Goal: Communication & Community: Answer question/provide support

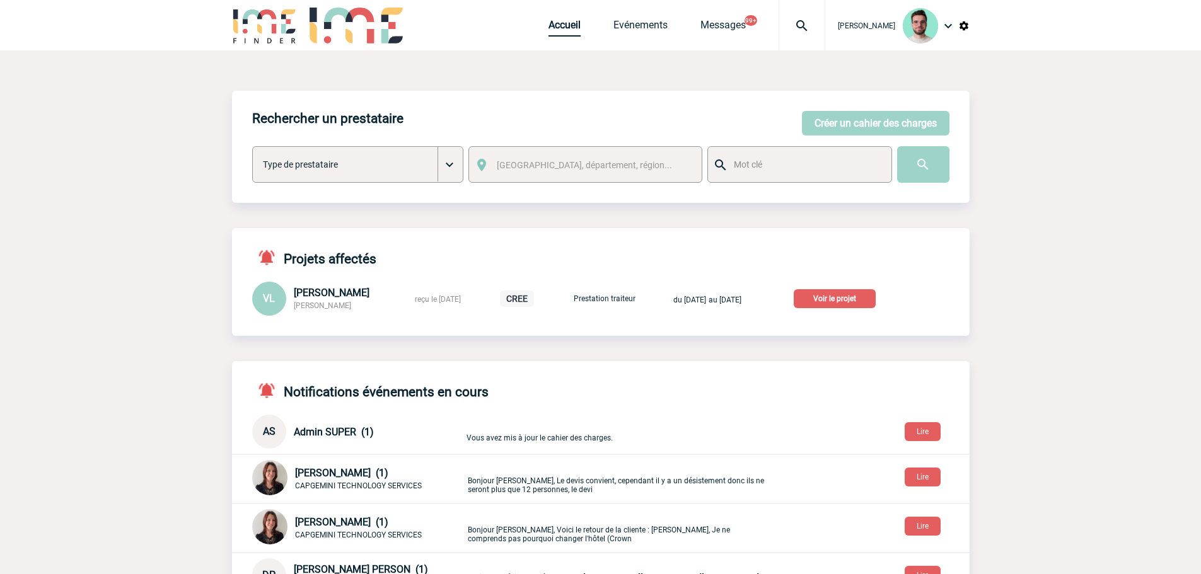
click at [554, 34] on link "Accueil" at bounding box center [564, 28] width 32 height 18
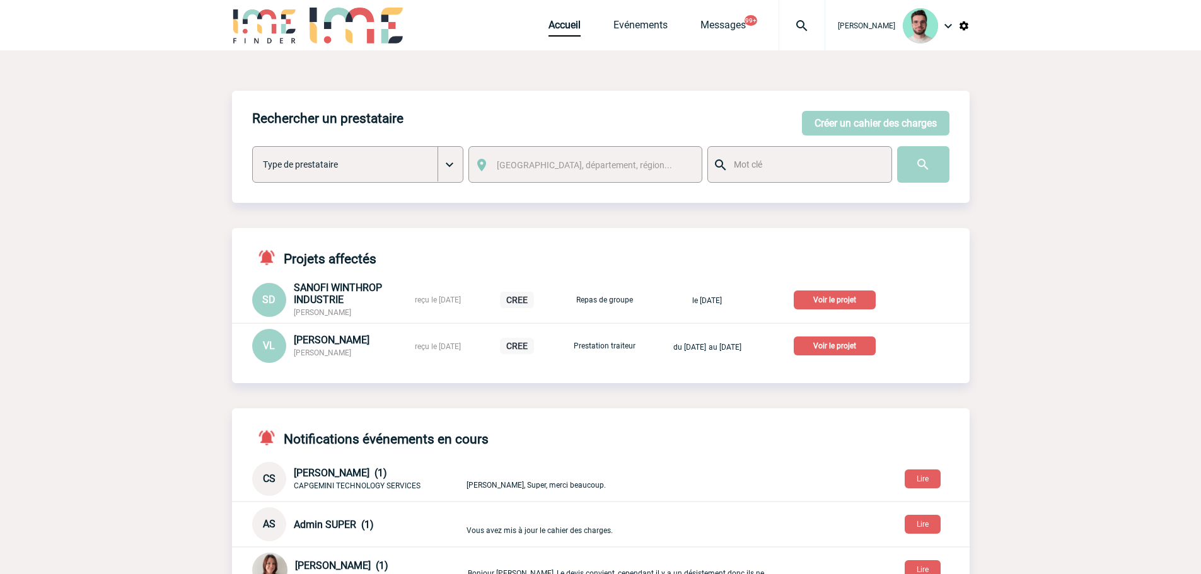
click at [838, 351] on p "Voir le projet" at bounding box center [834, 346] width 82 height 19
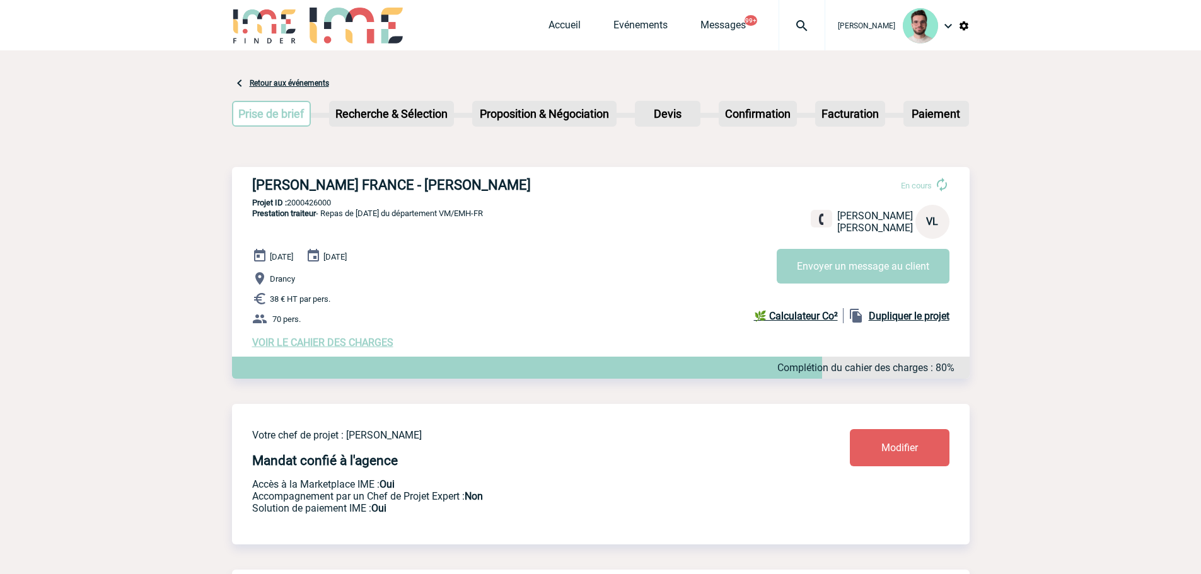
click at [342, 349] on span "VOIR LE CAHIER DES CHARGES" at bounding box center [322, 343] width 141 height 12
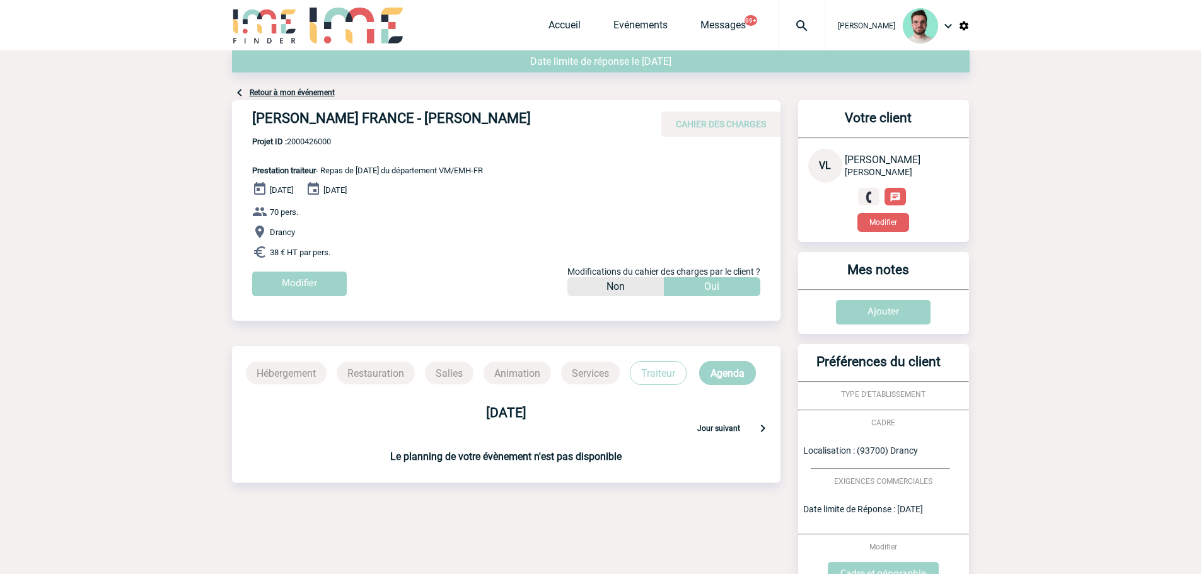
click at [302, 88] on link "Retour à mon événement" at bounding box center [292, 92] width 85 height 9
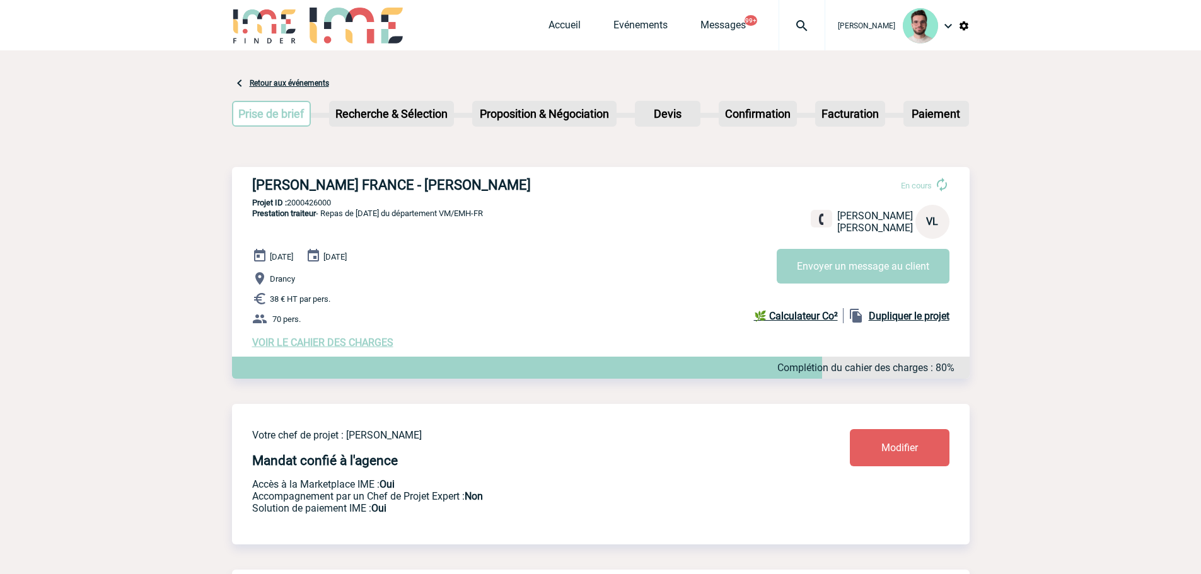
click at [395, 178] on h3 "[PERSON_NAME] FRANCE - [PERSON_NAME]" at bounding box center [441, 185] width 378 height 16
copy div "[PERSON_NAME] FRANCE - [PERSON_NAME]"
click at [316, 200] on p "Projet ID : 2000426000" at bounding box center [600, 202] width 737 height 9
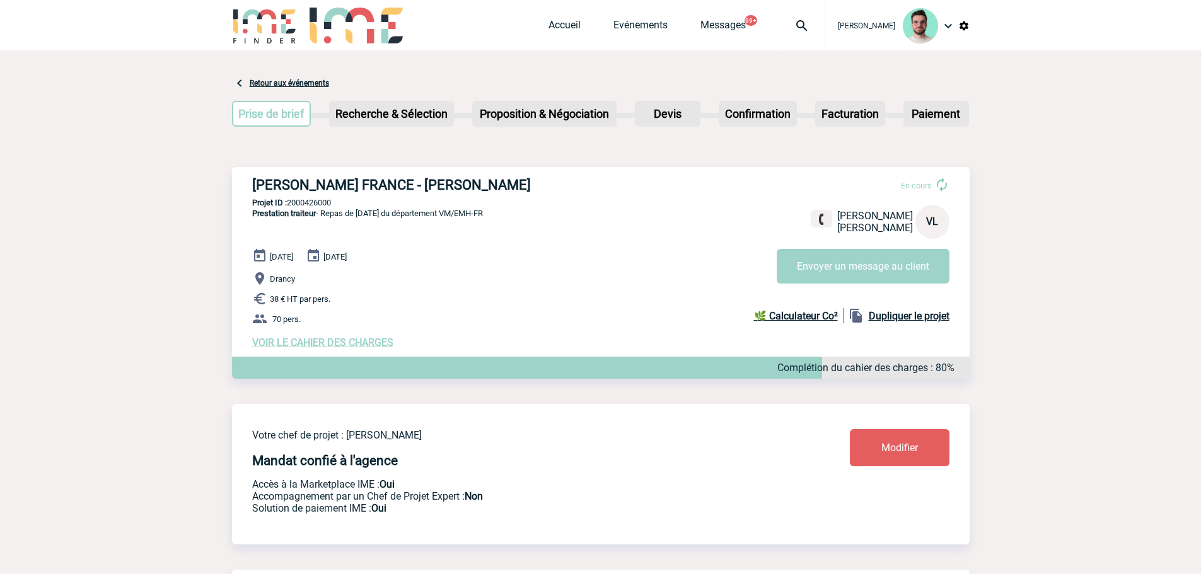
click at [316, 200] on p "Projet ID : 2000426000" at bounding box center [600, 202] width 737 height 9
copy p "2000426000"
click at [333, 348] on span "VOIR LE CAHIER DES CHARGES" at bounding box center [322, 343] width 141 height 12
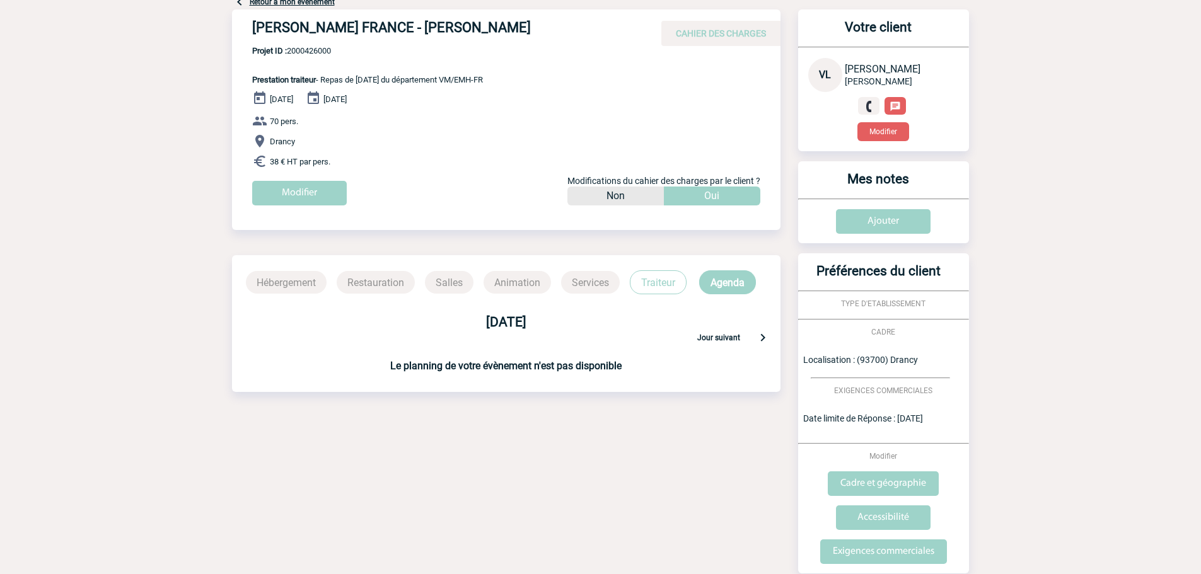
scroll to position [268, 0]
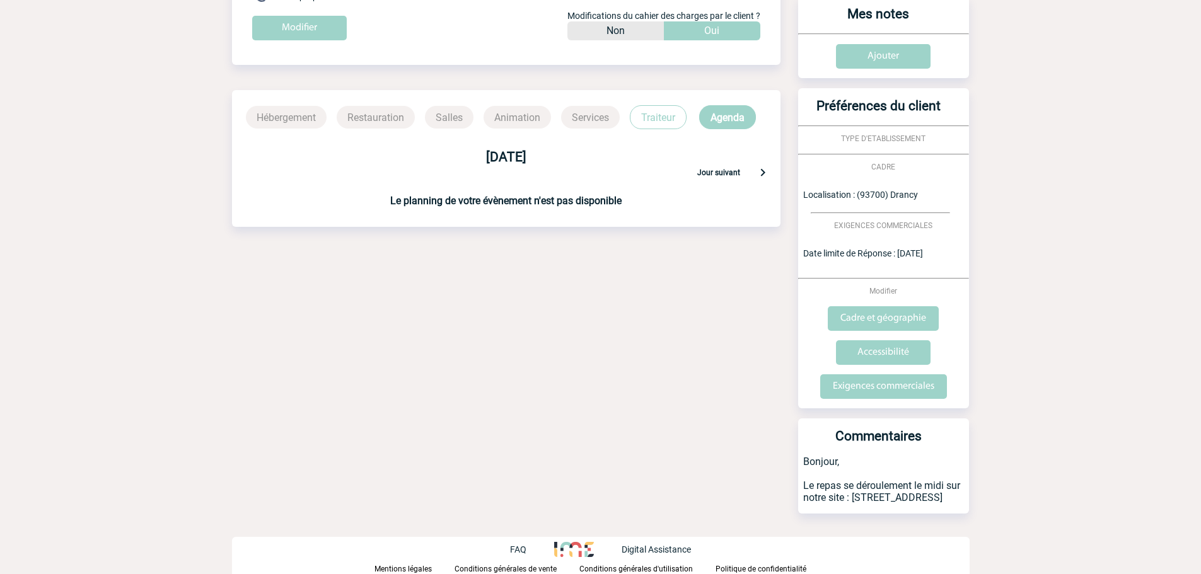
drag, startPoint x: 853, startPoint y: 488, endPoint x: 856, endPoint y: 497, distance: 9.4
click at [856, 497] on p "Bonjour, Le repas se déroulement le midi sur notre site : 126 rue de Stalingrad…" at bounding box center [883, 485] width 171 height 58
copy p "126 rue de Stalingrad 93 700"
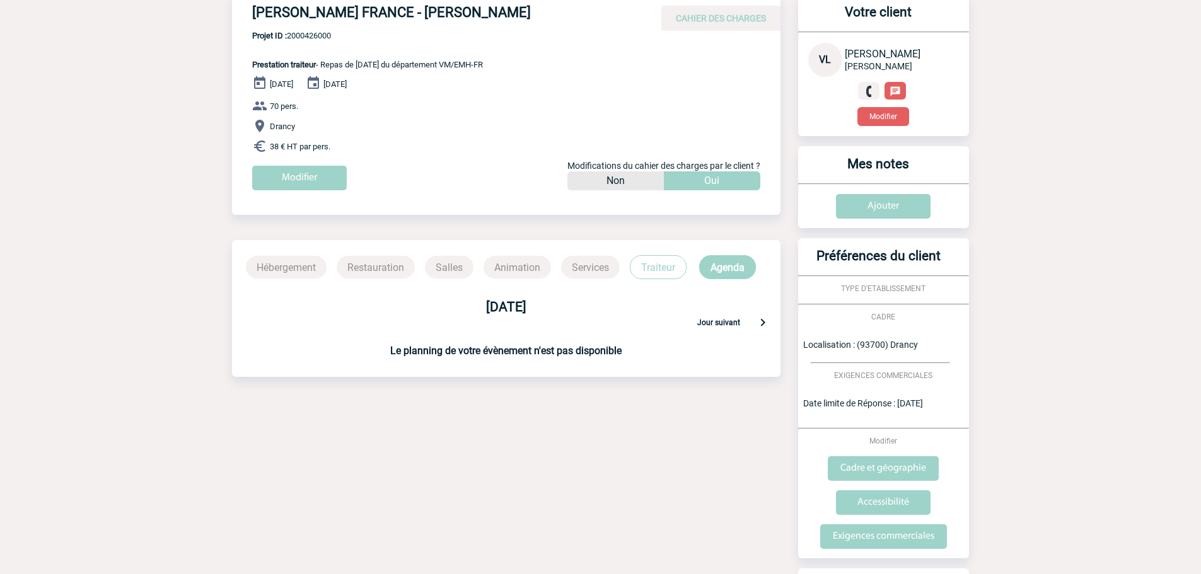
scroll to position [0, 0]
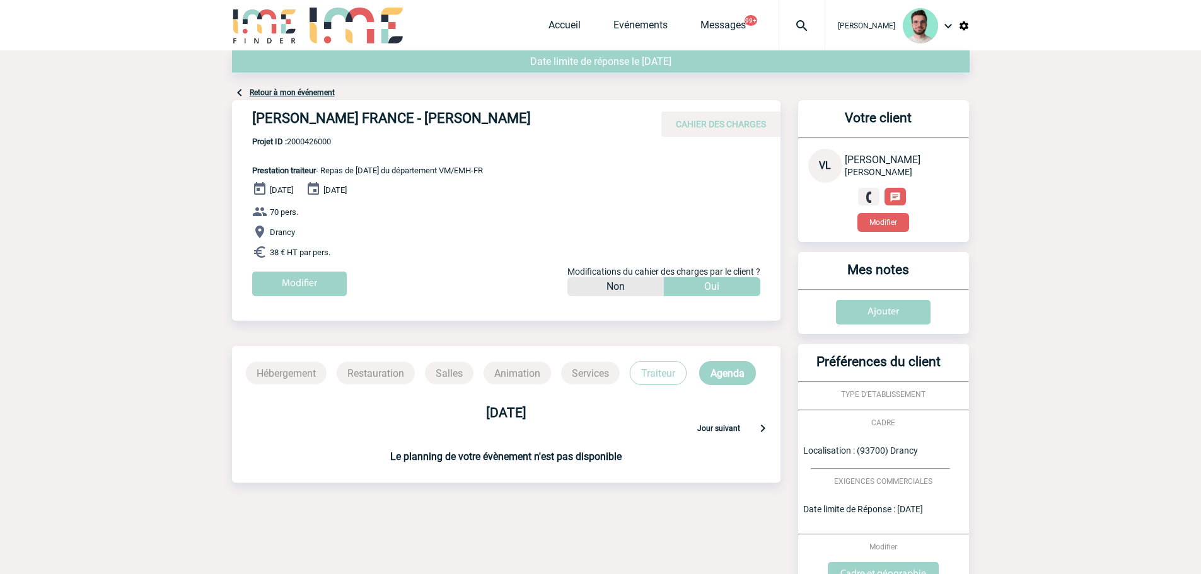
click at [654, 362] on p "Traiteur" at bounding box center [658, 373] width 57 height 24
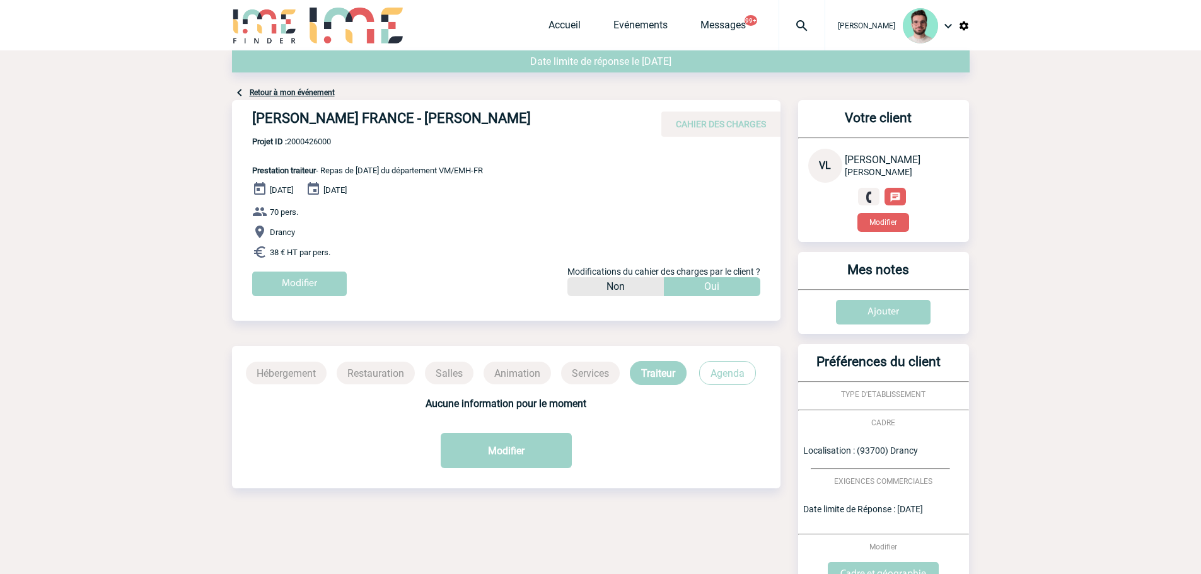
click at [310, 101] on div "ROBERT BOSCH FRANCE - Valérie LEFEVRE CAHIER DES CHARGES" at bounding box center [506, 118] width 548 height 37
click at [308, 94] on link "Retour à mon événement" at bounding box center [292, 92] width 85 height 9
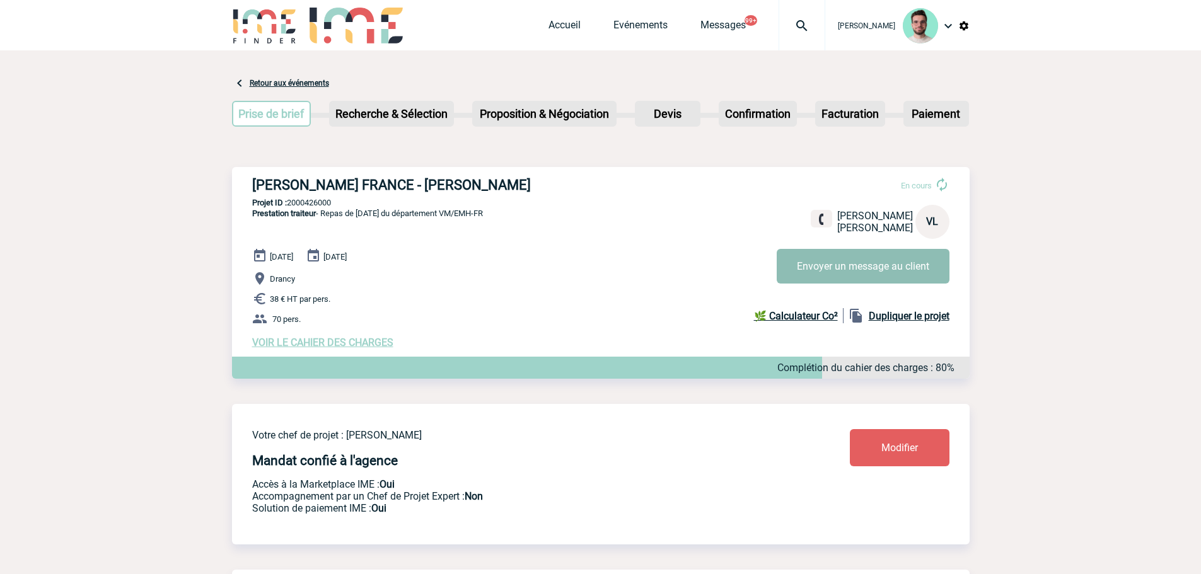
click at [853, 275] on button "Envoyer un message au client" at bounding box center [862, 266] width 173 height 35
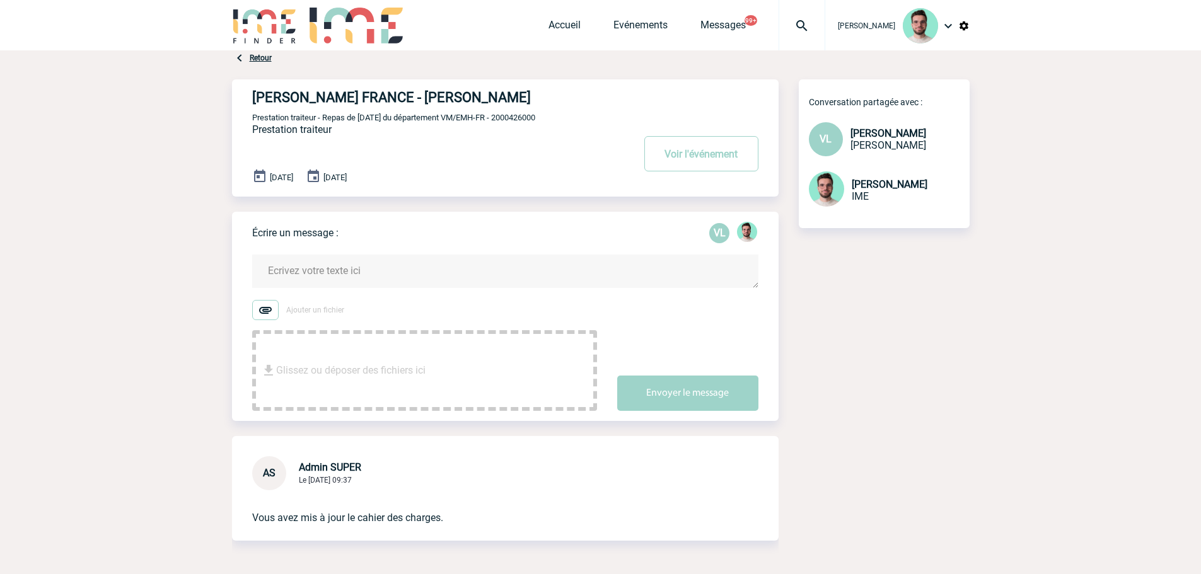
click at [421, 275] on textarea at bounding box center [505, 271] width 506 height 33
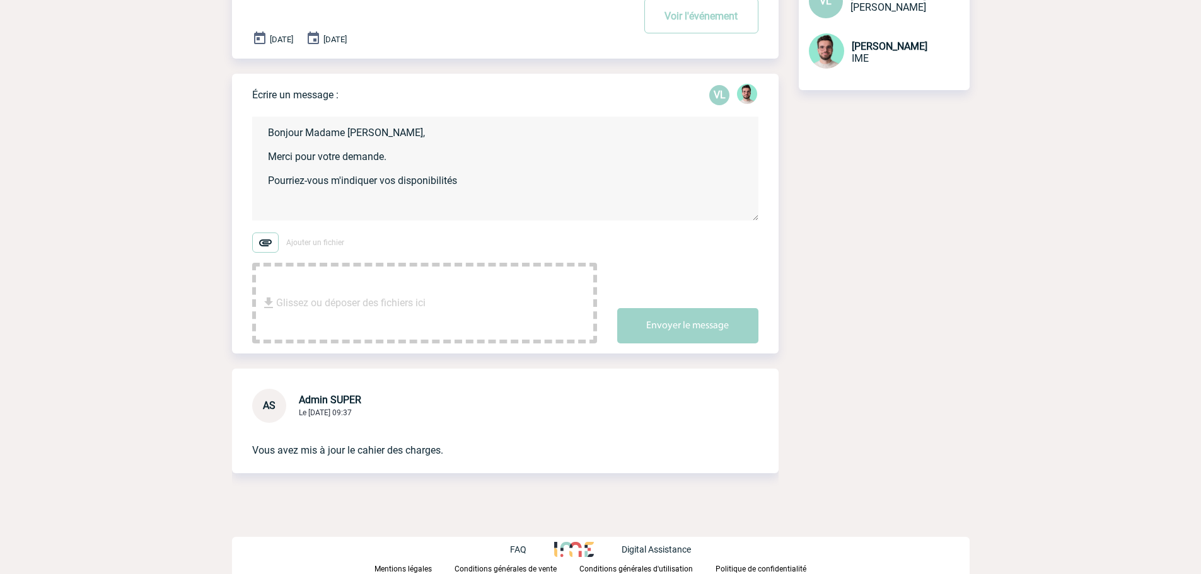
scroll to position [76, 0]
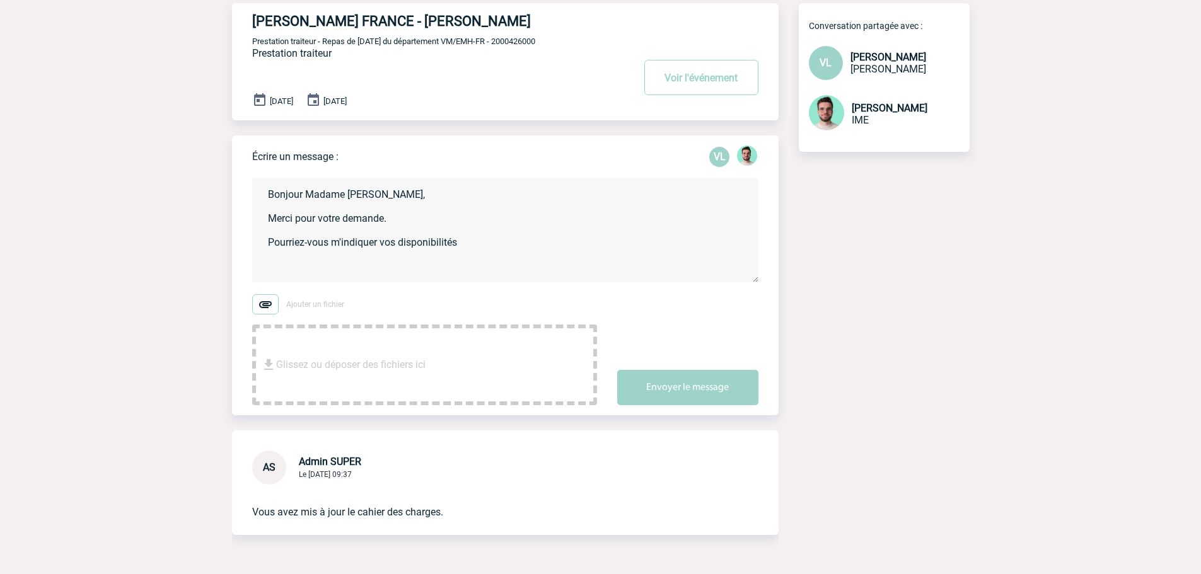
click at [489, 245] on textarea "Bonjour Madame [PERSON_NAME], Merci pour votre demande. Pourriez-vous m'indique…" at bounding box center [505, 230] width 506 height 104
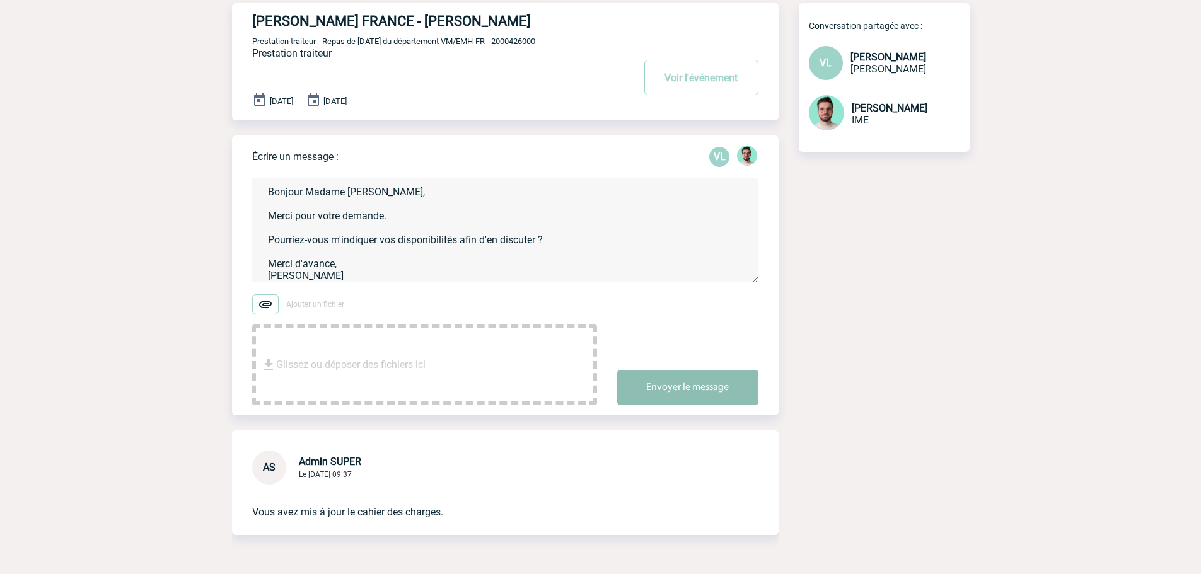
type textarea "Bonjour Madame [PERSON_NAME], Merci pour votre demande. Pourriez-vous m'indique…"
click at [684, 396] on button "Envoyer le message" at bounding box center [687, 387] width 141 height 35
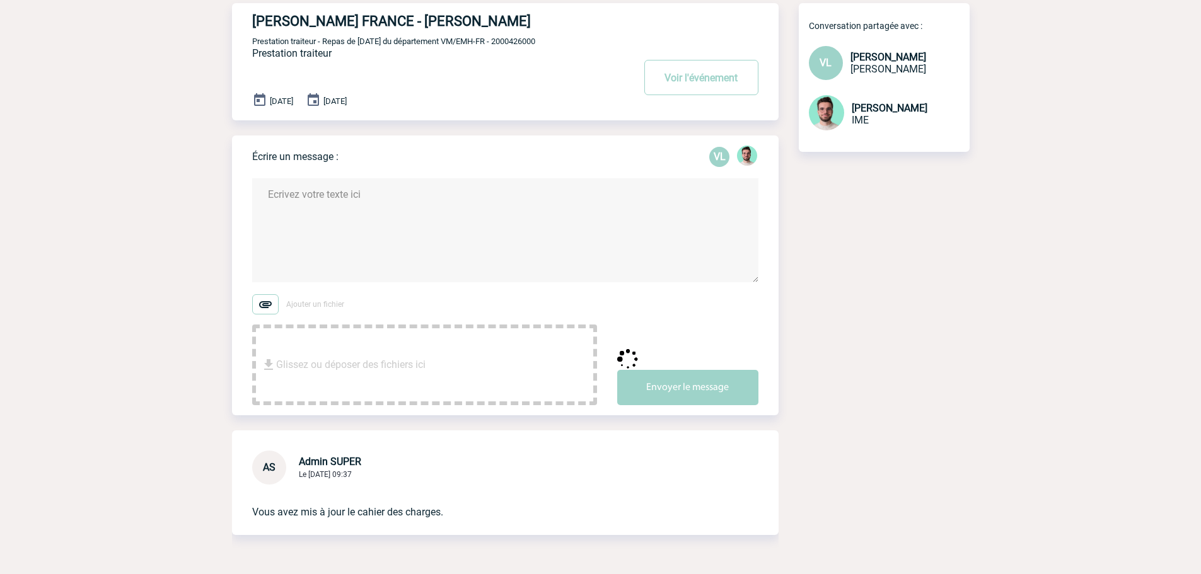
scroll to position [0, 0]
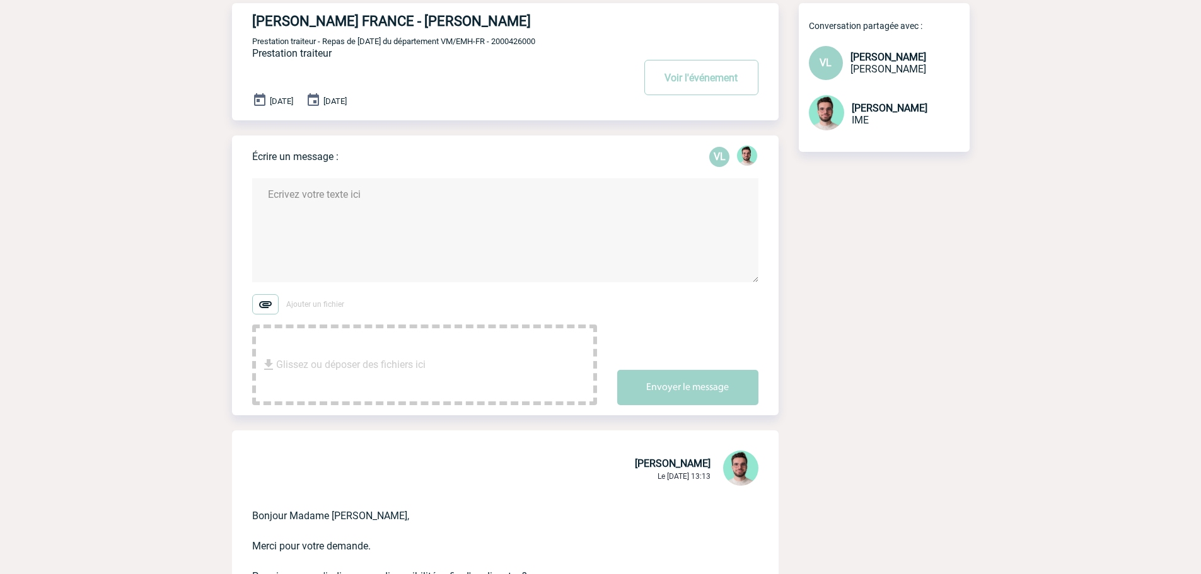
click at [525, 42] on span "Prestation traiteur - Repas de [DATE] du département VM/EMH-FR - 2000426000" at bounding box center [393, 41] width 283 height 9
copy span "2000426000"
click at [674, 75] on button "Voir l'événement" at bounding box center [701, 77] width 114 height 35
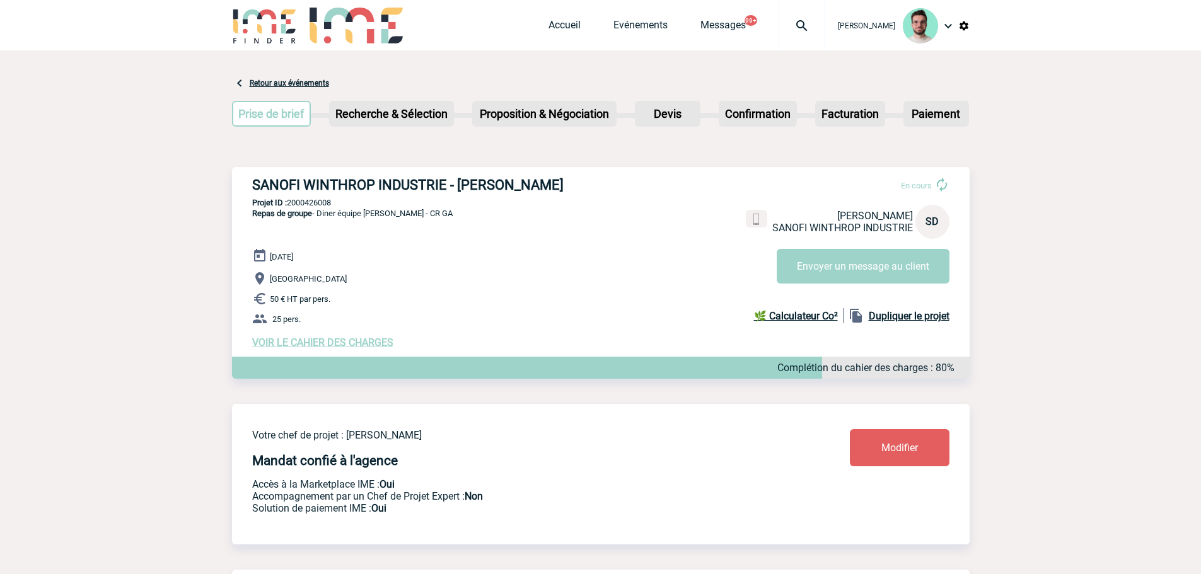
click at [390, 197] on div "SANOFI WINTHROP INDUSTRIE - Sylviane DASILVA En cours Sylviane DASILVA SANOFI W…" at bounding box center [600, 263] width 737 height 192
click at [393, 189] on h3 "SANOFI WINTHROP INDUSTRIE - [PERSON_NAME]" at bounding box center [441, 185] width 378 height 16
copy div "SANOFI WINTHROP INDUSTRIE - [PERSON_NAME]"
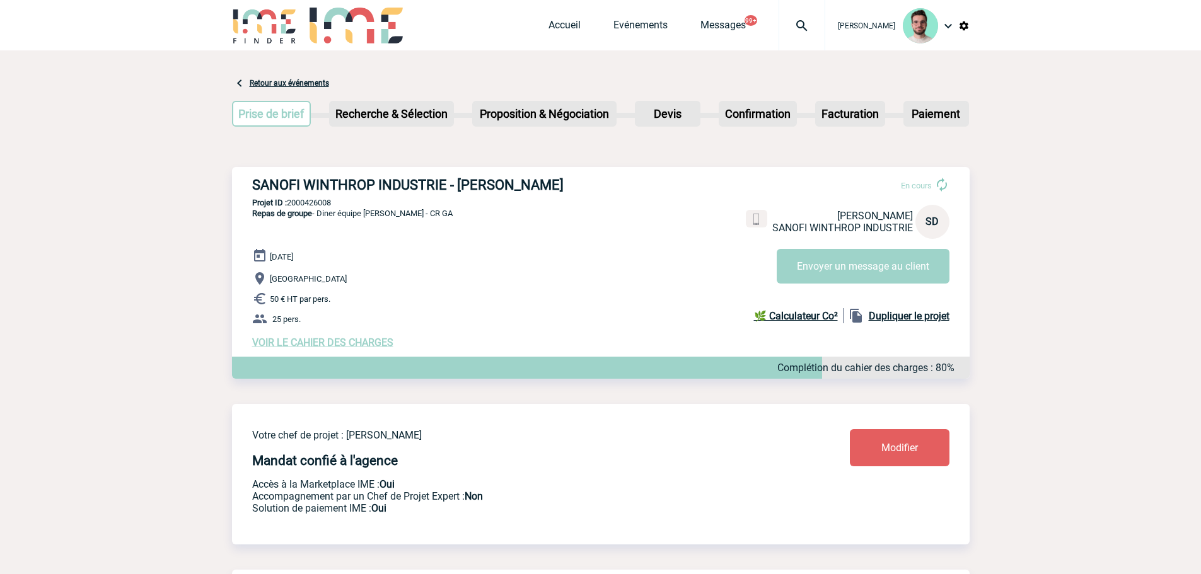
click at [304, 196] on div "SANOFI WINTHROP INDUSTRIE - Sylviane DASILVA En cours Sylviane DASILVA SANOFI W…" at bounding box center [600, 263] width 737 height 192
click at [310, 202] on p "Projet ID : 2000426008" at bounding box center [600, 202] width 737 height 9
click at [330, 344] on span "VOIR LE CAHIER DES CHARGES" at bounding box center [322, 343] width 141 height 12
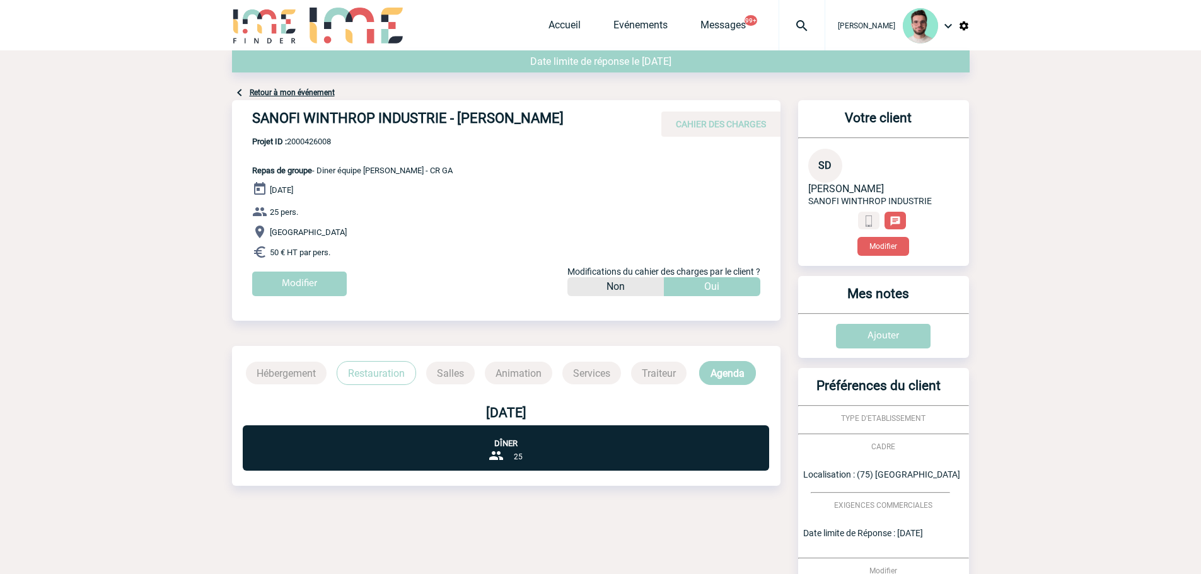
click at [297, 98] on div "Retour à mon événement" at bounding box center [600, 75] width 737 height 50
click at [298, 94] on link "Retour à mon événement" at bounding box center [292, 92] width 85 height 9
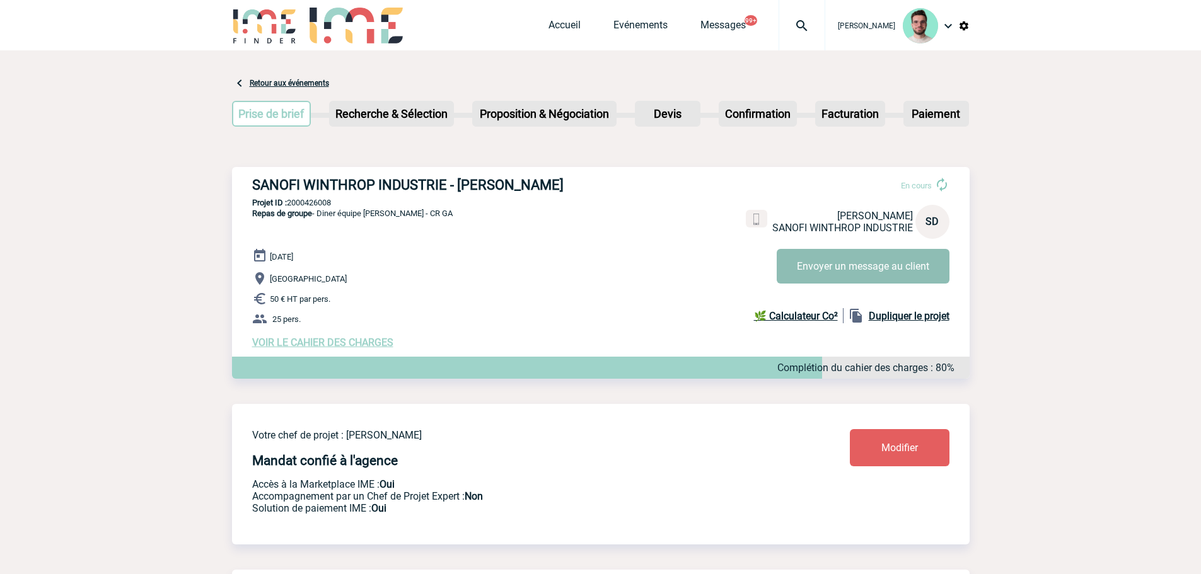
click at [848, 267] on button "Envoyer un message au client" at bounding box center [862, 266] width 173 height 35
click at [330, 345] on span "VOIR LE CAHIER DES CHARGES" at bounding box center [322, 343] width 141 height 12
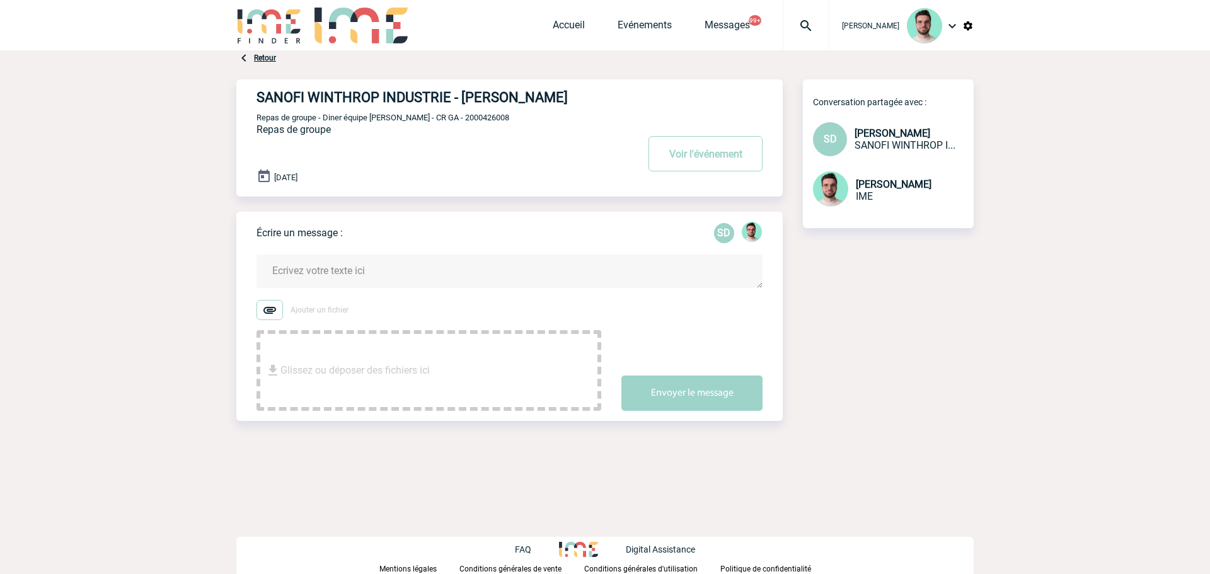
click at [419, 271] on textarea at bounding box center [510, 271] width 506 height 33
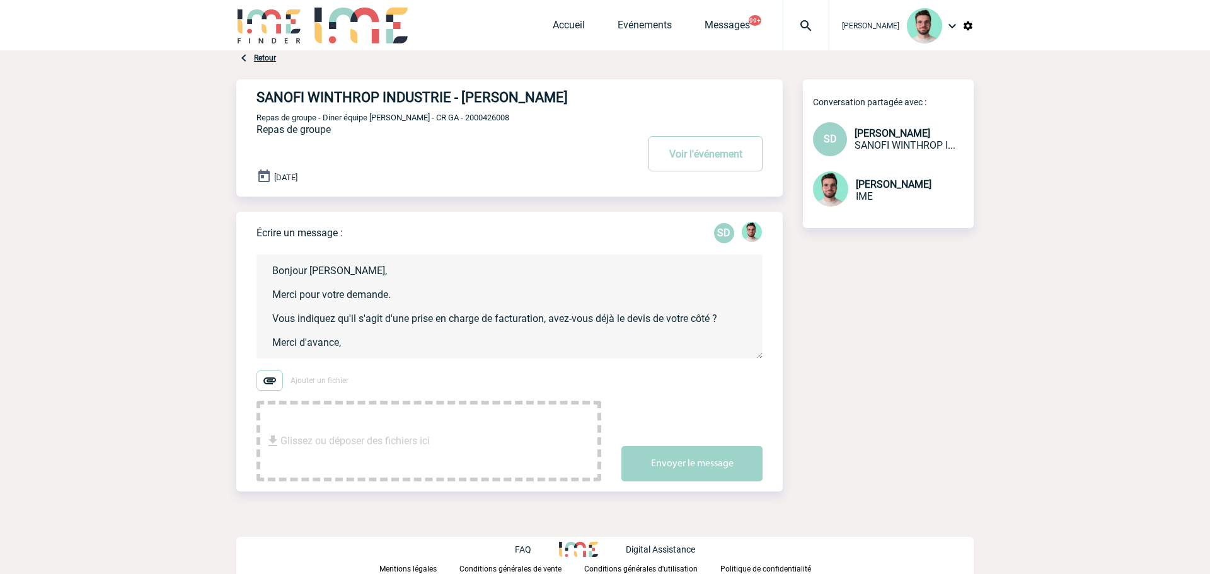
scroll to position [3, 0]
type textarea "Bonjour Madame Dasilva, Merci pour votre demande. Vous indiquez qu'il s'agit d'…"
click at [688, 471] on button "Envoyer le message" at bounding box center [691, 463] width 141 height 35
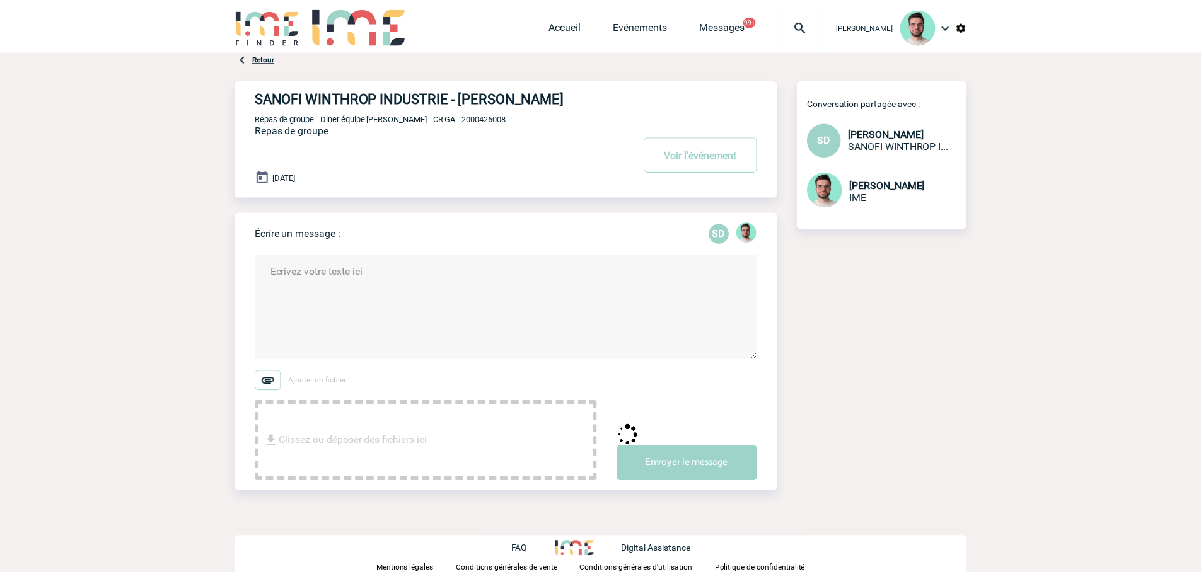
scroll to position [0, 0]
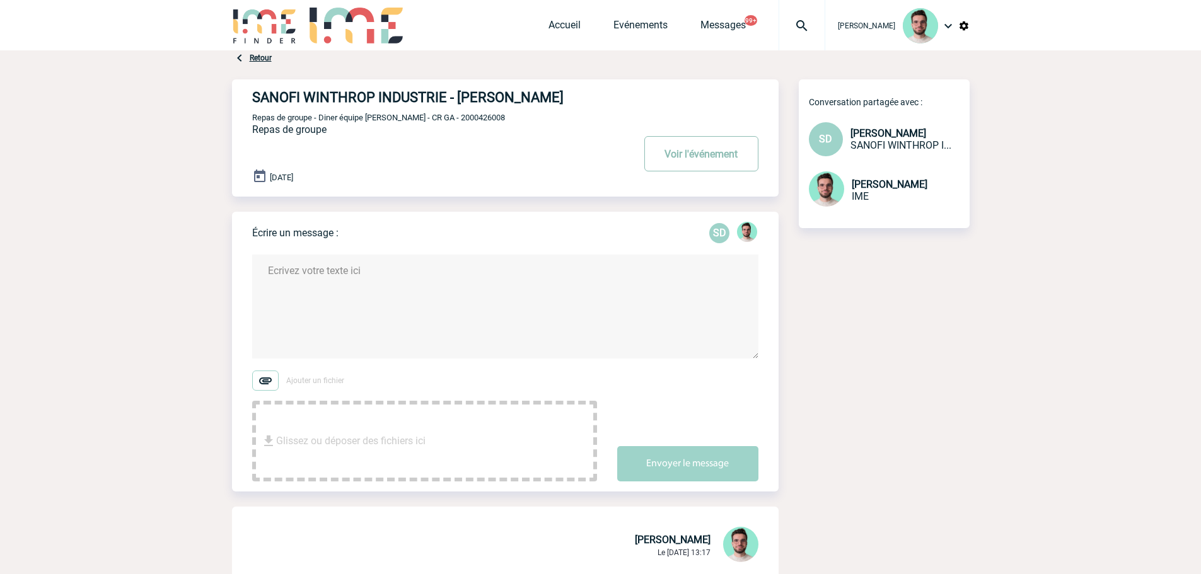
click at [705, 161] on button "Voir l'événement" at bounding box center [701, 153] width 114 height 35
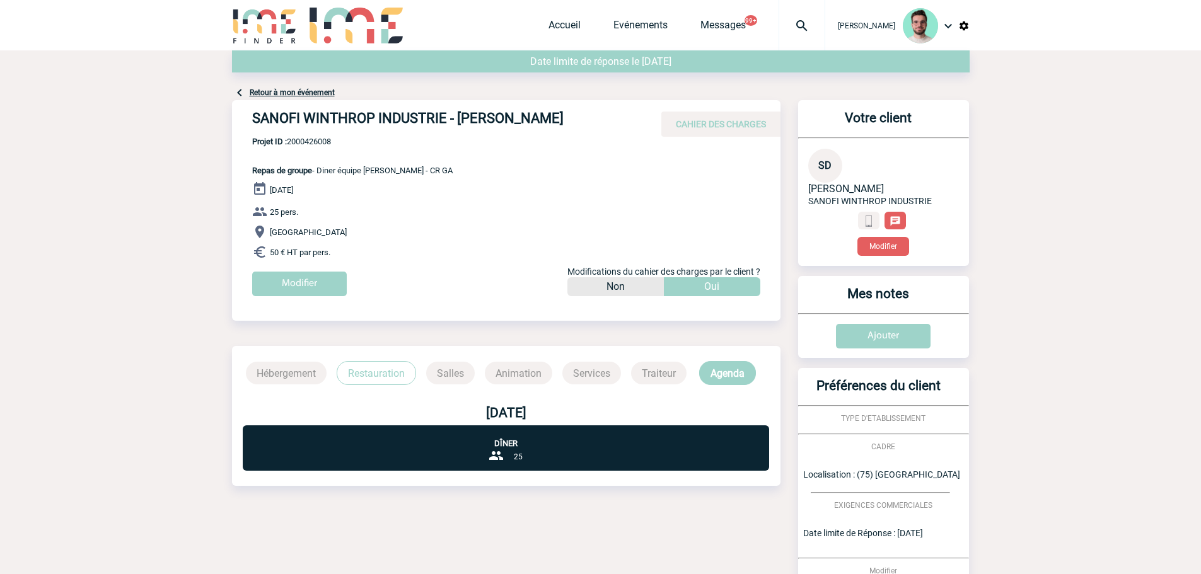
scroll to position [388, 0]
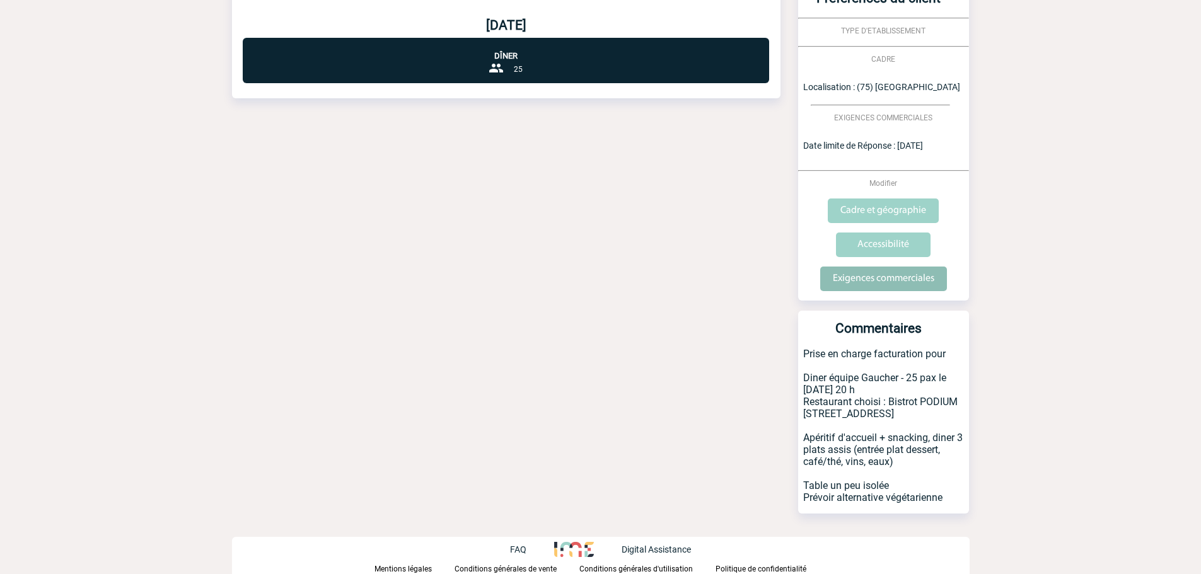
click at [881, 283] on input "Exigences commerciales" at bounding box center [883, 279] width 127 height 25
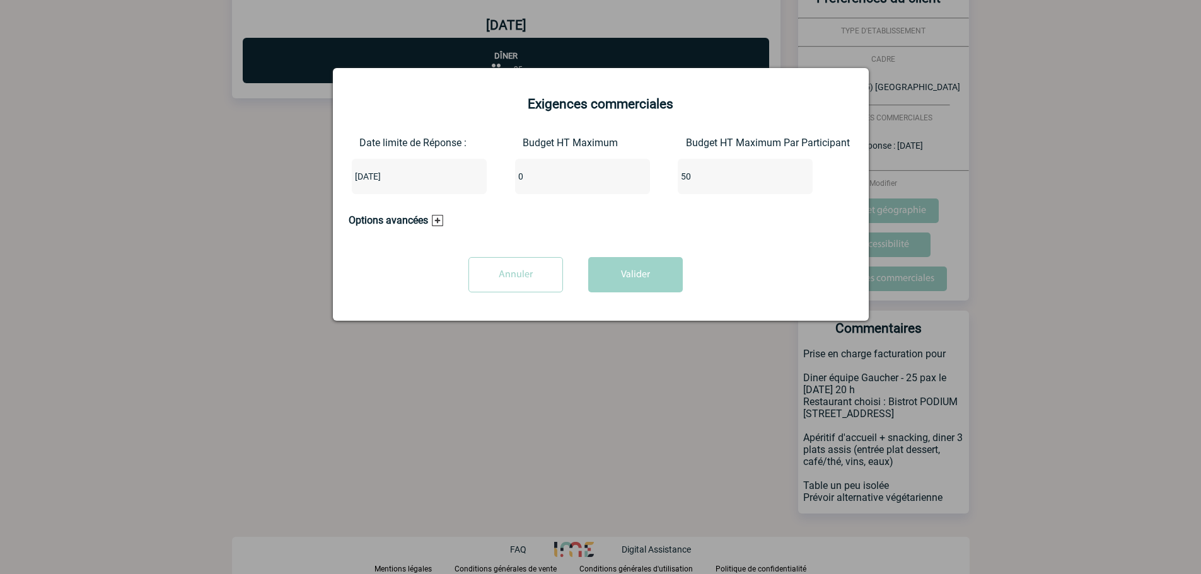
drag, startPoint x: 547, startPoint y: 179, endPoint x: 491, endPoint y: 181, distance: 56.1
click at [490, 184] on div "Date limite de Réponse : 2025-10-15 Budget HT Maximum 0 Budget HT Maximum Par P…" at bounding box center [601, 170] width 504 height 67
type input "1250"
drag, startPoint x: 725, startPoint y: 174, endPoint x: 640, endPoint y: 181, distance: 86.0
click at [640, 181] on div "Date limite de Réponse : 2025-10-15 Budget HT Maximum 1250 Budget HT Maximum Pa…" at bounding box center [601, 170] width 504 height 67
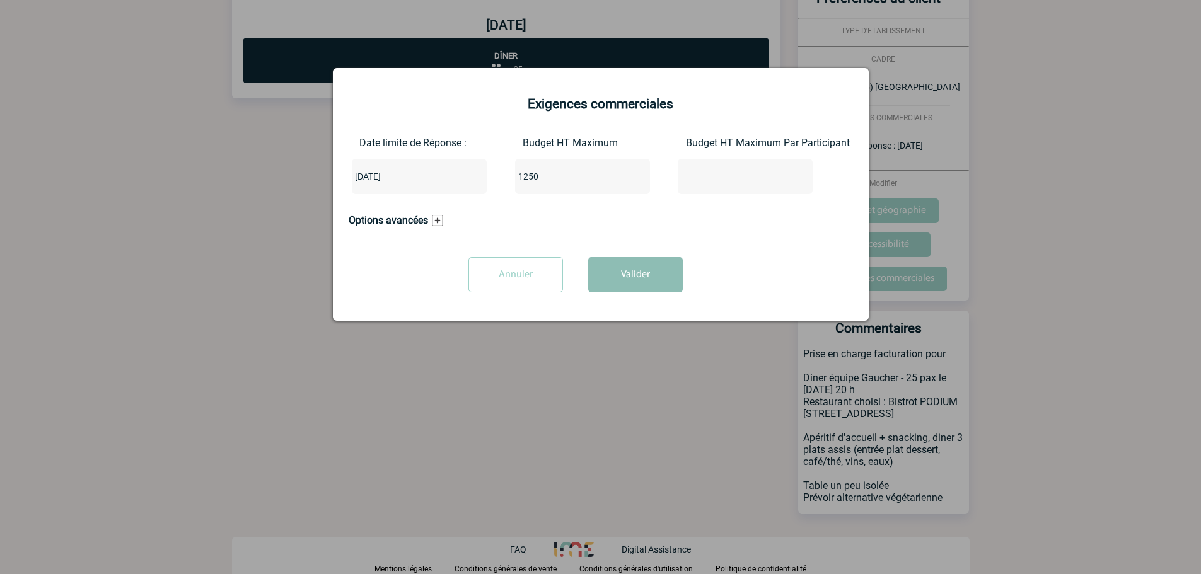
click at [664, 292] on button "Valider" at bounding box center [635, 274] width 95 height 35
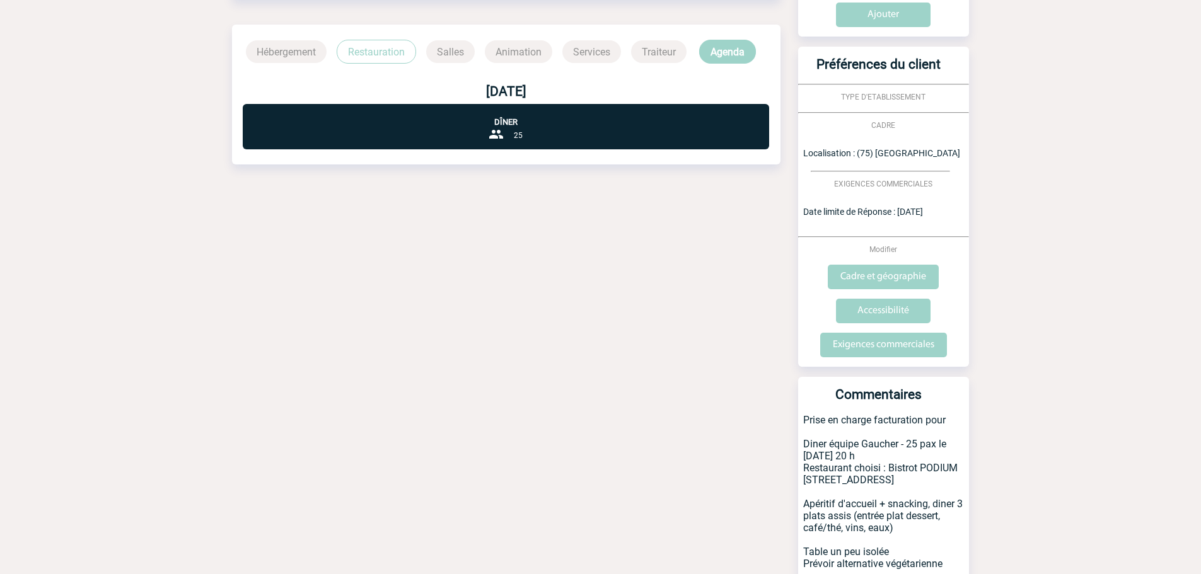
scroll to position [0, 0]
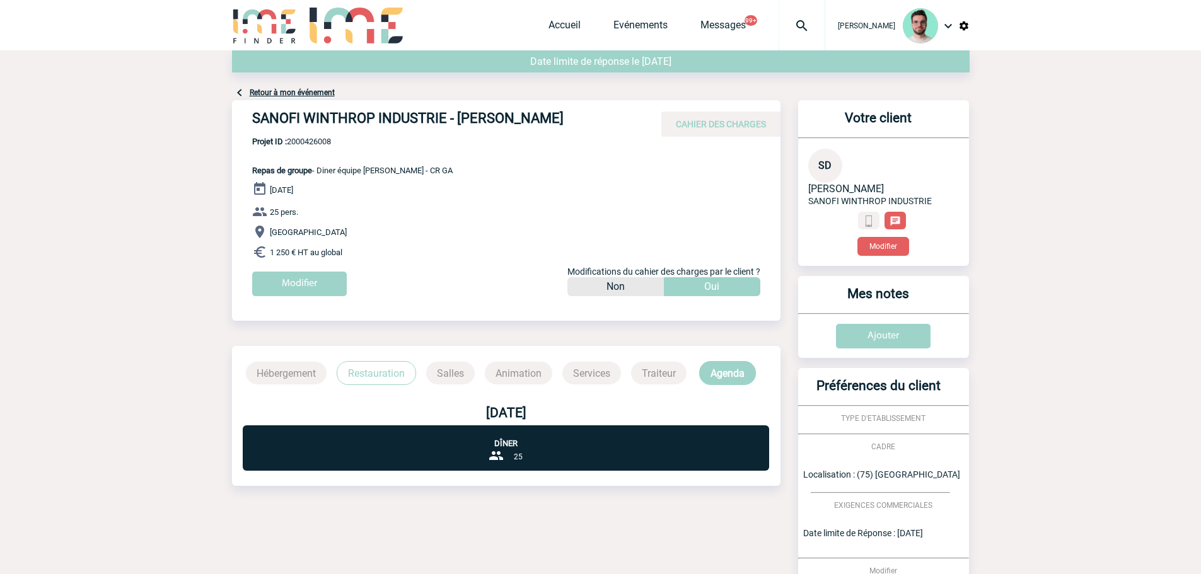
click at [296, 91] on link "Retour à mon événement" at bounding box center [292, 92] width 85 height 9
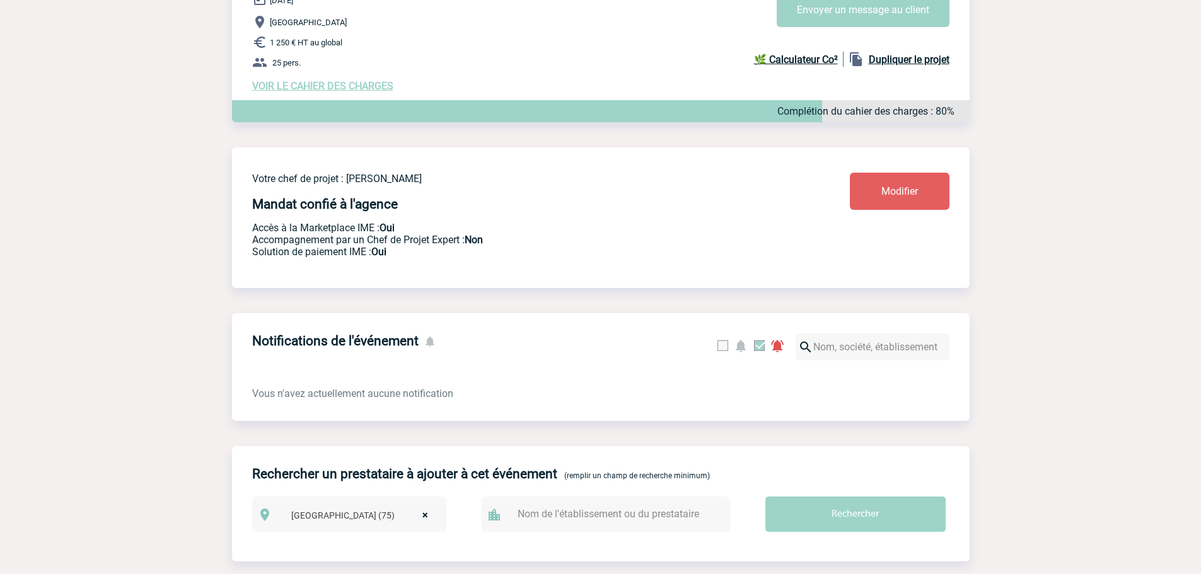
scroll to position [198, 0]
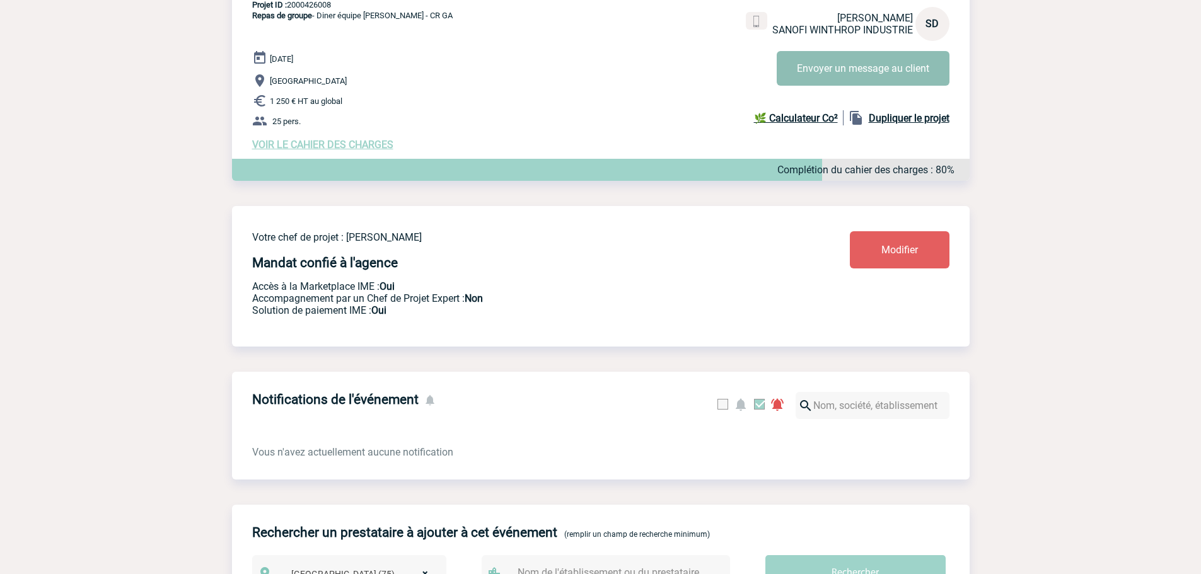
click at [860, 71] on button "Envoyer un message au client" at bounding box center [862, 68] width 173 height 35
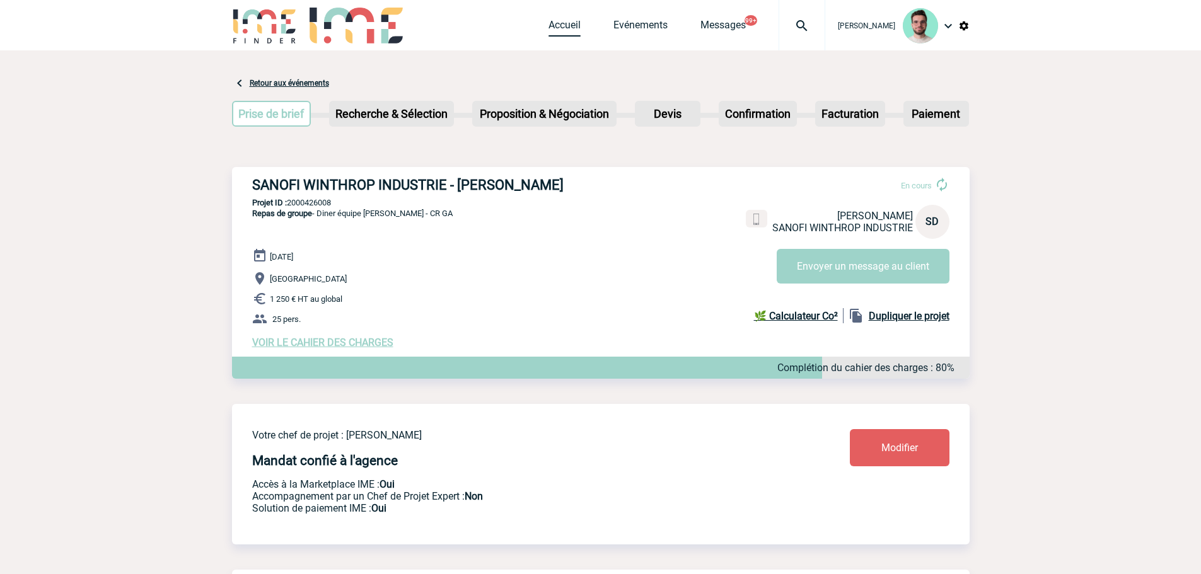
click at [560, 21] on link "Accueil" at bounding box center [564, 28] width 32 height 18
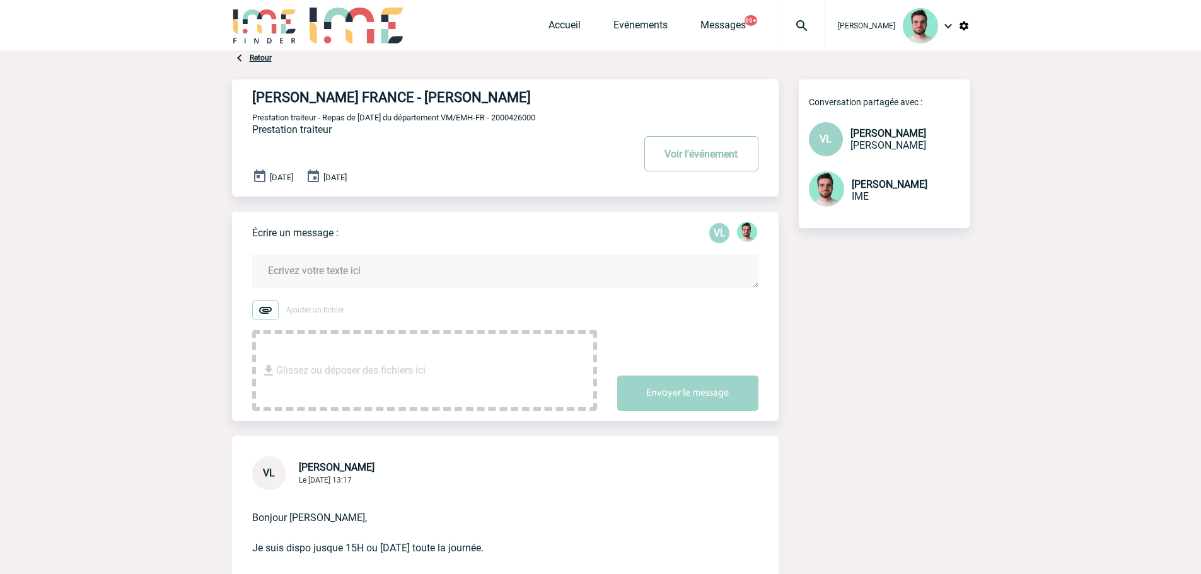
click at [662, 159] on button "Voir l'événement" at bounding box center [701, 153] width 114 height 35
click at [509, 115] on span "Prestation traiteur - Repas de Noël du département VM/EMH-FR - 2000426000" at bounding box center [393, 117] width 283 height 9
click at [510, 114] on span "Prestation traiteur - Repas de Noël du département VM/EMH-FR - 2000426000" at bounding box center [393, 117] width 283 height 9
copy span "2000426000"
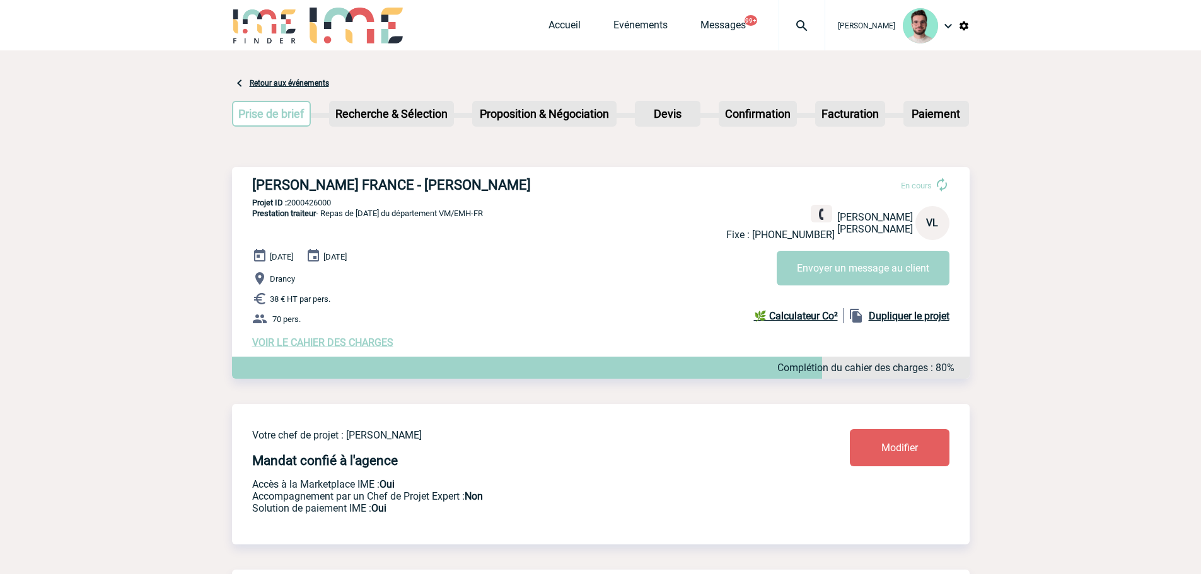
drag, startPoint x: 790, startPoint y: 221, endPoint x: 745, endPoint y: 221, distance: 45.4
click at [810, 221] on link at bounding box center [820, 214] width 21 height 18
click at [354, 338] on div "09 Décembre 2025 10 Décembre 2025 Drancy 38 € HT par pers. 70 pers. VOIR LE CAH…" at bounding box center [610, 298] width 717 height 100
click at [354, 344] on span "VOIR LE CAHIER DES CHARGES" at bounding box center [322, 343] width 141 height 12
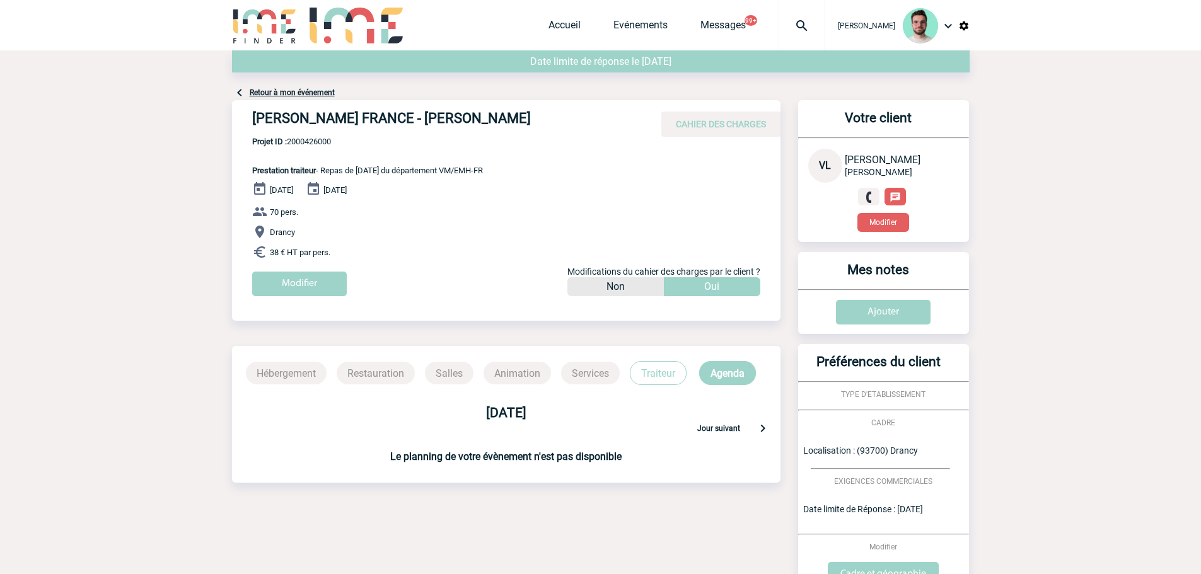
scroll to position [268, 0]
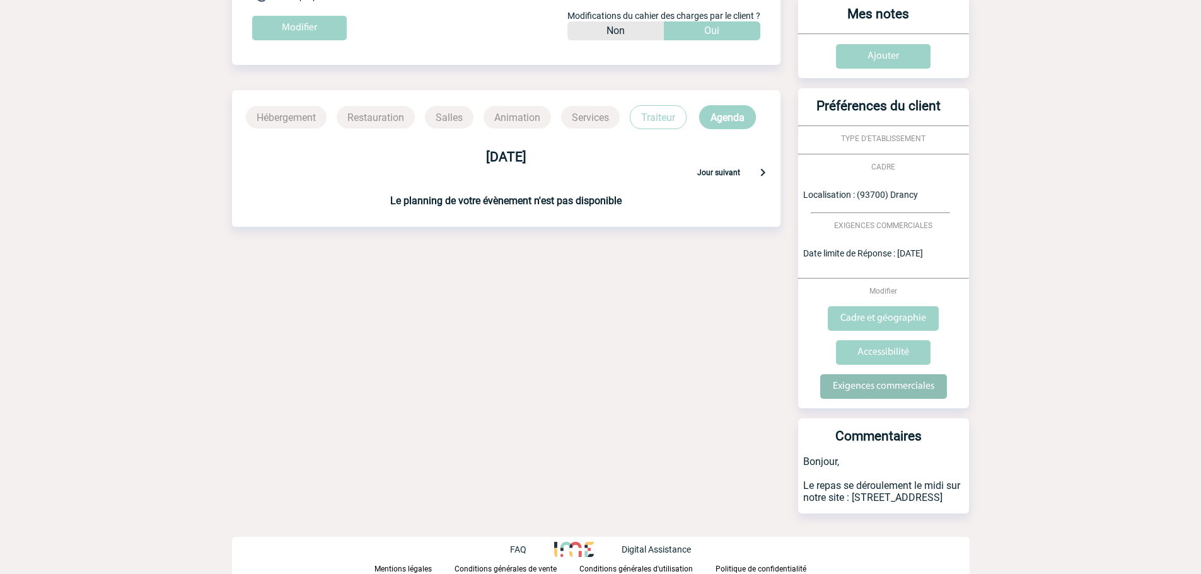
click at [872, 380] on input "Exigences commerciales" at bounding box center [883, 386] width 127 height 25
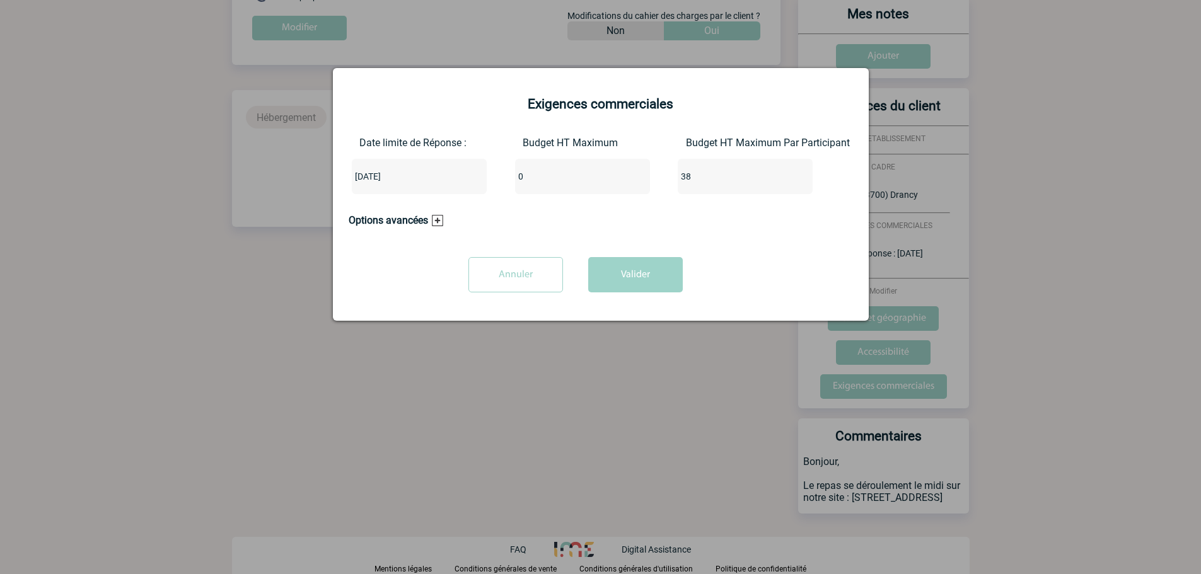
drag, startPoint x: 577, startPoint y: 168, endPoint x: 541, endPoint y: 180, distance: 37.7
click at [544, 180] on div "0" at bounding box center [582, 176] width 135 height 35
drag, startPoint x: 541, startPoint y: 179, endPoint x: 462, endPoint y: 183, distance: 79.5
click at [462, 183] on div "Date limite de Réponse : 2025-10-15 Budget HT Maximum 0 Budget HT Maximum Par P…" at bounding box center [601, 170] width 504 height 67
type input "2660"
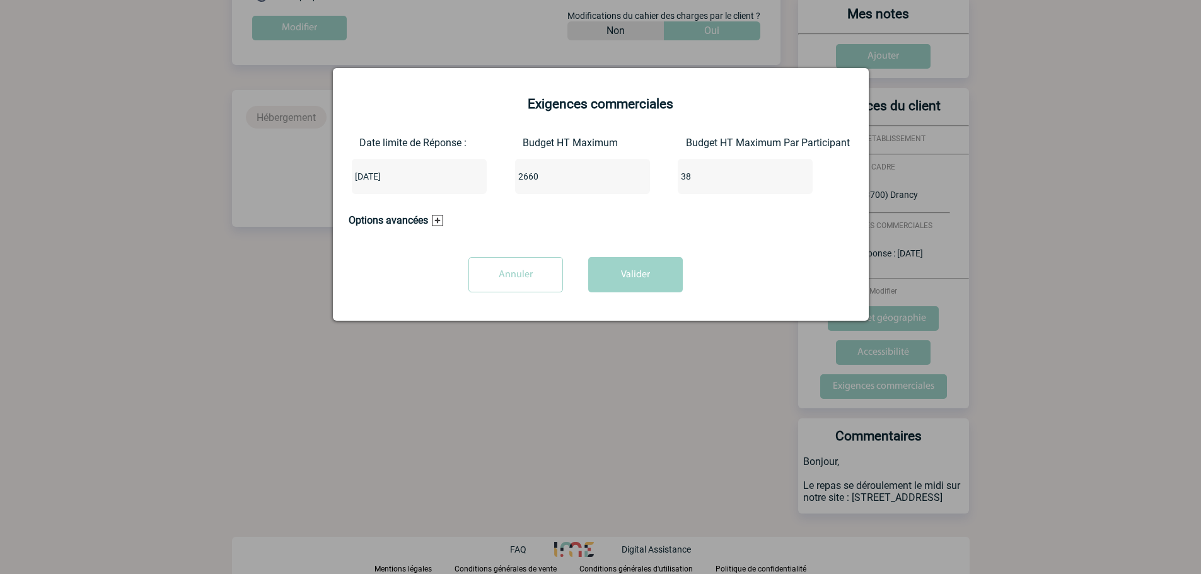
drag, startPoint x: 691, startPoint y: 175, endPoint x: 599, endPoint y: 175, distance: 92.0
click at [599, 175] on div "Date limite de Réponse : 2025-10-15 Budget HT Maximum 2660 Budget HT Maximum Pa…" at bounding box center [601, 170] width 504 height 67
click at [649, 281] on button "Valider" at bounding box center [635, 274] width 95 height 35
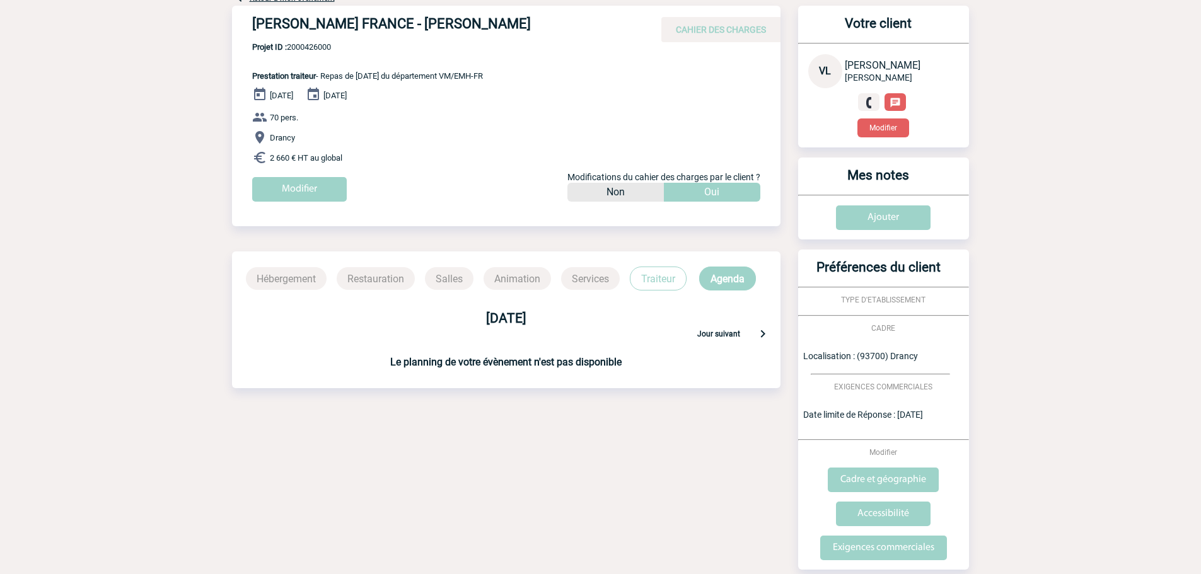
scroll to position [0, 0]
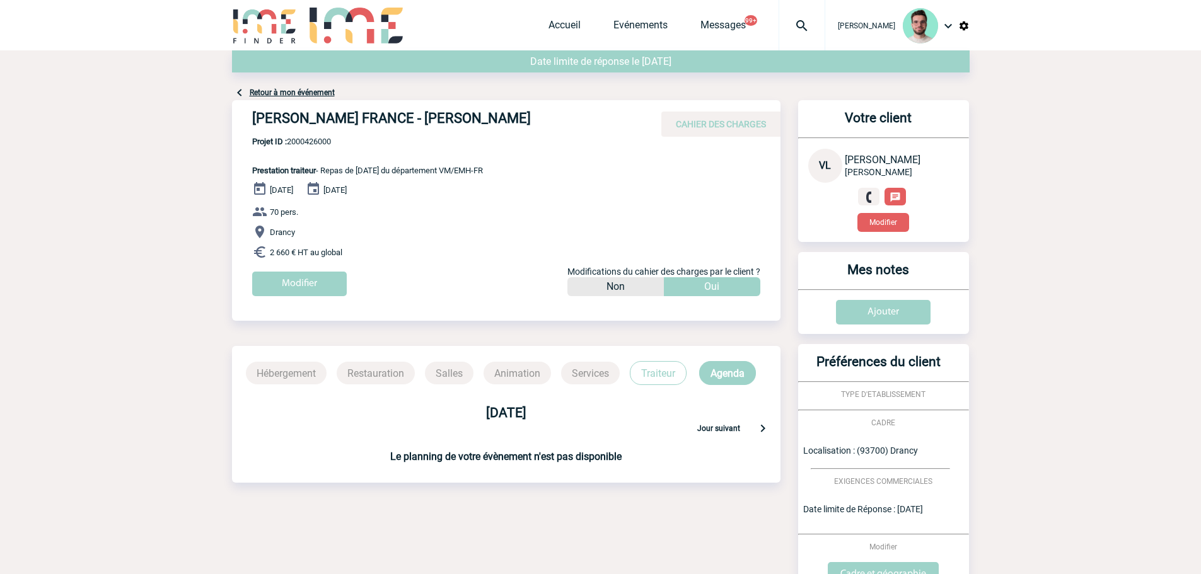
click at [284, 89] on link "Retour à mon événement" at bounding box center [292, 92] width 85 height 9
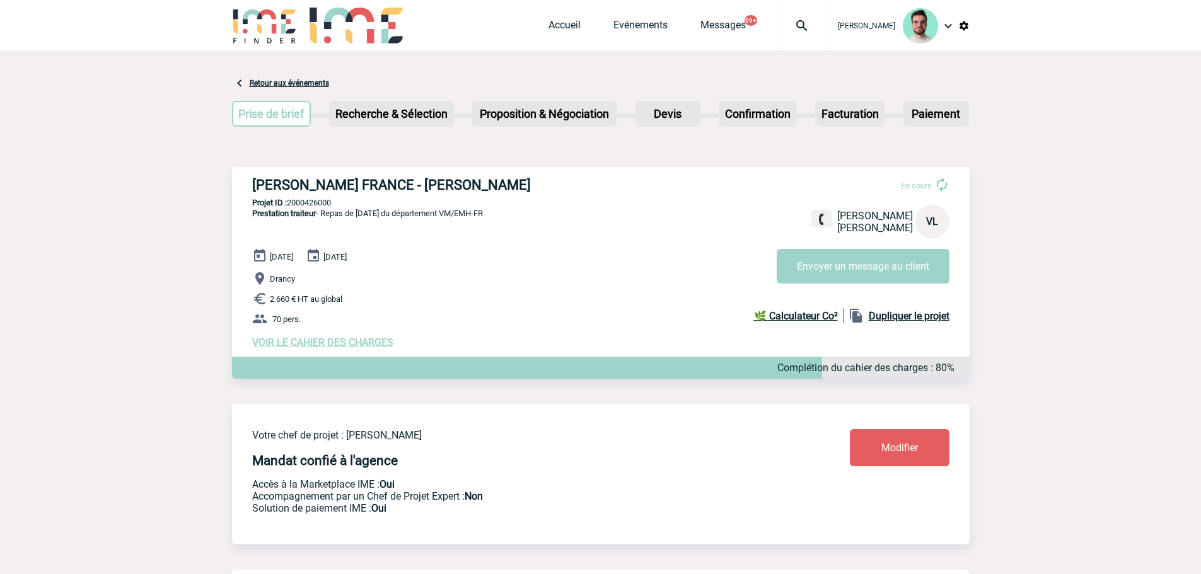
click at [363, 346] on span "VOIR LE CAHIER DES CHARGES" at bounding box center [322, 343] width 141 height 12
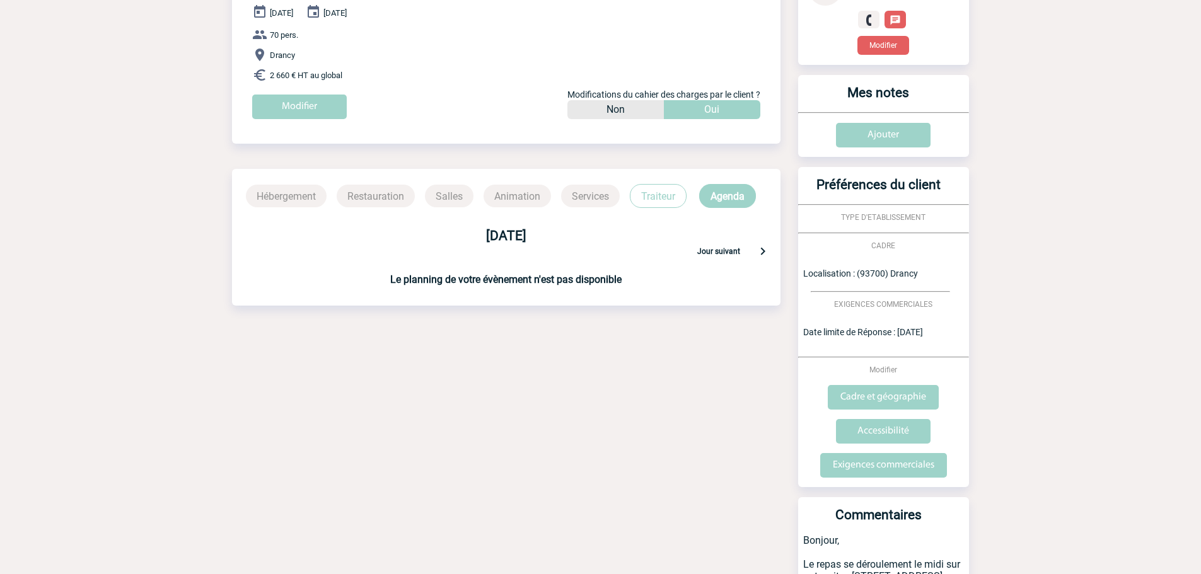
scroll to position [16, 0]
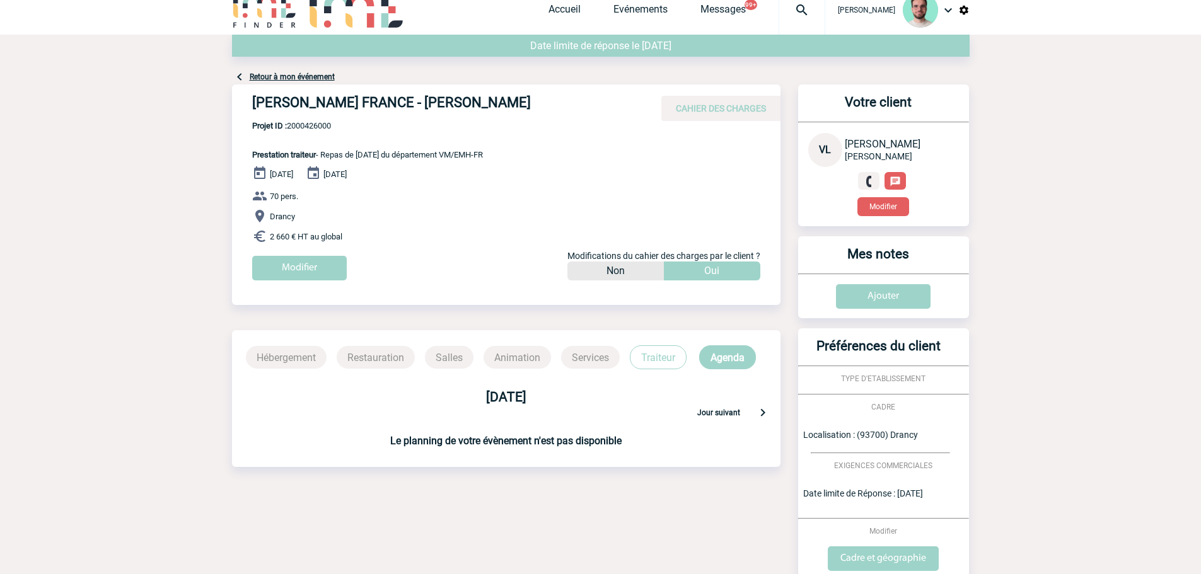
click at [656, 341] on div "Hébergement Restauration Salles Animation Services Traiteur Agenda" at bounding box center [506, 349] width 548 height 39
click at [660, 359] on p "Traiteur" at bounding box center [658, 357] width 57 height 24
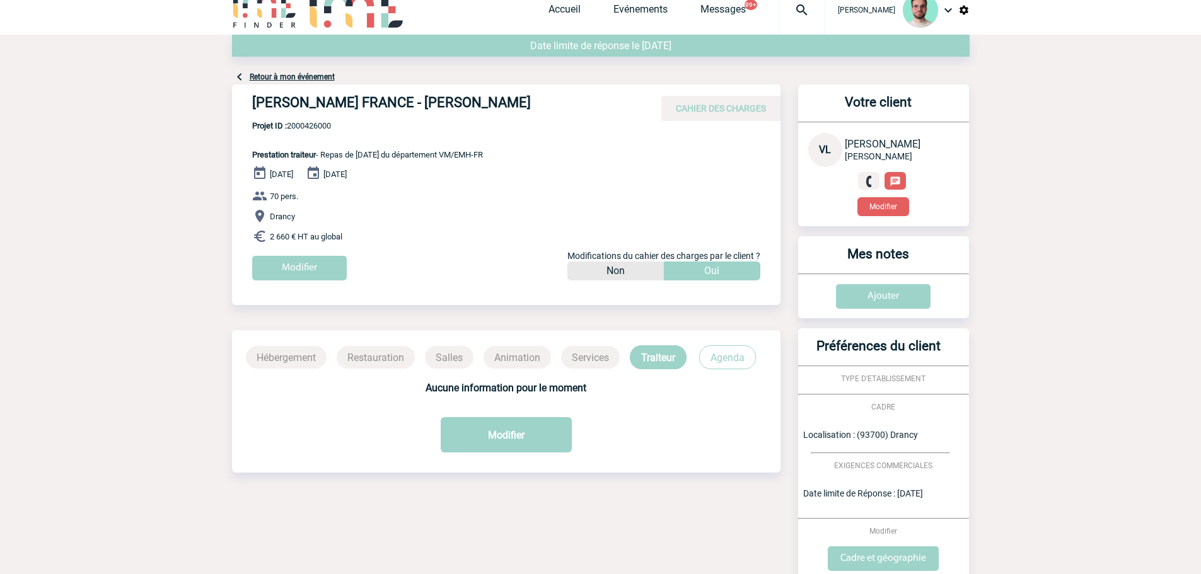
click at [718, 364] on p "Agenda" at bounding box center [727, 357] width 57 height 24
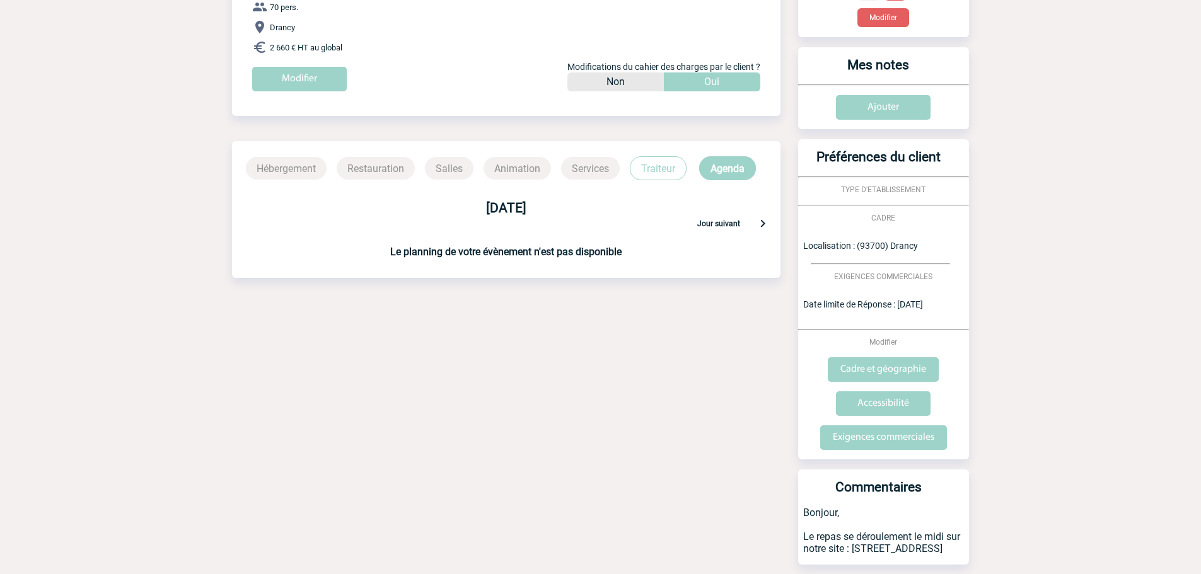
scroll to position [0, 0]
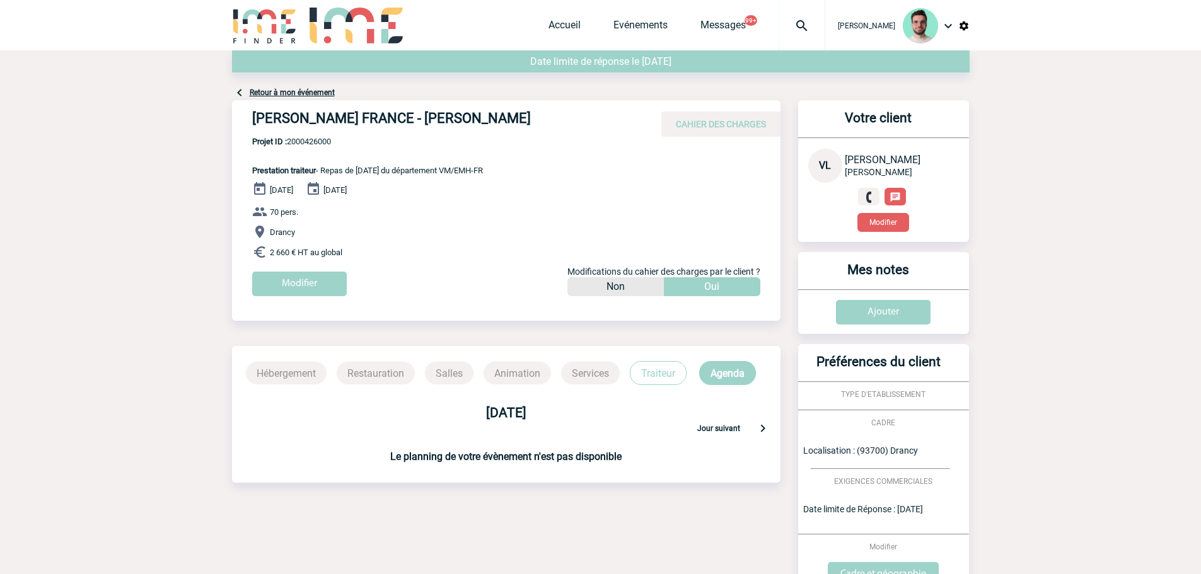
click at [300, 94] on link "Retour à mon événement" at bounding box center [292, 92] width 85 height 9
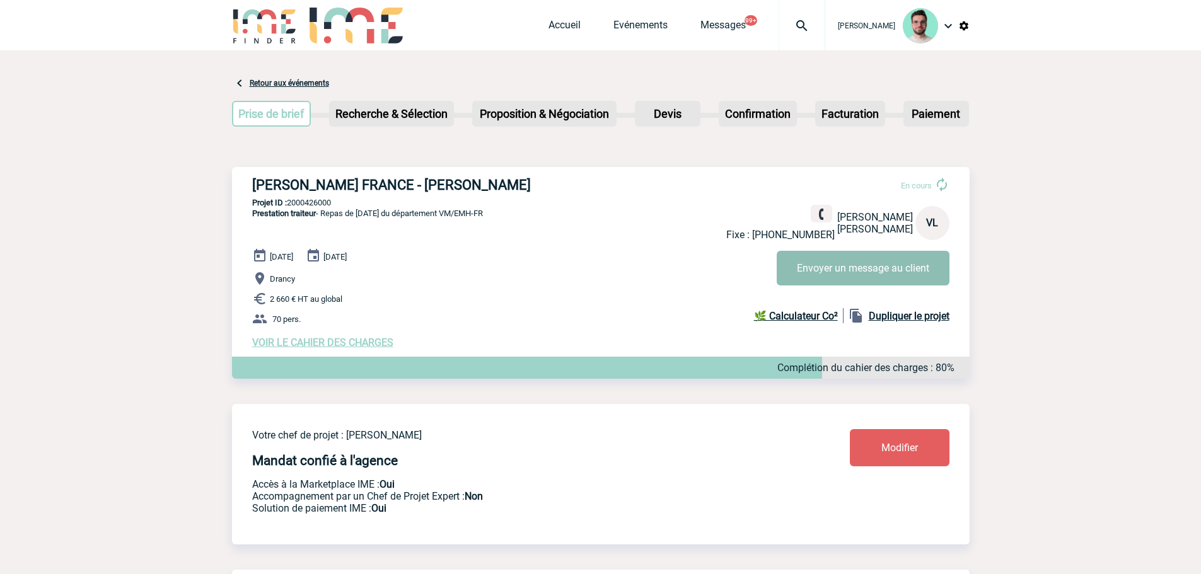
click at [825, 280] on button "Envoyer un message au client" at bounding box center [862, 268] width 173 height 35
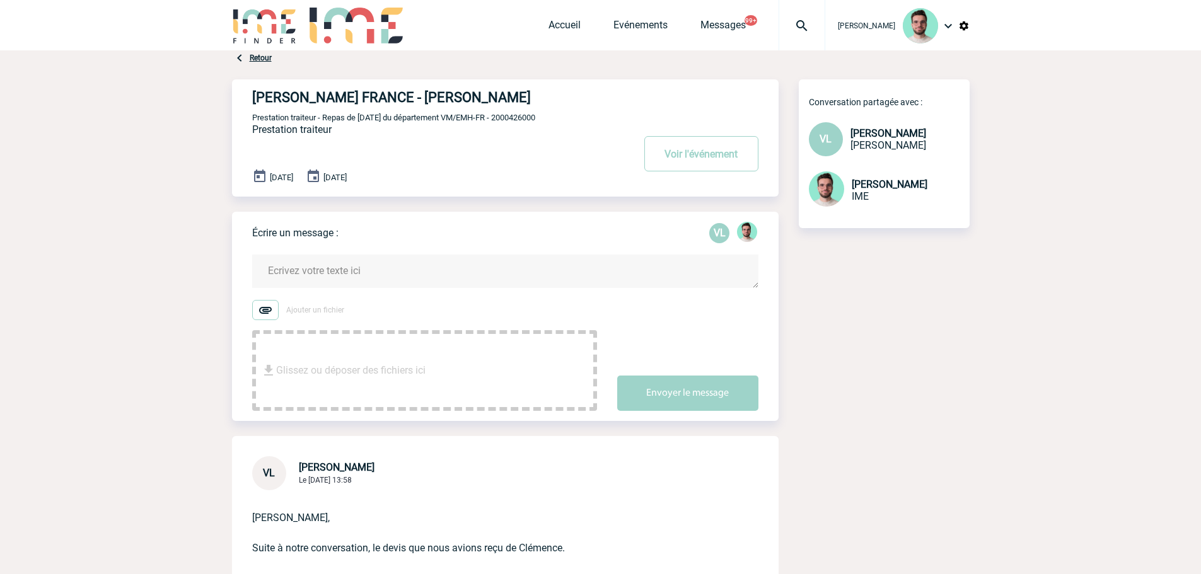
scroll to position [315, 0]
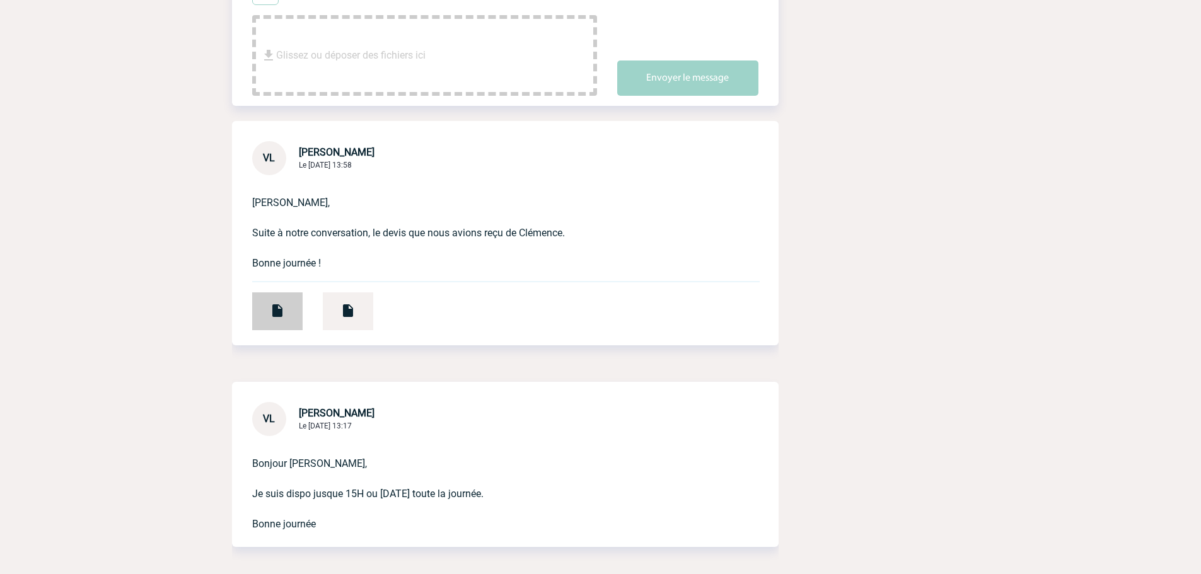
click at [297, 308] on div at bounding box center [277, 311] width 50 height 38
click at [311, 304] on link at bounding box center [338, 305] width 71 height 12
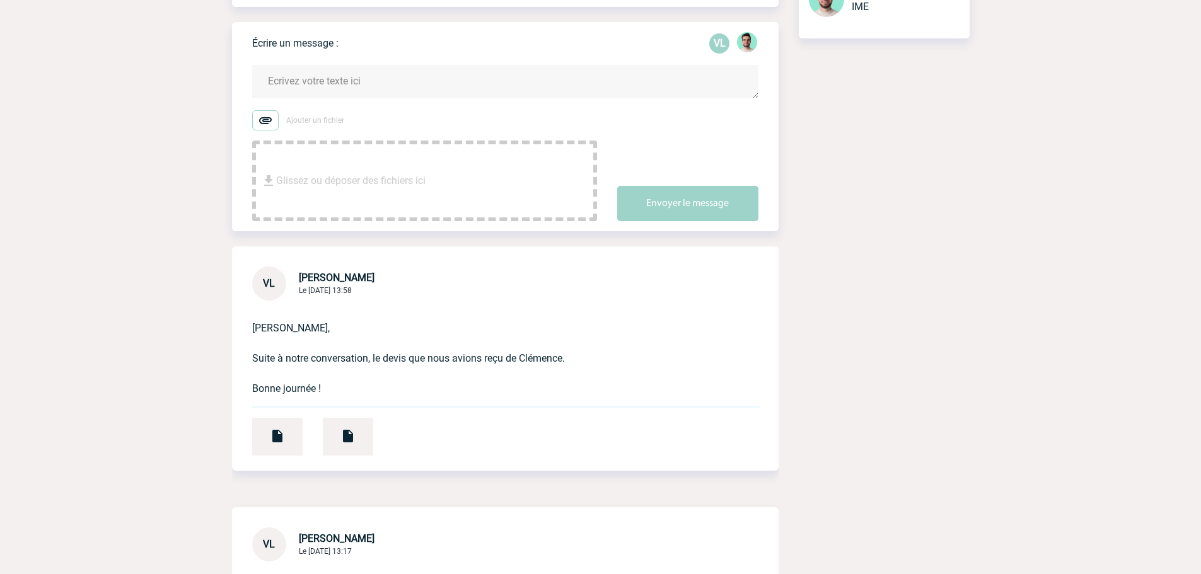
scroll to position [189, 0]
click at [343, 99] on textarea at bounding box center [505, 82] width 506 height 33
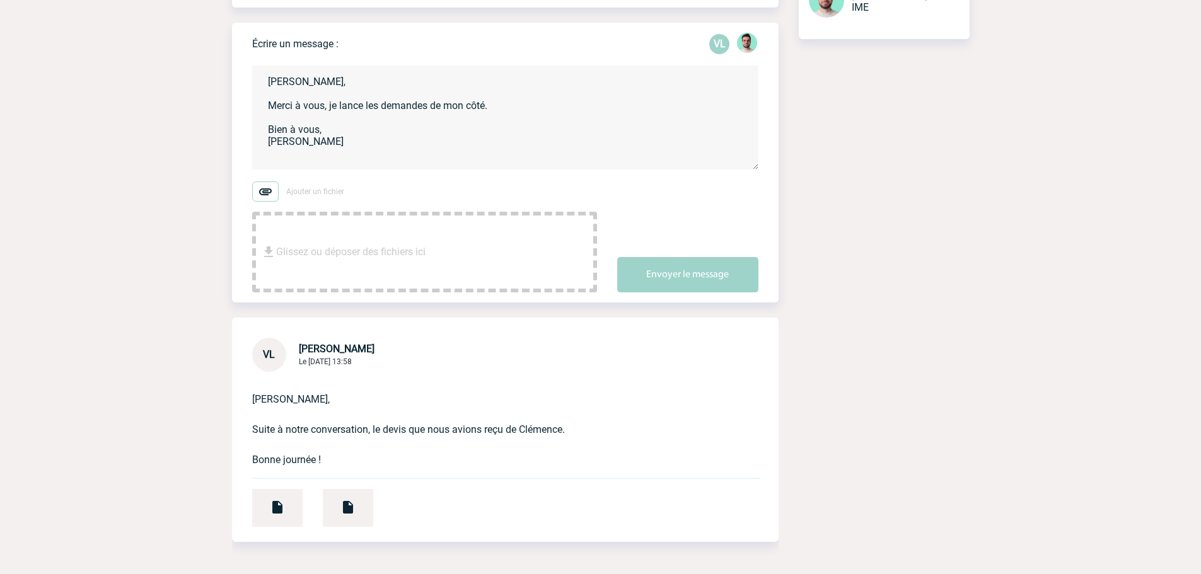
type textarea "[PERSON_NAME], Merci à vous, je lance les demandes de mon côté. Bien à vous, [P…"
click at [697, 299] on div "Écrire un message : VL [PERSON_NAME], Merci à vous, je lance les demandes de mo…" at bounding box center [515, 163] width 526 height 280
click at [694, 280] on button "Envoyer le message" at bounding box center [687, 274] width 141 height 35
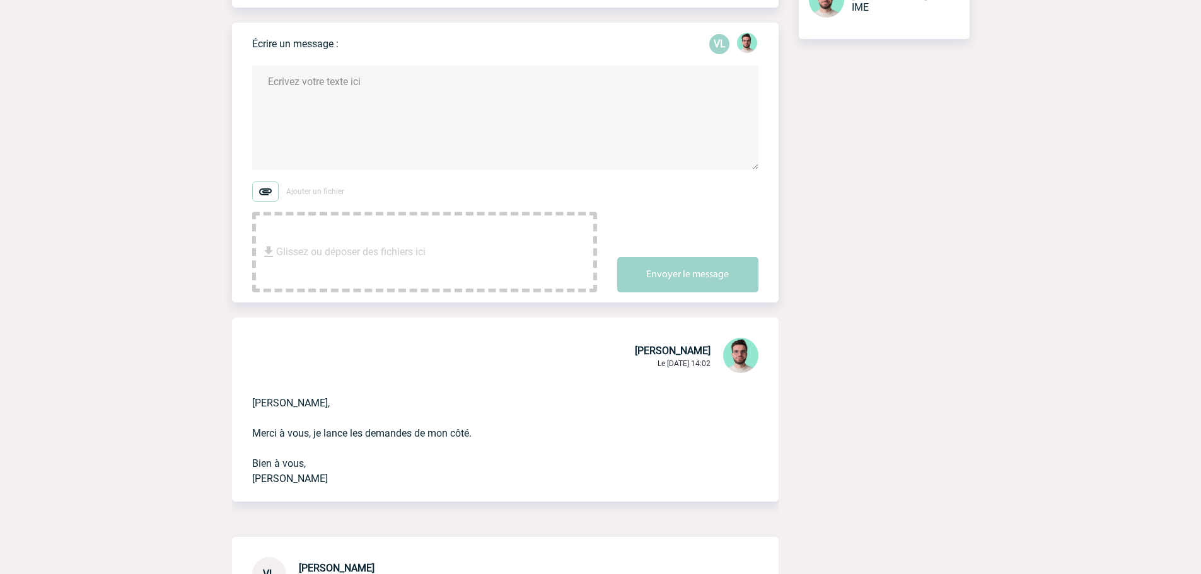
scroll to position [0, 0]
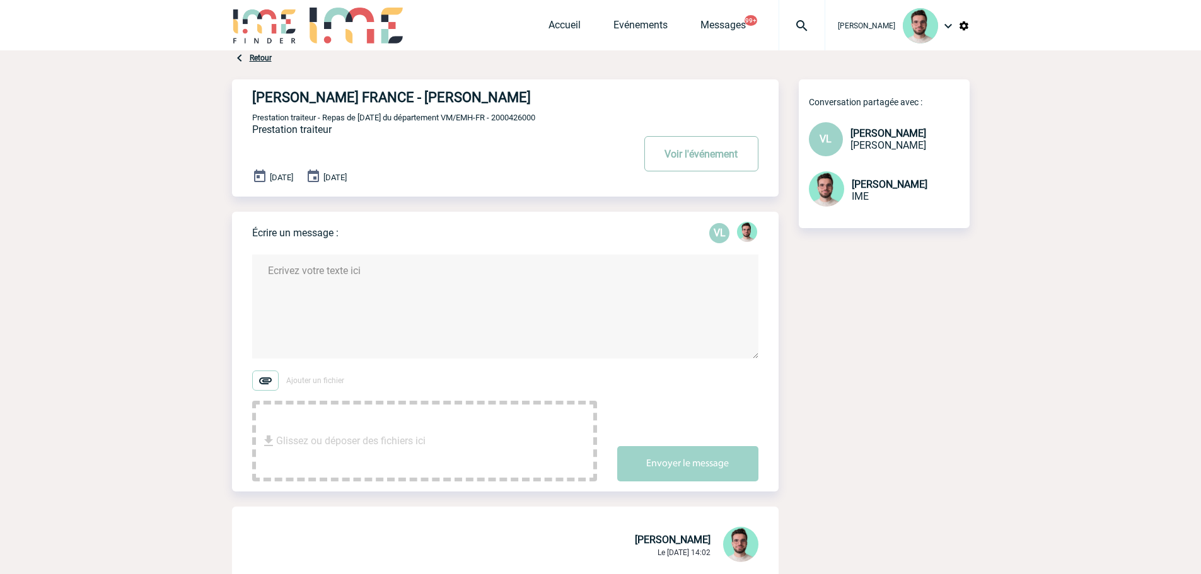
click at [677, 166] on button "Voir l'événement" at bounding box center [701, 153] width 114 height 35
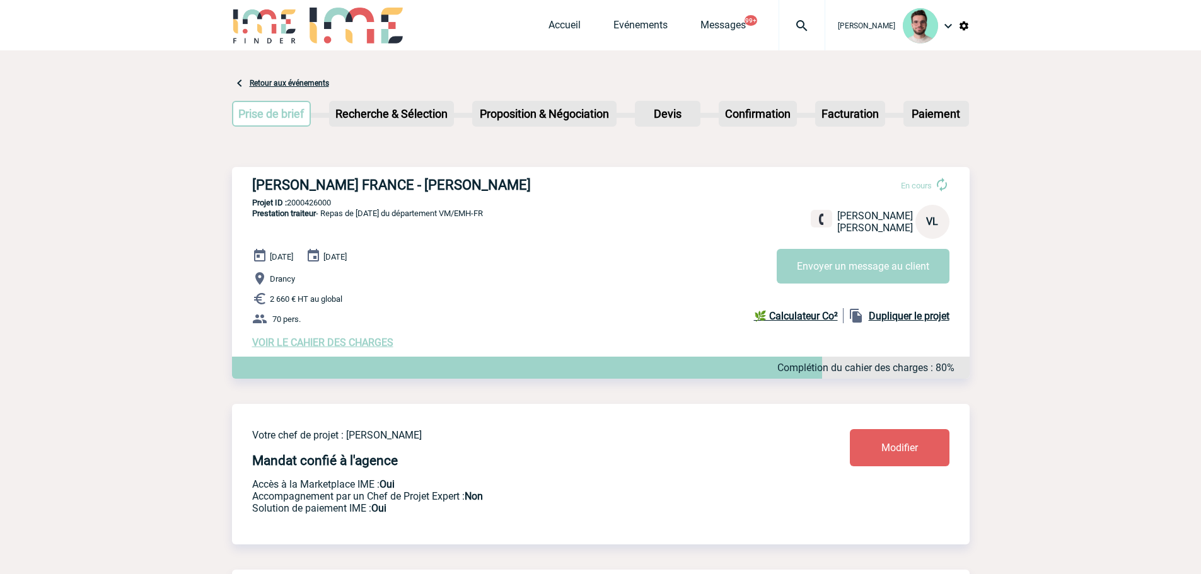
click at [788, 20] on img at bounding box center [801, 25] width 45 height 15
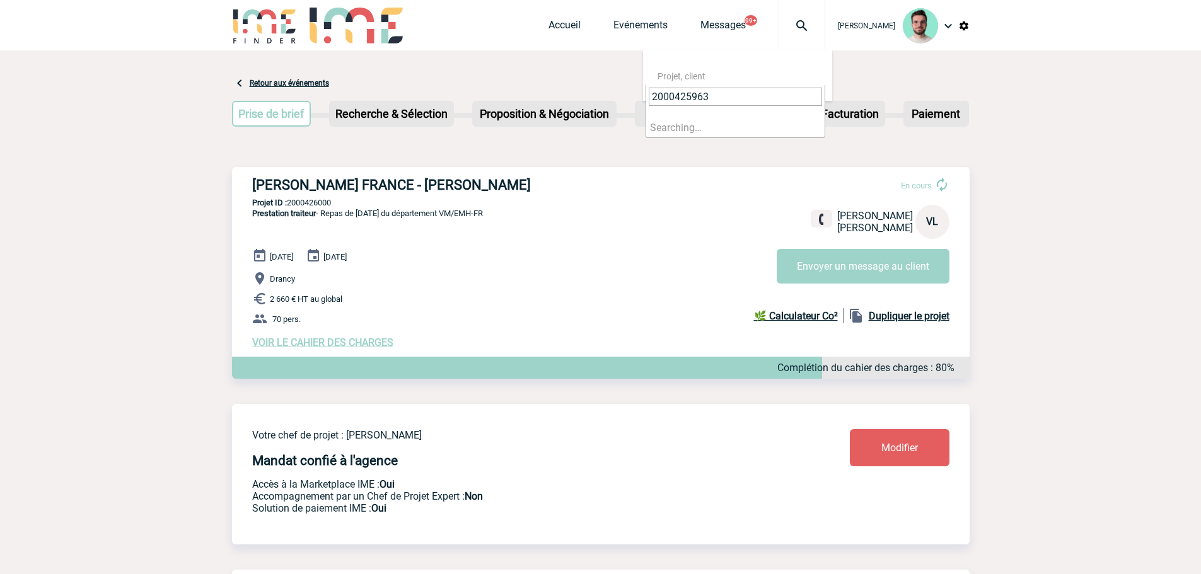
type input "2000425963"
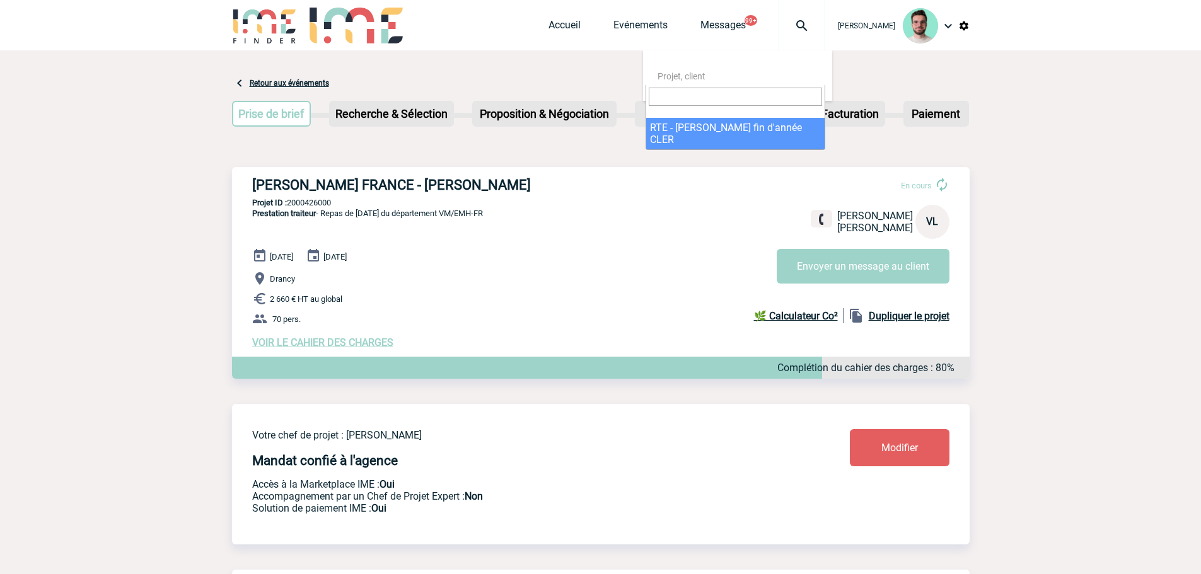
select select "25464"
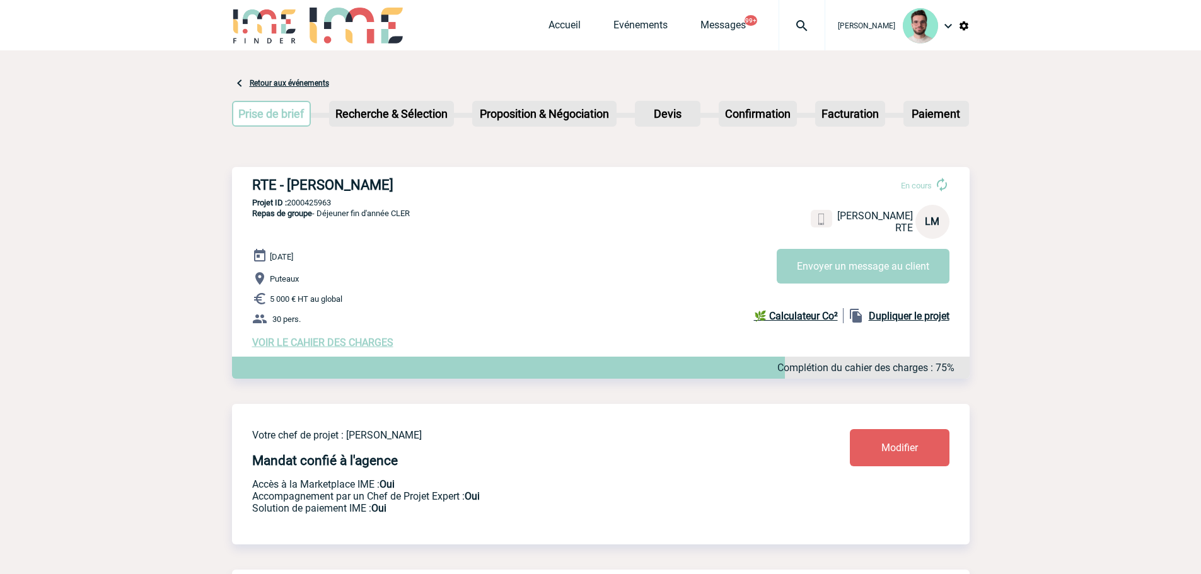
click at [806, 27] on img at bounding box center [801, 25] width 45 height 15
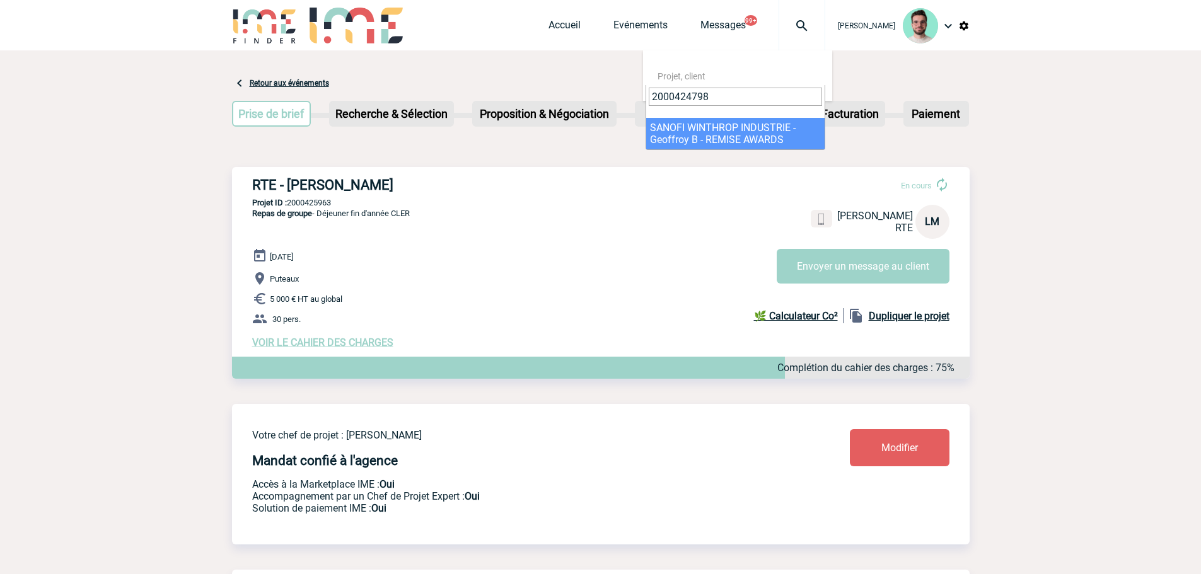
type input "2000424798"
select select "24299"
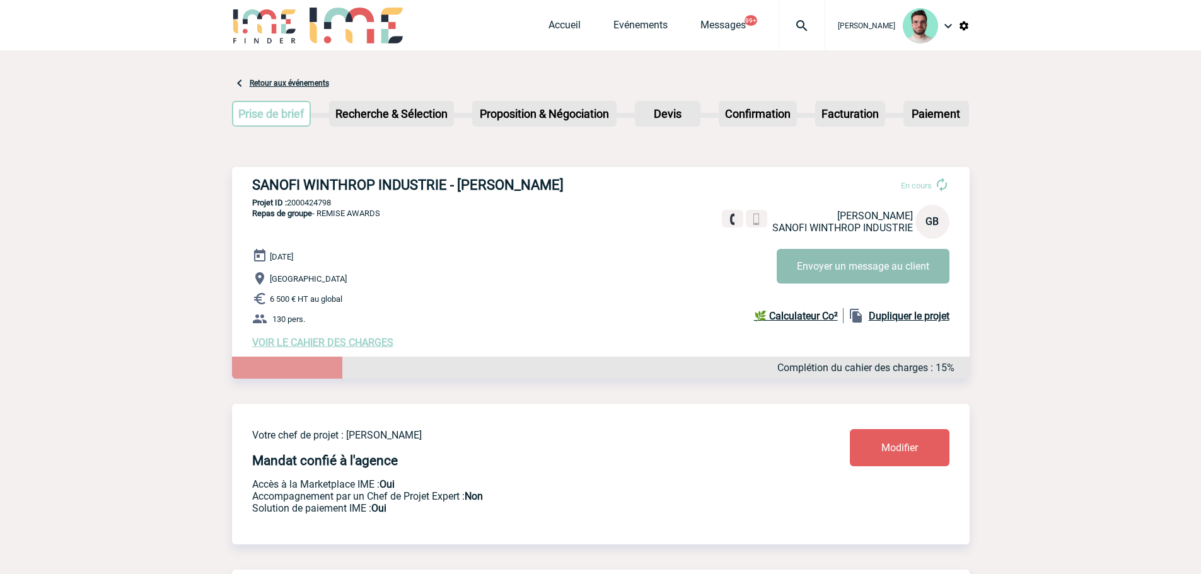
click at [798, 275] on button "Envoyer un message au client" at bounding box center [862, 266] width 173 height 35
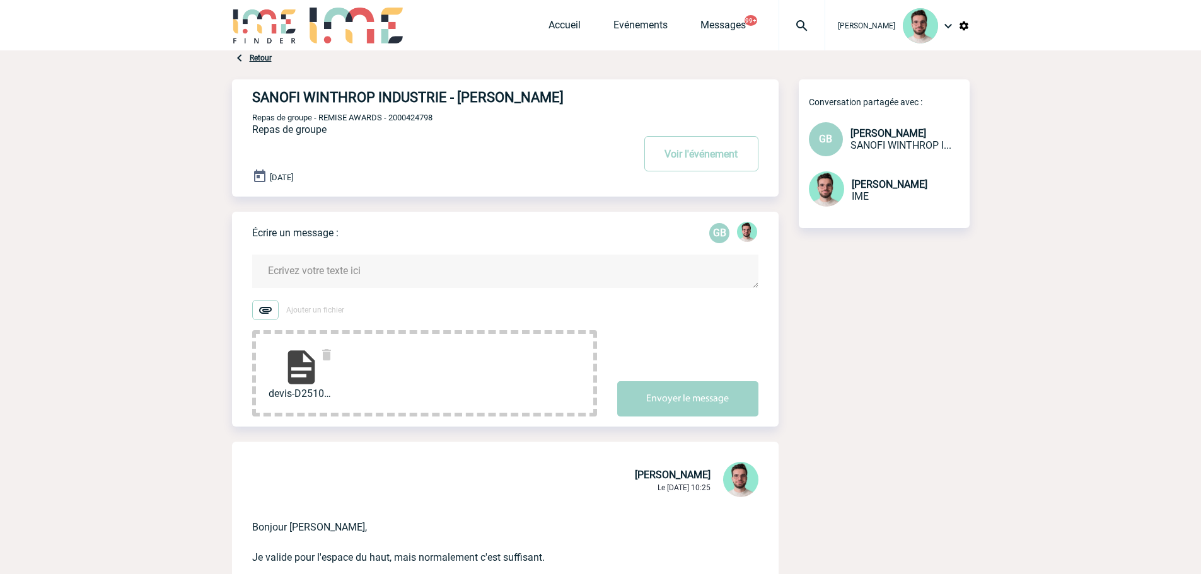
click at [378, 265] on textarea at bounding box center [505, 271] width 506 height 33
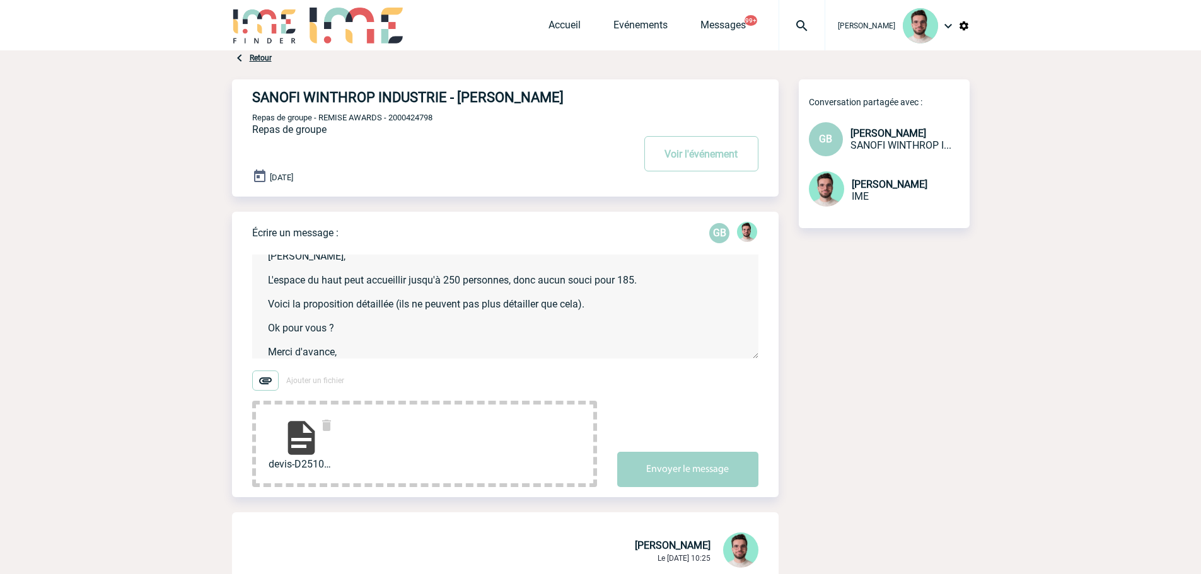
scroll to position [26, 0]
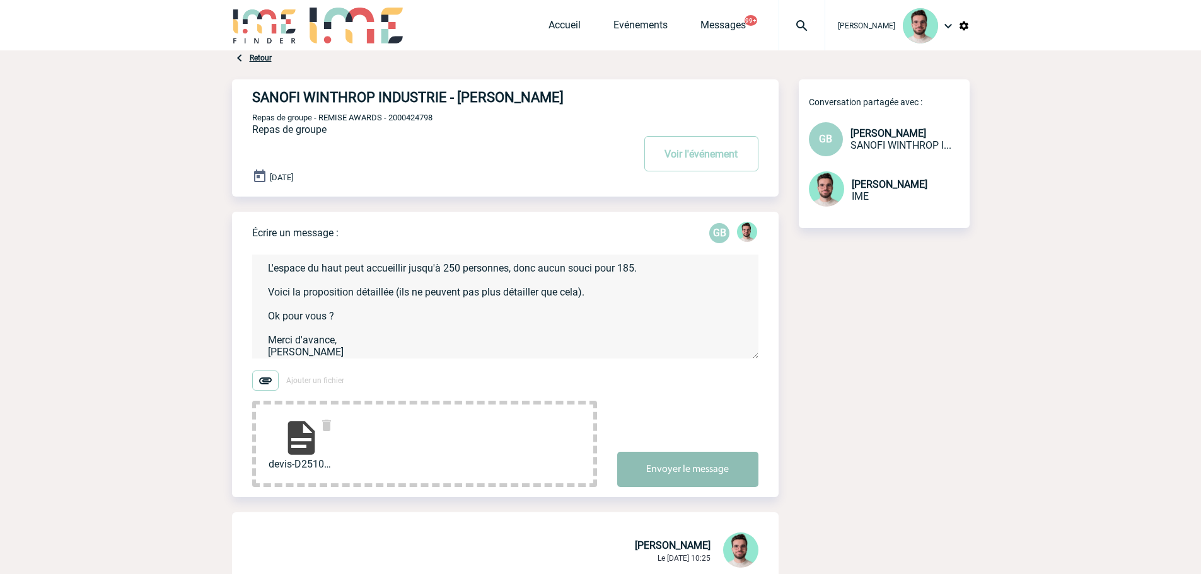
type textarea "Geoffroy, L'espace du haut peut accueillir jusqu'à 250 personnes, donc aucun so…"
click at [707, 471] on button "Envoyer le message" at bounding box center [687, 469] width 141 height 35
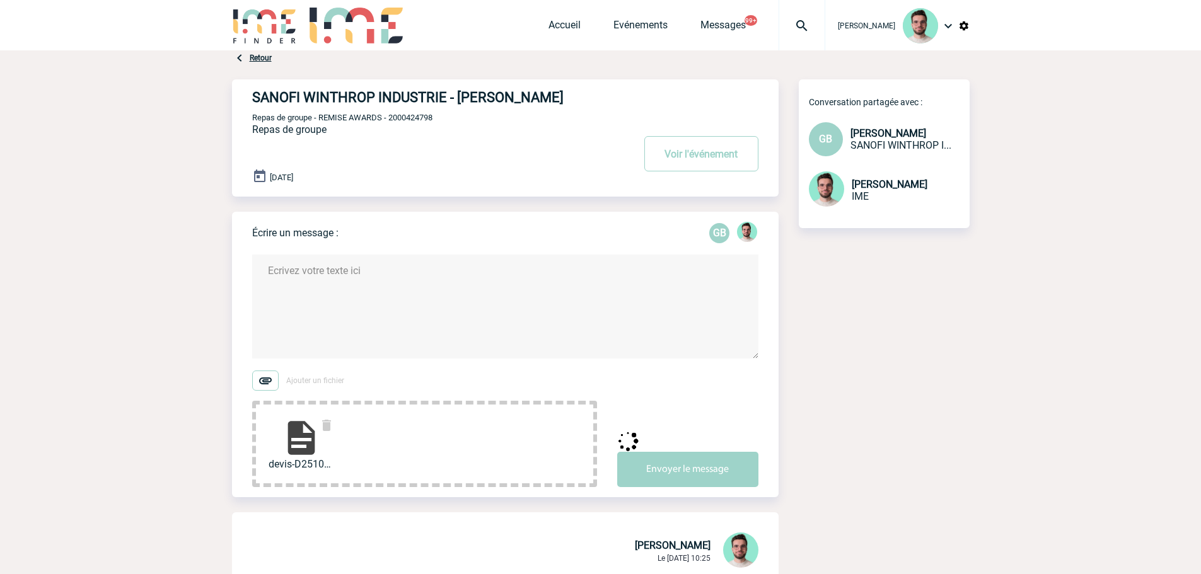
scroll to position [0, 0]
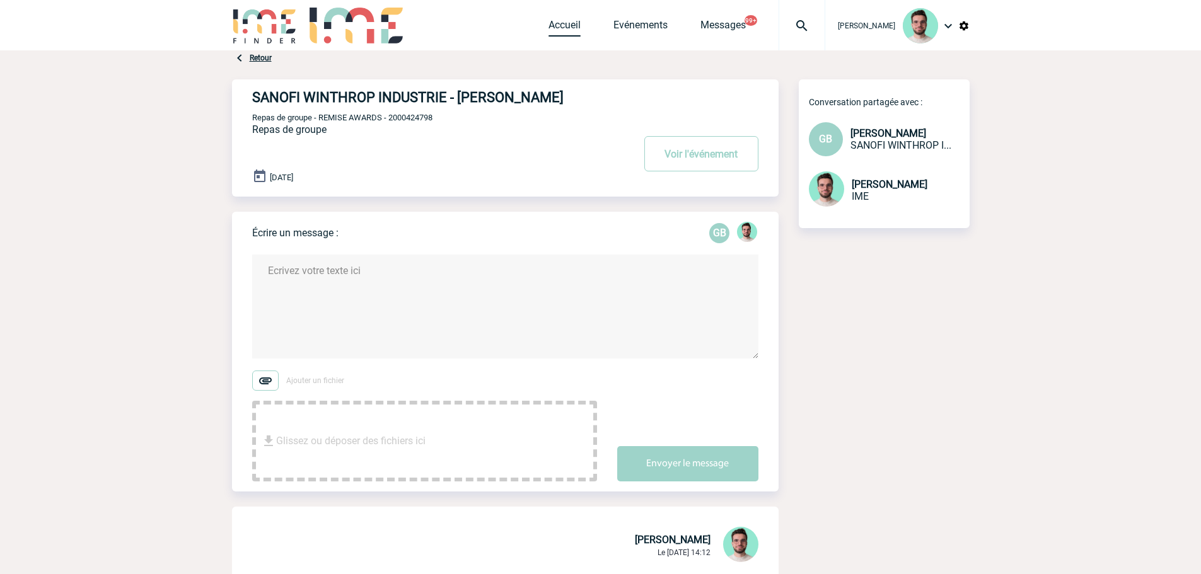
click at [549, 31] on link "Accueil" at bounding box center [564, 28] width 32 height 18
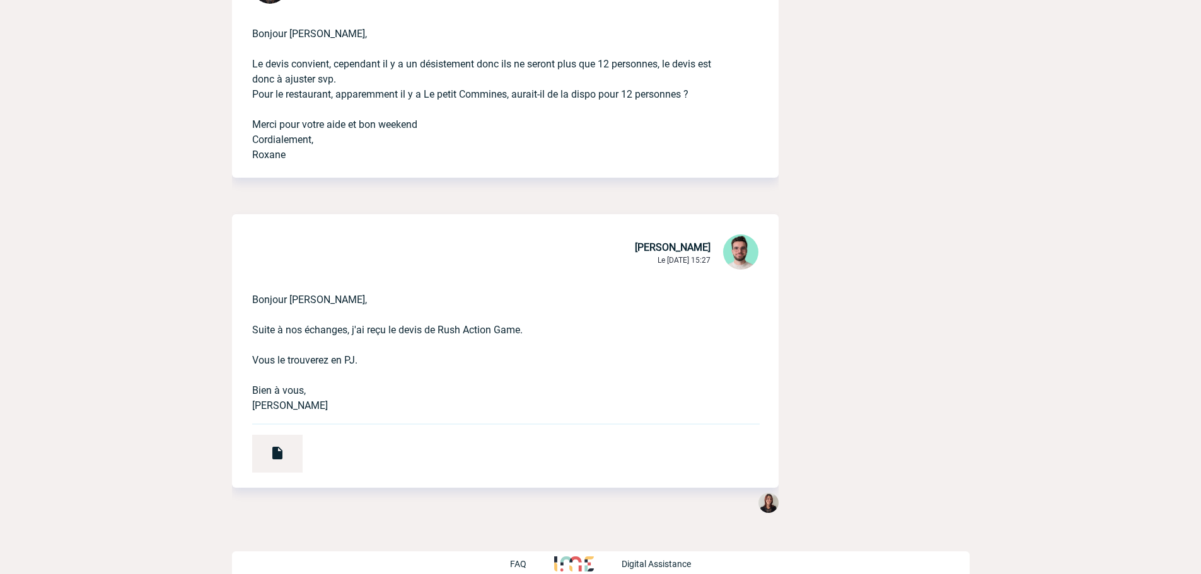
scroll to position [62, 0]
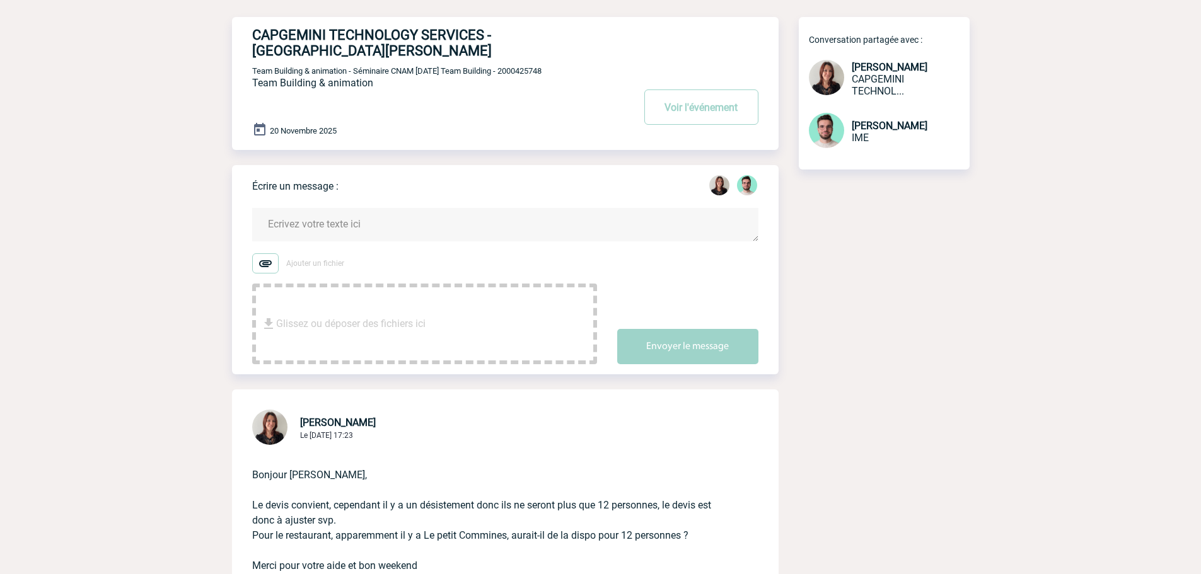
click at [318, 209] on textarea at bounding box center [505, 224] width 506 height 33
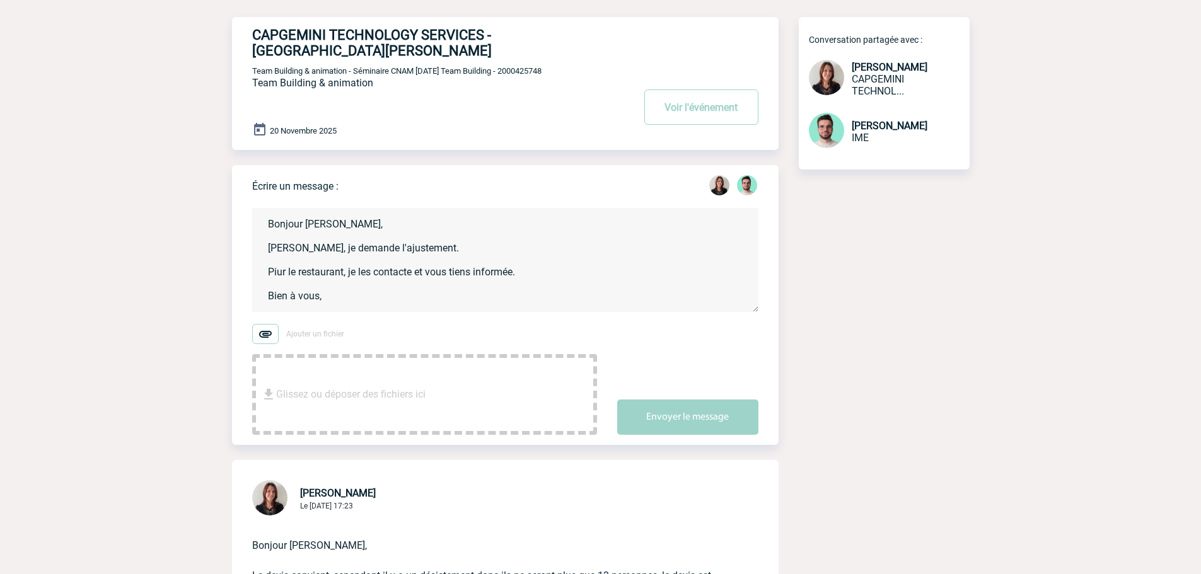
scroll to position [3, 0]
drag, startPoint x: 277, startPoint y: 259, endPoint x: 275, endPoint y: 250, distance: 9.6
click at [275, 250] on textarea "Bonjour [PERSON_NAME], [PERSON_NAME], je demande l'ajustement. Piur le restaura…" at bounding box center [505, 260] width 506 height 104
type textarea "Bonjour [PERSON_NAME], [PERSON_NAME], je demande l'ajustement. Pour le restaura…"
click at [665, 409] on button "Envoyer le message" at bounding box center [687, 417] width 141 height 35
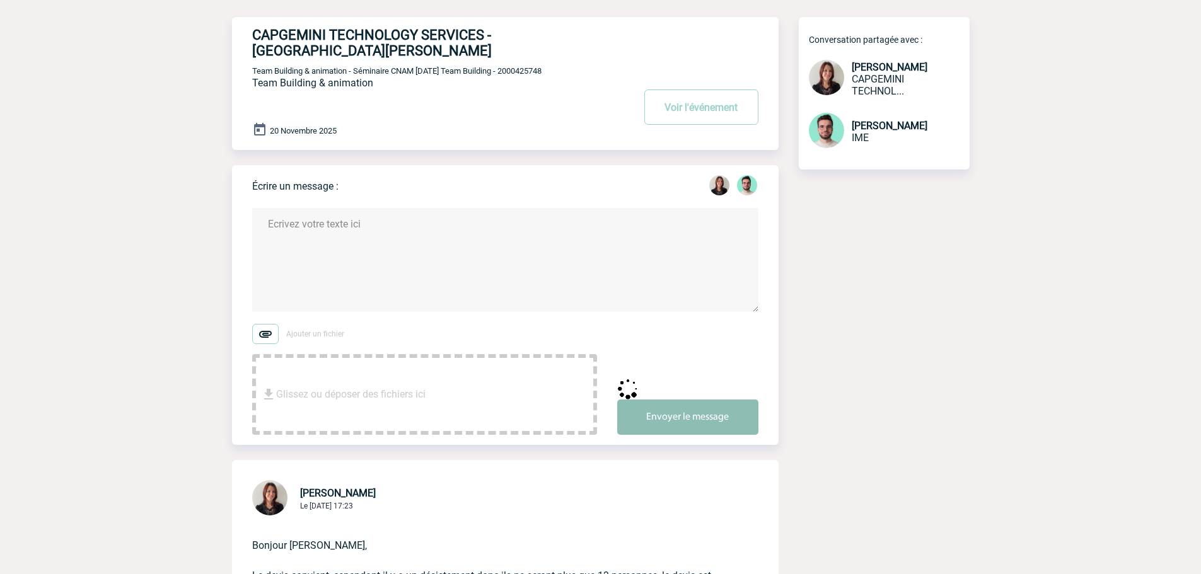
scroll to position [0, 0]
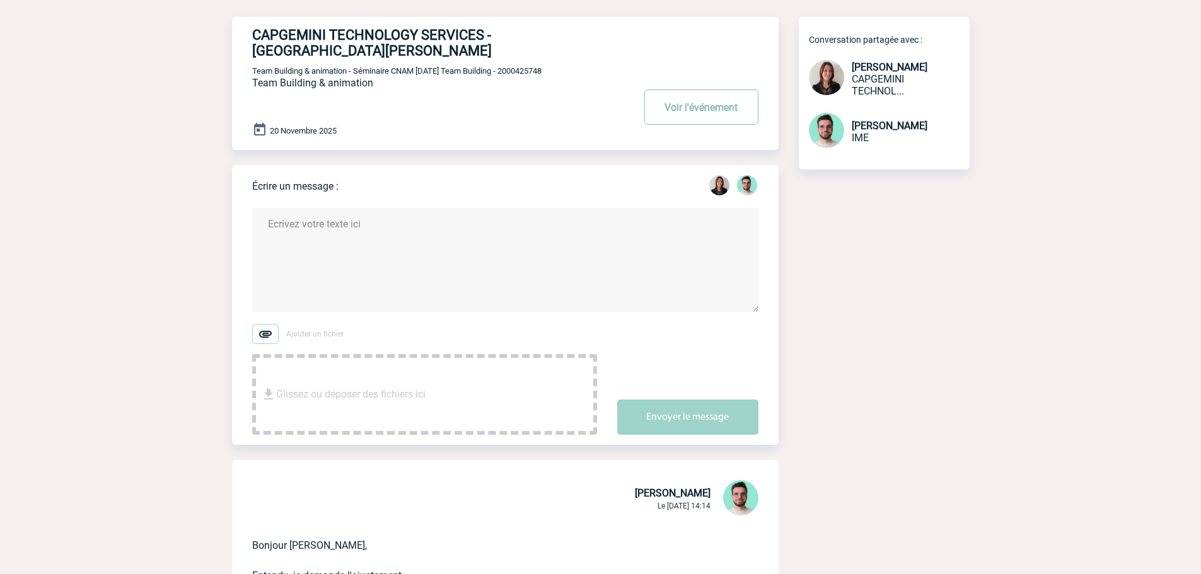
click at [691, 89] on button "Voir l'événement" at bounding box center [701, 106] width 114 height 35
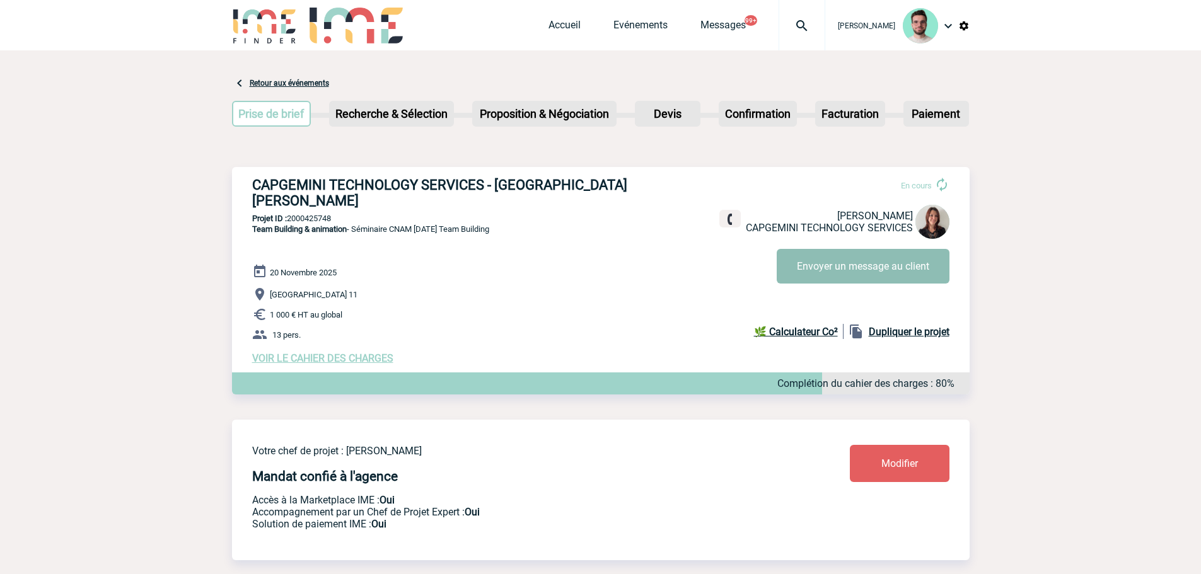
click at [841, 274] on button "Envoyer un message au client" at bounding box center [862, 266] width 173 height 35
click at [820, 39] on div at bounding box center [801, 25] width 47 height 50
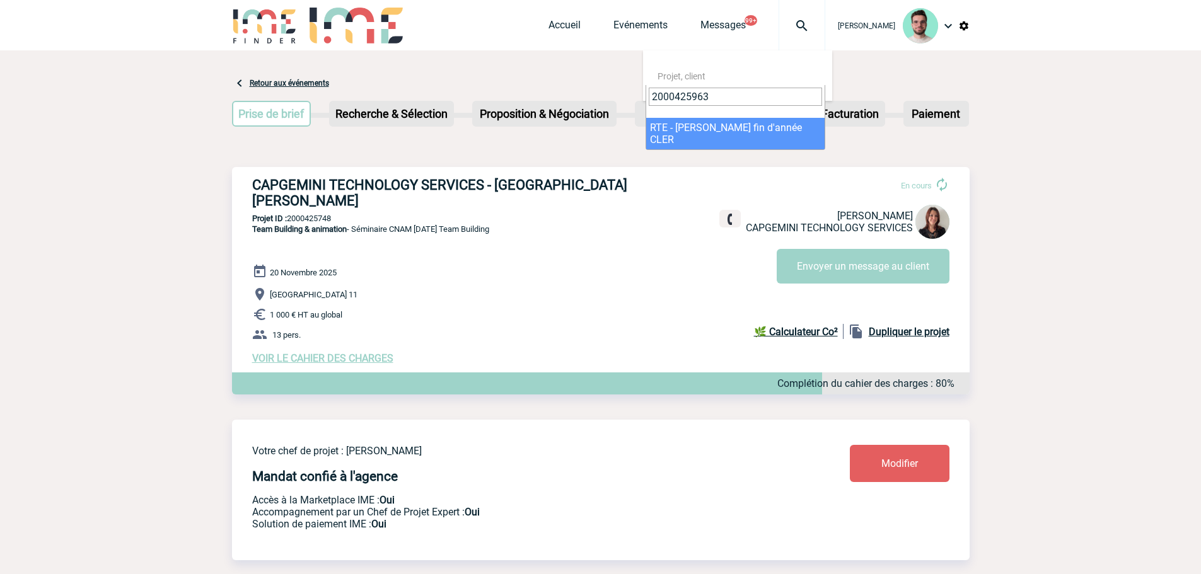
type input "2000425963"
select select "25464"
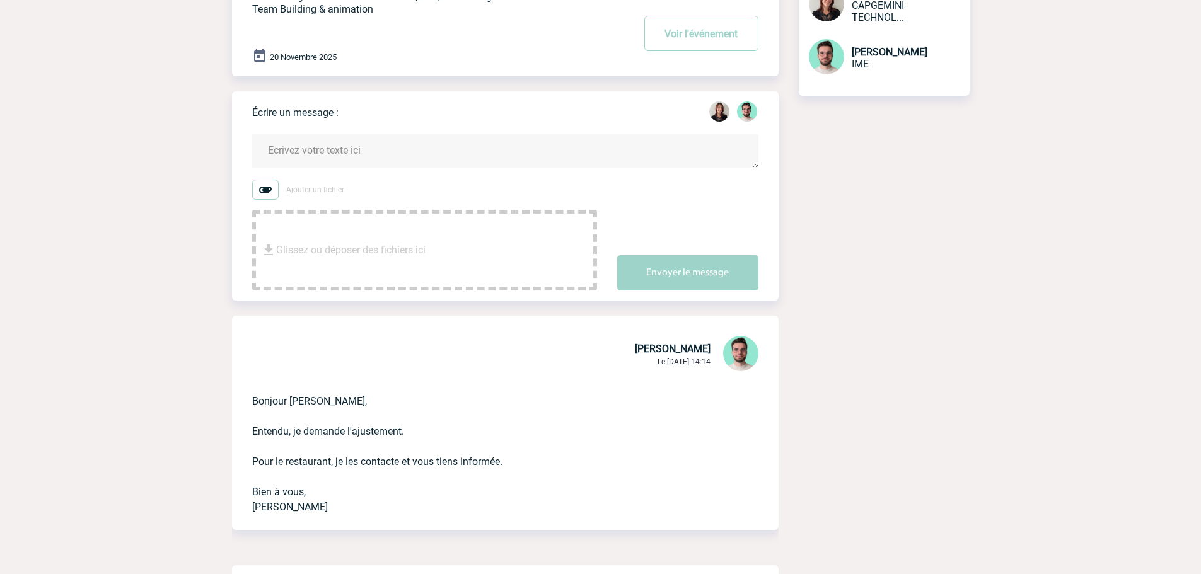
scroll to position [378, 0]
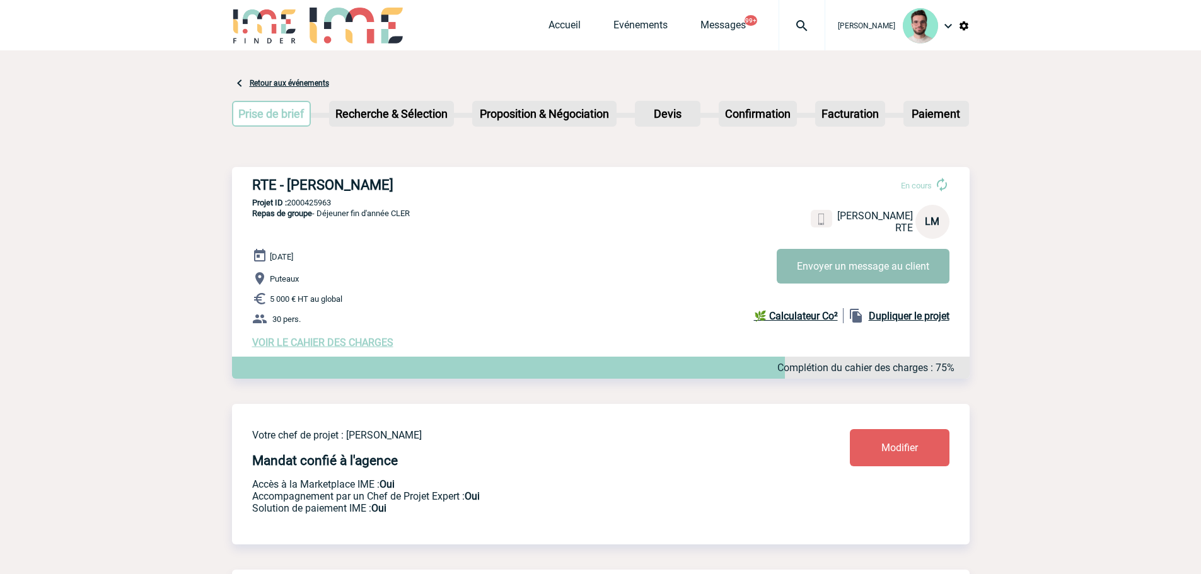
click at [858, 250] on button "Envoyer un message au client" at bounding box center [862, 266] width 173 height 35
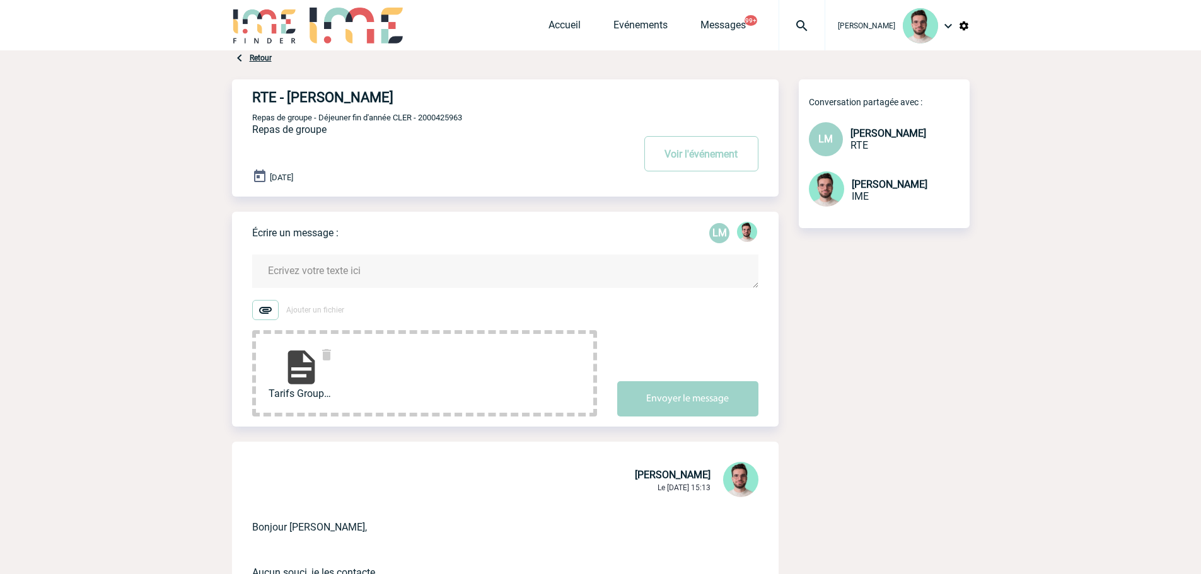
click at [339, 260] on textarea at bounding box center [505, 271] width 506 height 33
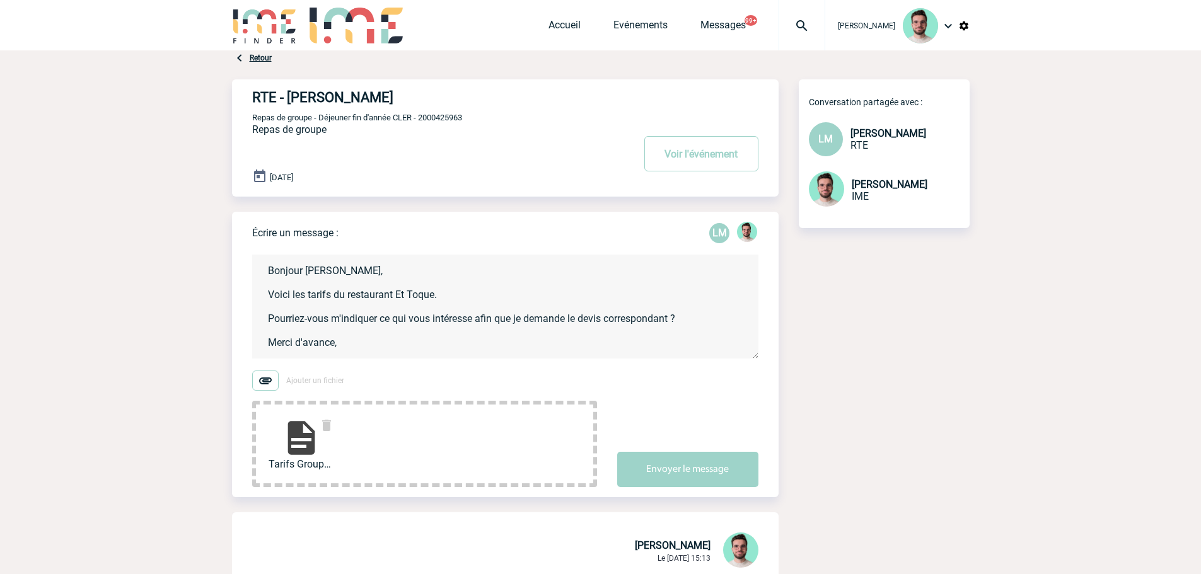
scroll to position [3, 0]
drag, startPoint x: 671, startPoint y: 468, endPoint x: 248, endPoint y: 43, distance: 599.4
click at [649, 397] on div "Ajouter un fichier Tarifs Groupes Et To... Envoyer le message" at bounding box center [515, 429] width 526 height 117
click at [712, 314] on textarea "Bonjour Lydie, Voici les tarifs du restaurant Et Toque. Pourriez-vous m'indique…" at bounding box center [505, 307] width 506 height 104
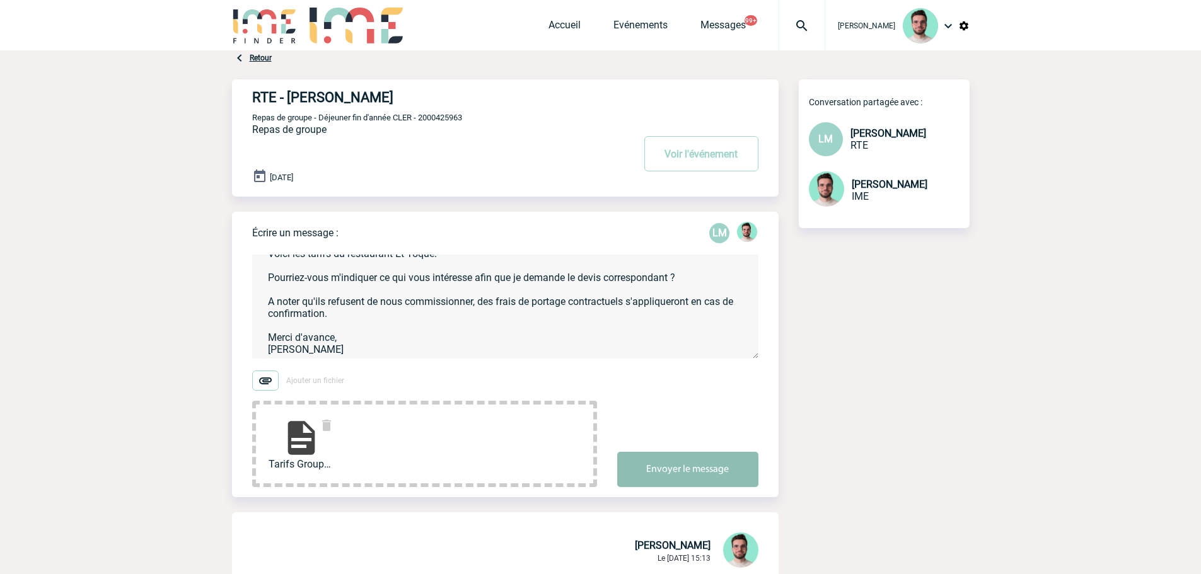
type textarea "Bonjour Lydie, Voici les tarifs du restaurant Et Toque. Pourriez-vous m'indique…"
click at [717, 464] on button "Envoyer le message" at bounding box center [687, 469] width 141 height 35
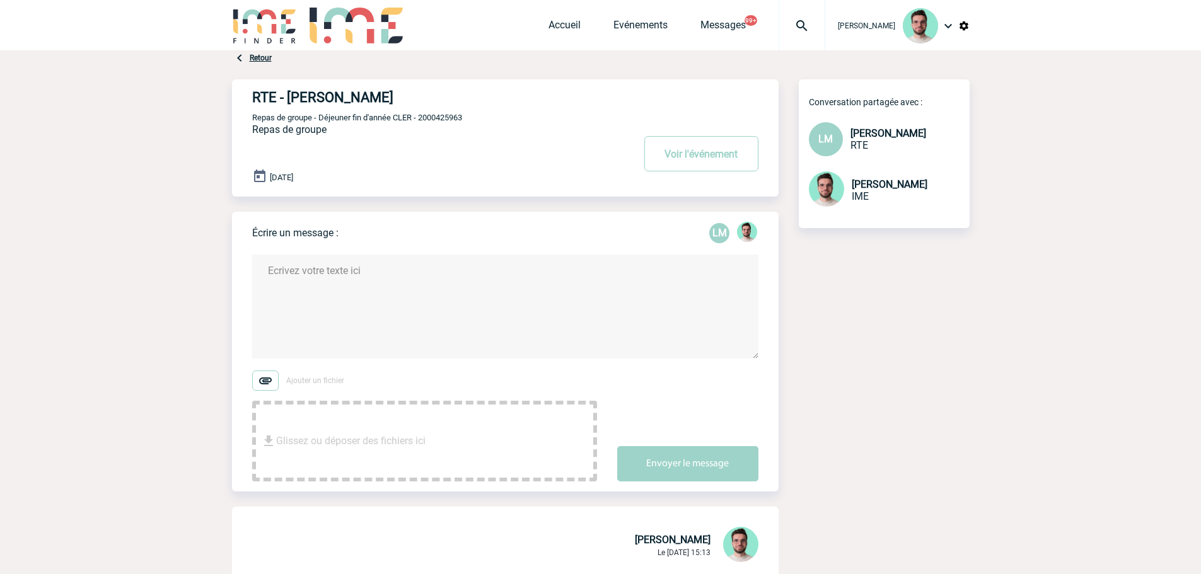
scroll to position [0, 0]
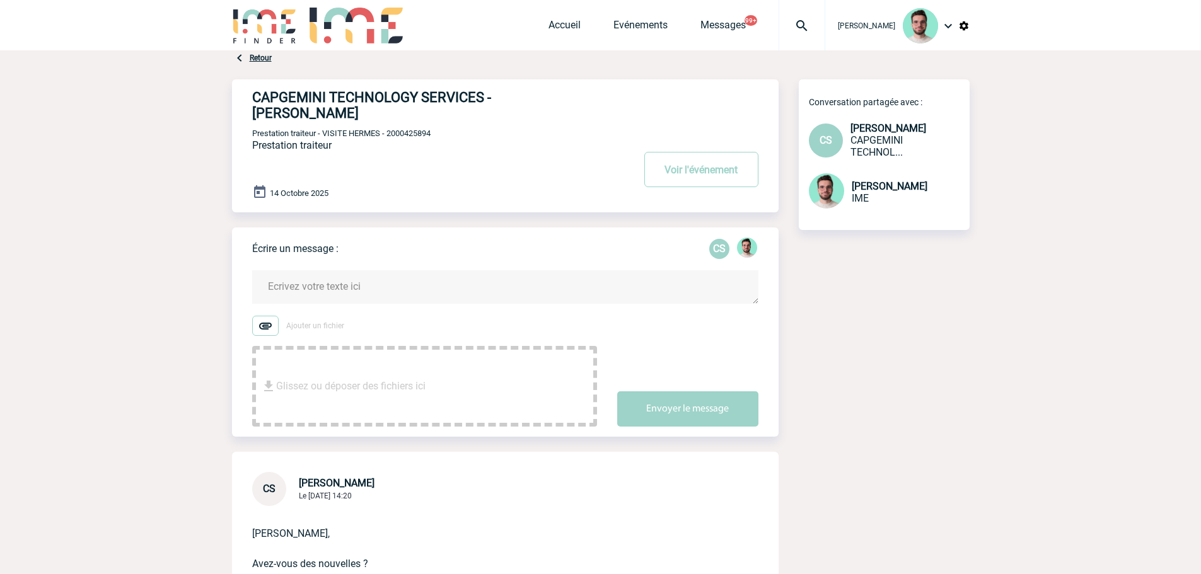
click at [431, 255] on form "Ajouter un fichier Glissez ou déposer des fichiers ici Envoyer le message" at bounding box center [515, 341] width 526 height 172
click at [427, 270] on textarea at bounding box center [505, 286] width 506 height 33
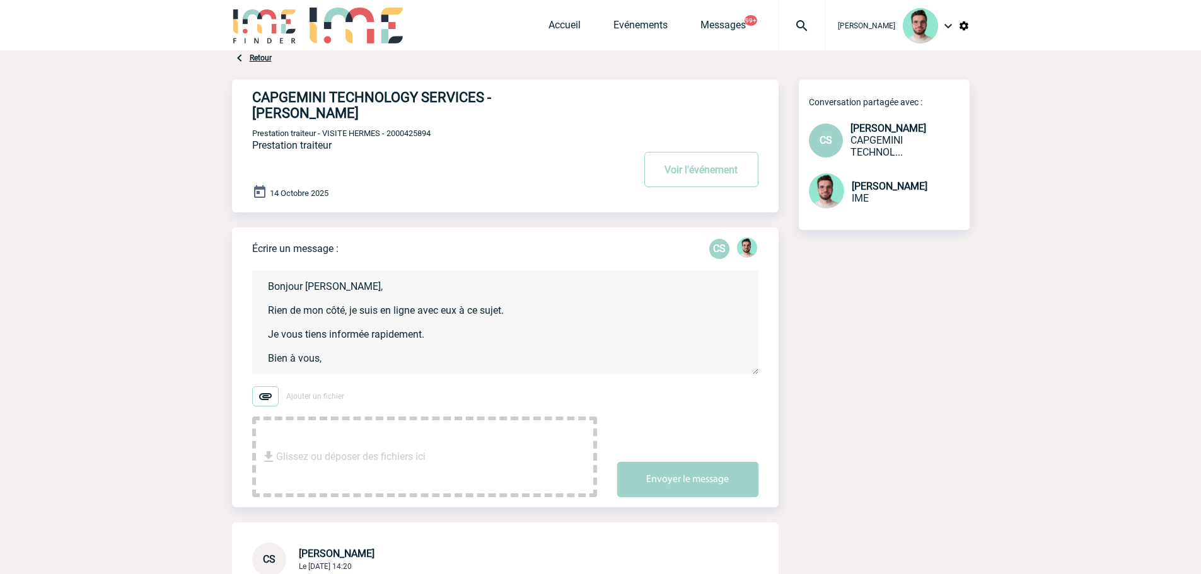
scroll to position [3, 0]
type textarea "Bonjour Cécile, Rien de mon côté, je suis en ligne avec eux à ce sujet. Je vous…"
click at [706, 478] on button "Envoyer le message" at bounding box center [687, 479] width 141 height 35
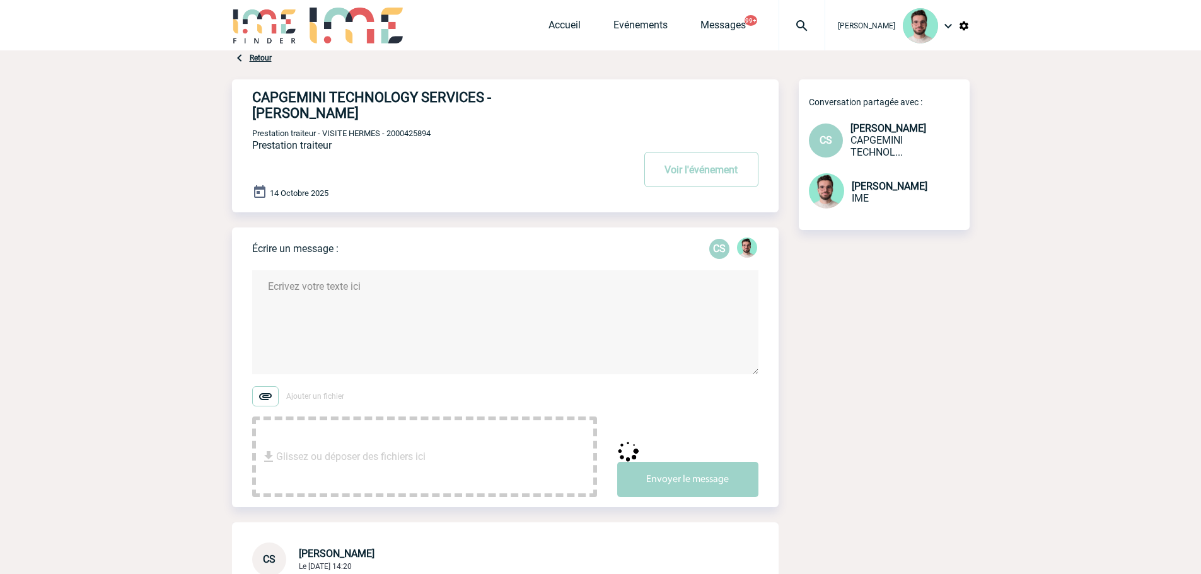
scroll to position [0, 0]
click at [683, 155] on button "Voir l'événement" at bounding box center [701, 169] width 114 height 35
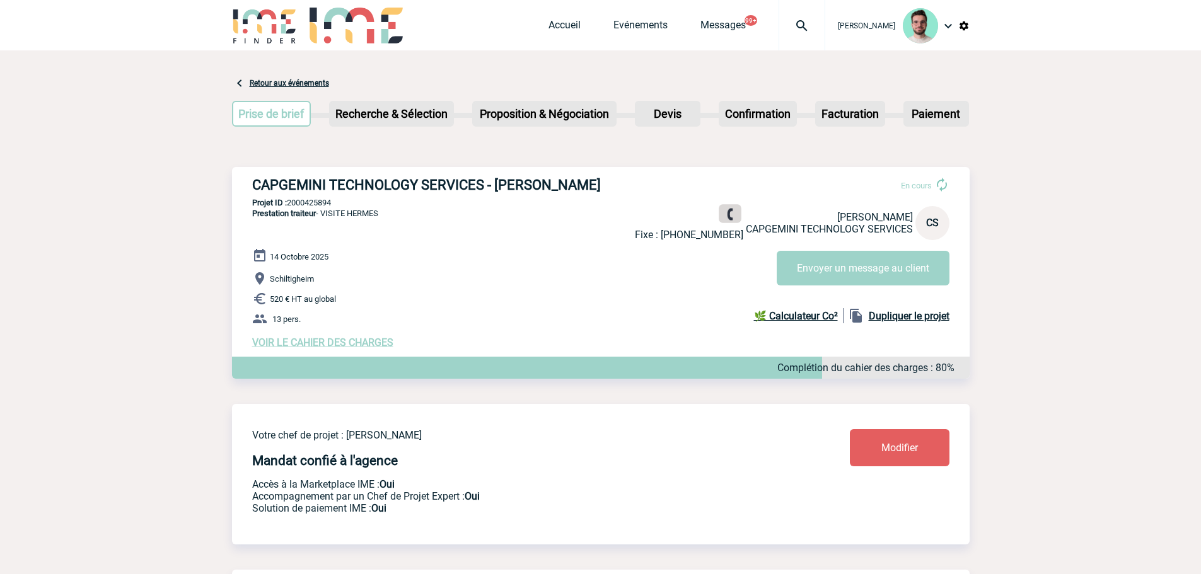
drag, startPoint x: 730, startPoint y: 218, endPoint x: 718, endPoint y: 220, distance: 12.1
click at [730, 218] on img at bounding box center [729, 215] width 12 height 12
click at [896, 281] on button "Envoyer un message au client" at bounding box center [862, 268] width 173 height 35
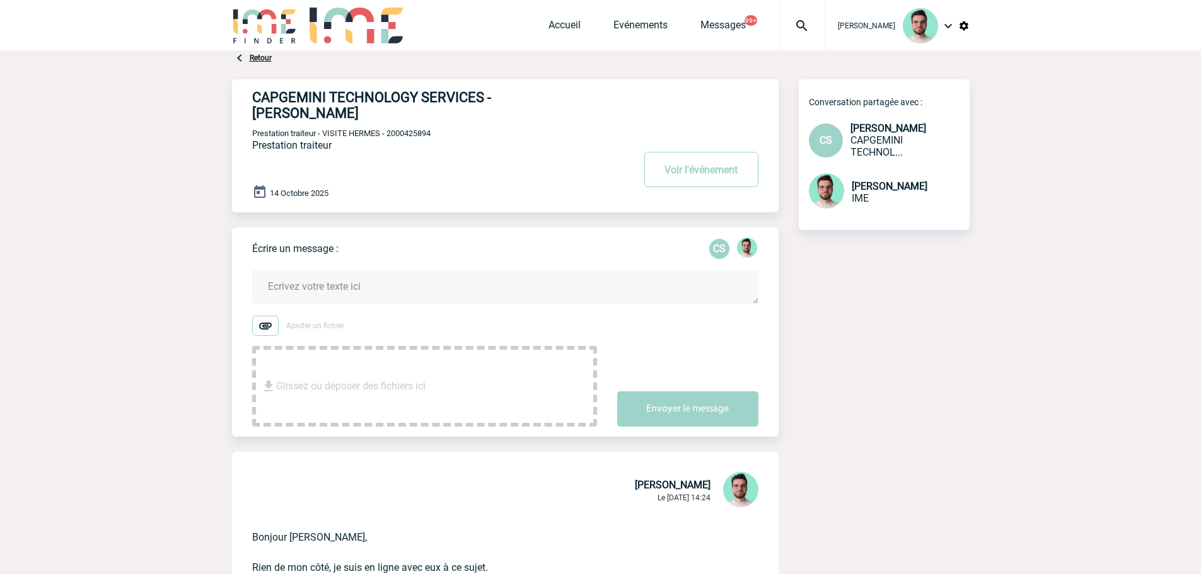
click at [457, 285] on textarea at bounding box center [505, 286] width 506 height 33
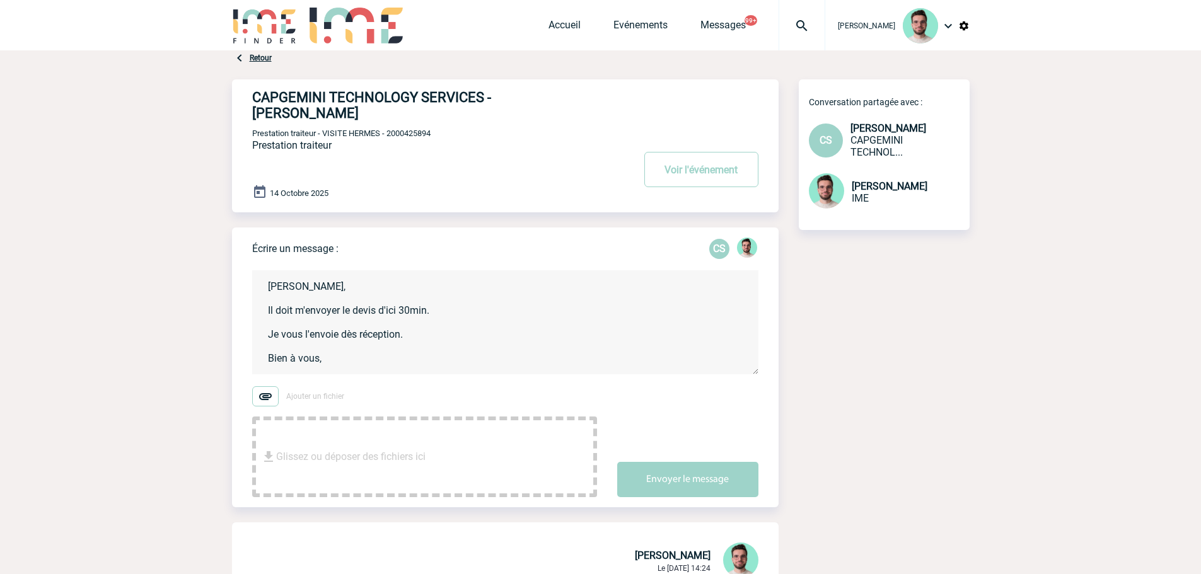
scroll to position [3, 0]
type textarea "Cécile, Il doit m'envoyer le devis d'ici 30min. Je vous l'envoie dès réception.…"
click at [657, 462] on button "Envoyer le message" at bounding box center [687, 479] width 141 height 35
click at [696, 171] on button "Voir l'événement" at bounding box center [701, 169] width 114 height 35
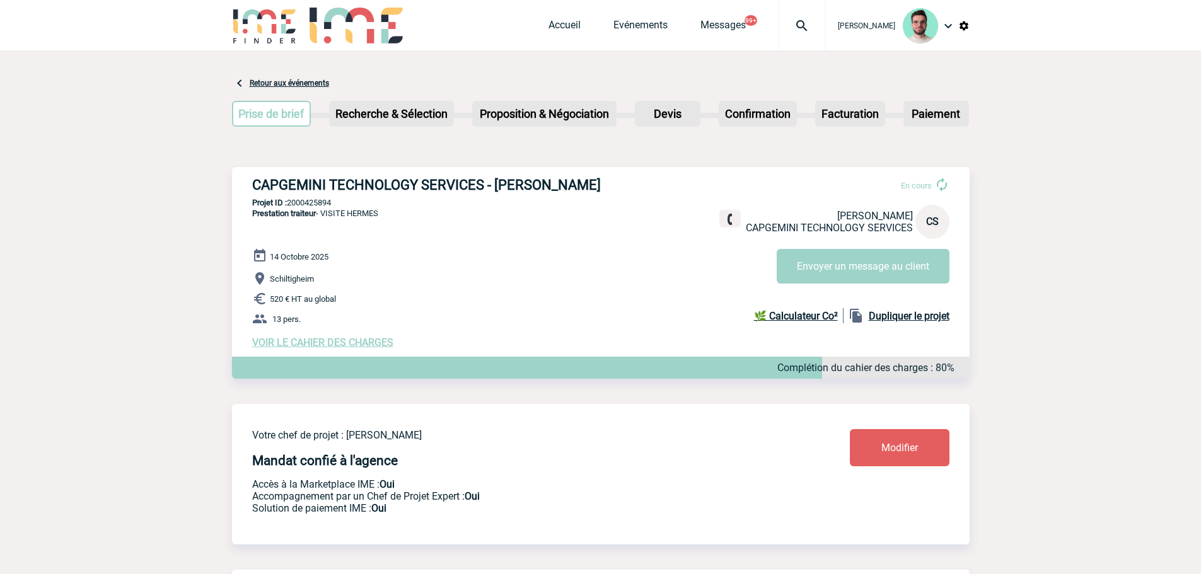
click at [795, 32] on img at bounding box center [801, 25] width 45 height 15
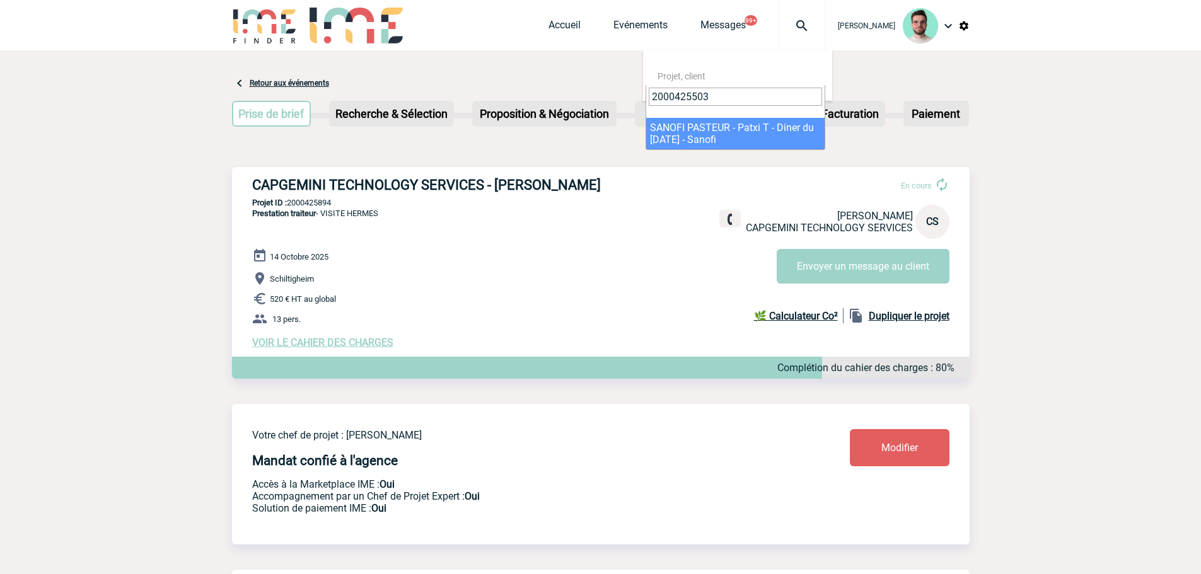
type input "2000425503"
select select "25004"
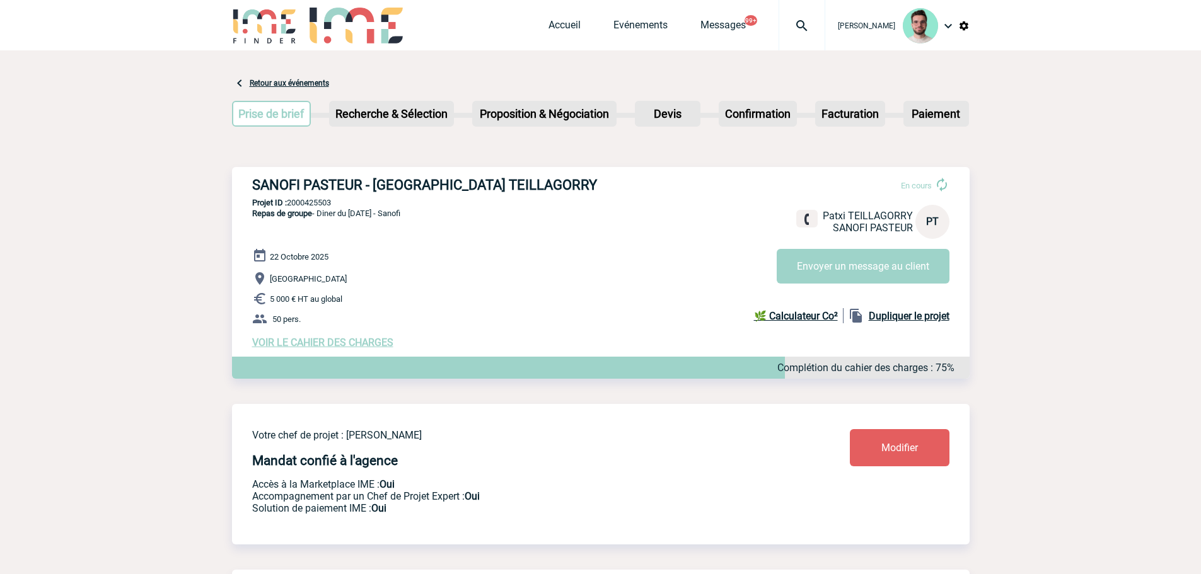
click at [440, 190] on h3 "SANOFI PASTEUR - [GEOGRAPHIC_DATA] TEILLAGORRY" at bounding box center [441, 185] width 378 height 16
copy h3 "TEILLAGORRY"
click at [311, 197] on div "SANOFI PASTEUR - [GEOGRAPHIC_DATA] TEILLAGORRY En cours Patxi TEILLAGORRY [GEOG…" at bounding box center [600, 263] width 737 height 192
click at [311, 197] on div "SANOFI PASTEUR - Patxi TEILLAGORRY En cours Patxi TEILLAGORRY SANOFI PASTEUR PT…" at bounding box center [600, 263] width 737 height 192
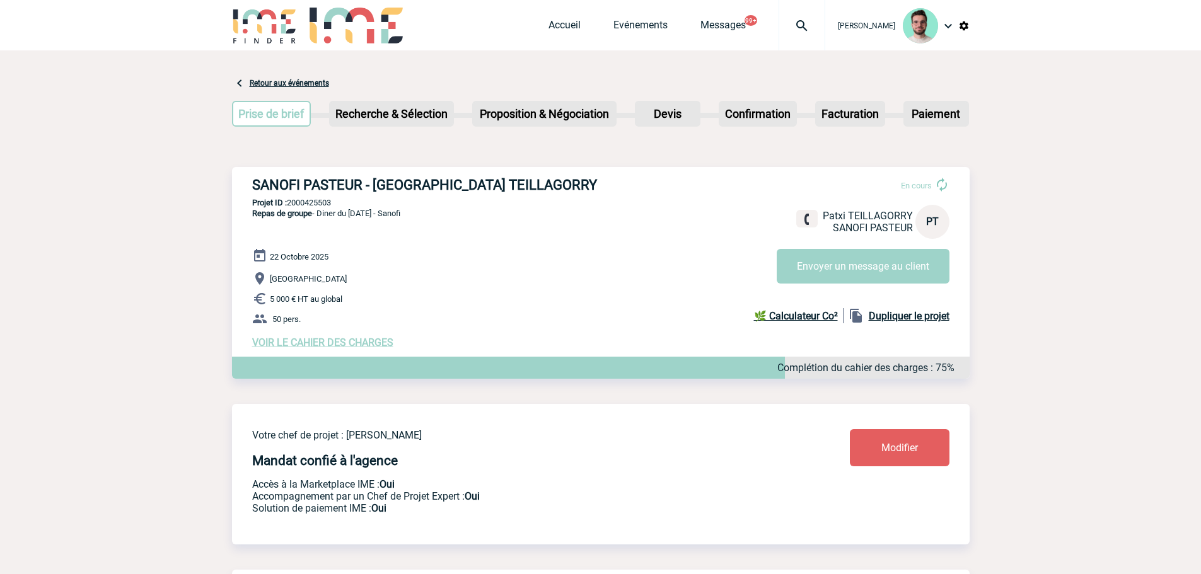
copy p "2000425503"
click at [613, 32] on link "Evénements" at bounding box center [640, 28] width 54 height 18
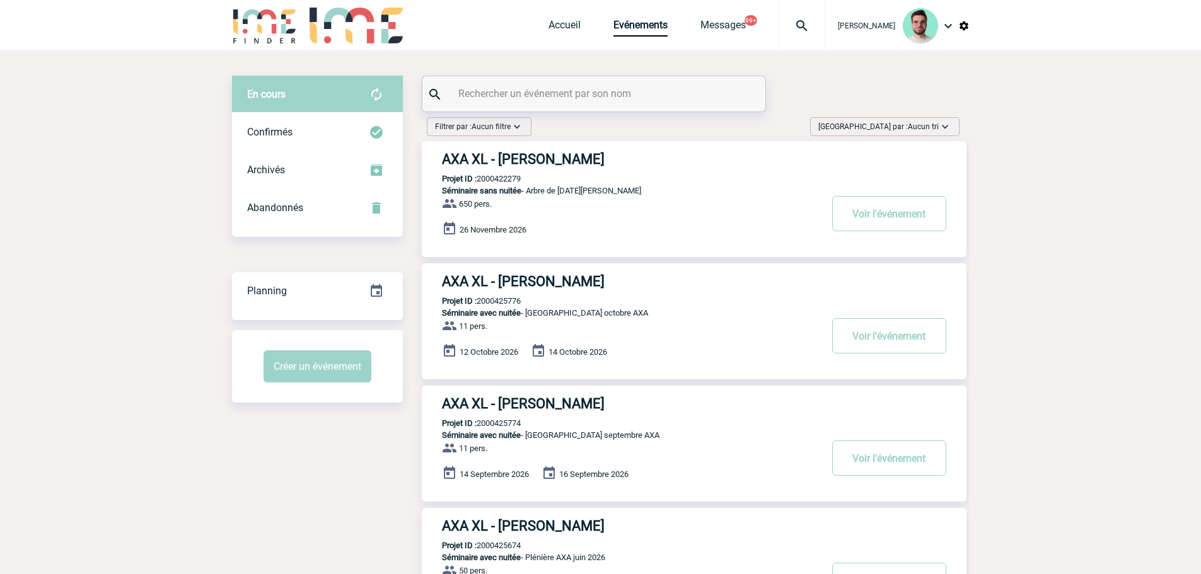
click at [569, 89] on input "text" at bounding box center [595, 93] width 280 height 18
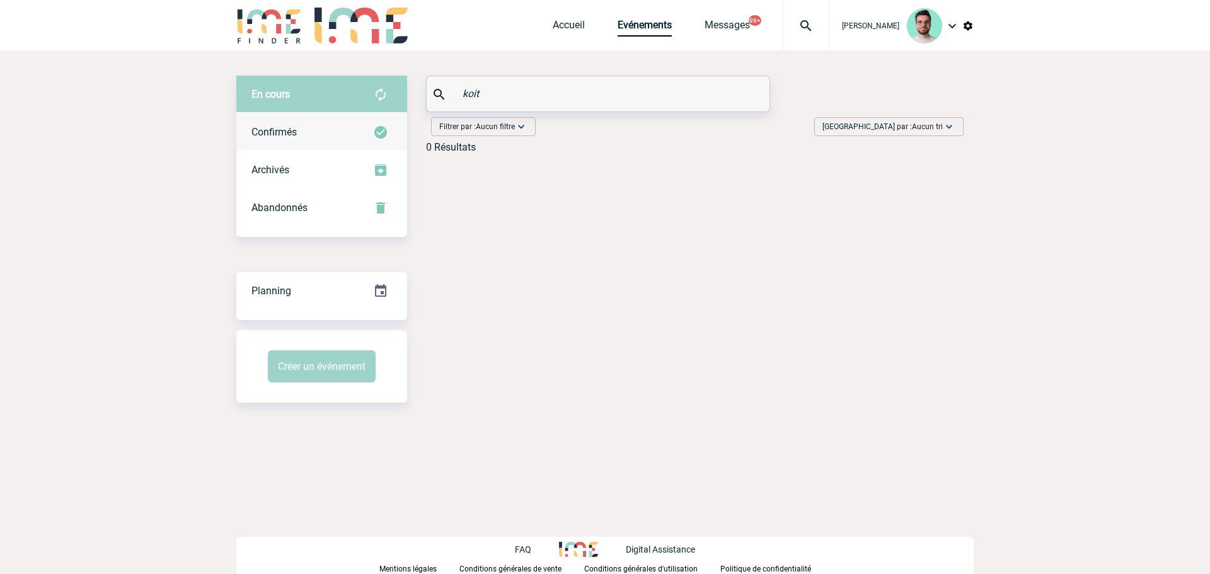
type input "koit"
click at [246, 128] on div "Confirmés" at bounding box center [321, 132] width 171 height 38
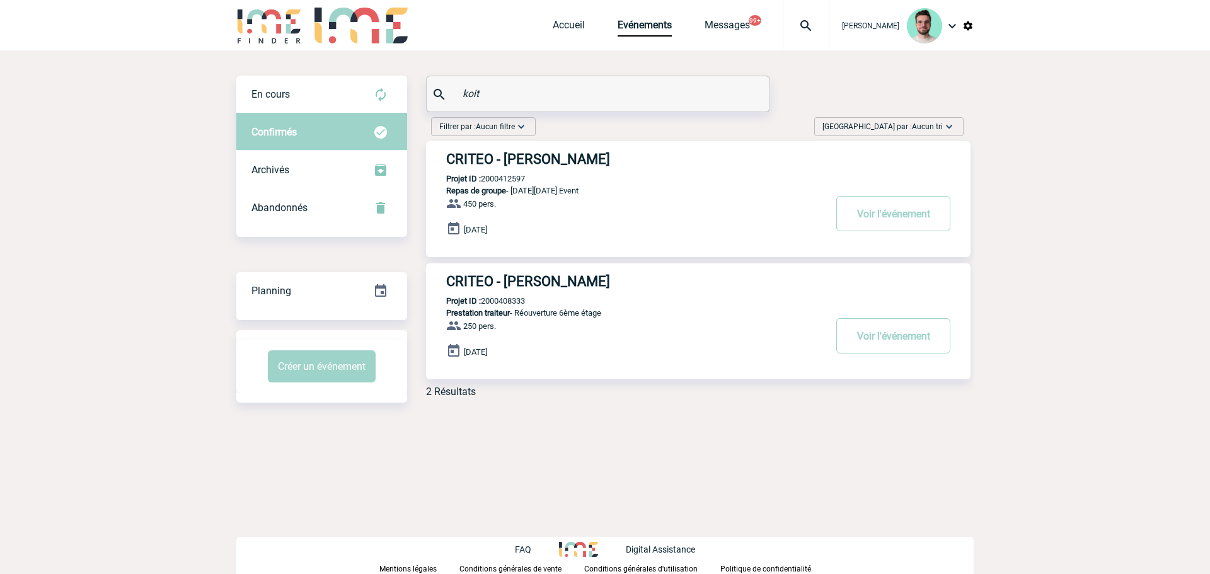
click at [500, 179] on p "Projet ID : 2000412597" at bounding box center [475, 178] width 99 height 9
copy p "2000412597"
click at [519, 300] on p "Projet ID : 2000408333" at bounding box center [475, 300] width 99 height 9
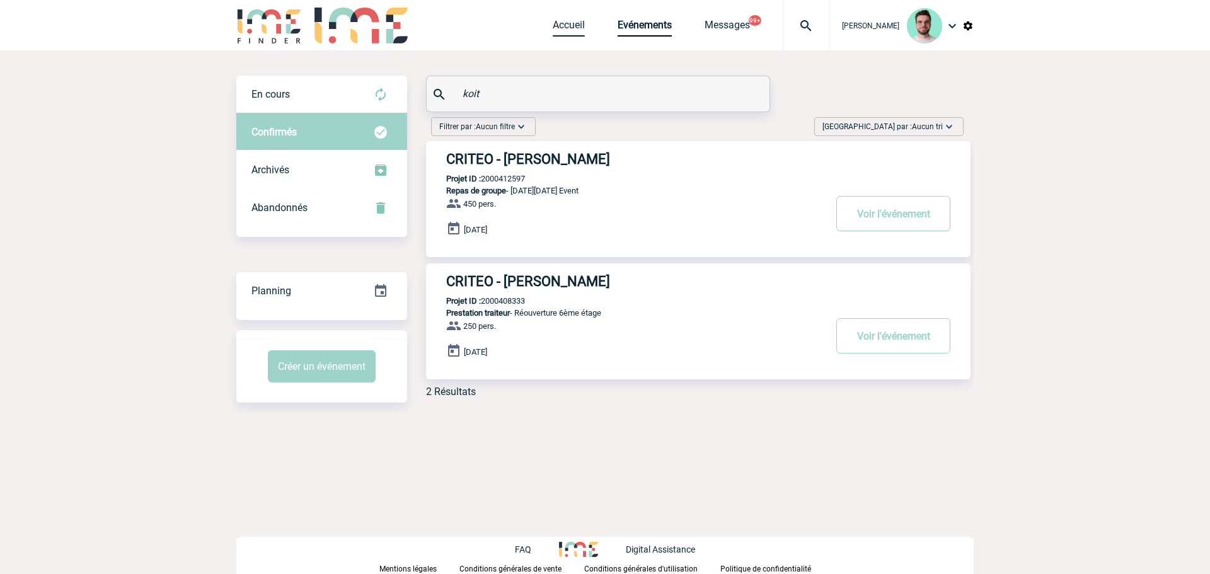
copy p "2000408333"
drag, startPoint x: 563, startPoint y: 24, endPoint x: 507, endPoint y: 33, distance: 57.4
click at [563, 24] on link "Accueil" at bounding box center [569, 28] width 32 height 18
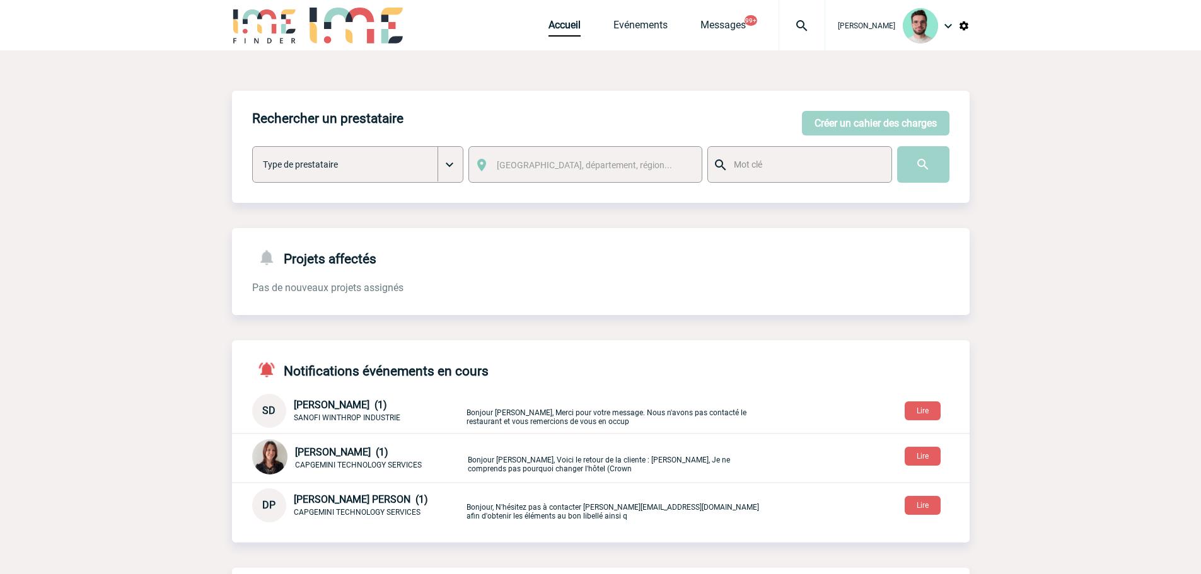
click at [792, 36] on div at bounding box center [801, 25] width 47 height 50
type input "2000425963"
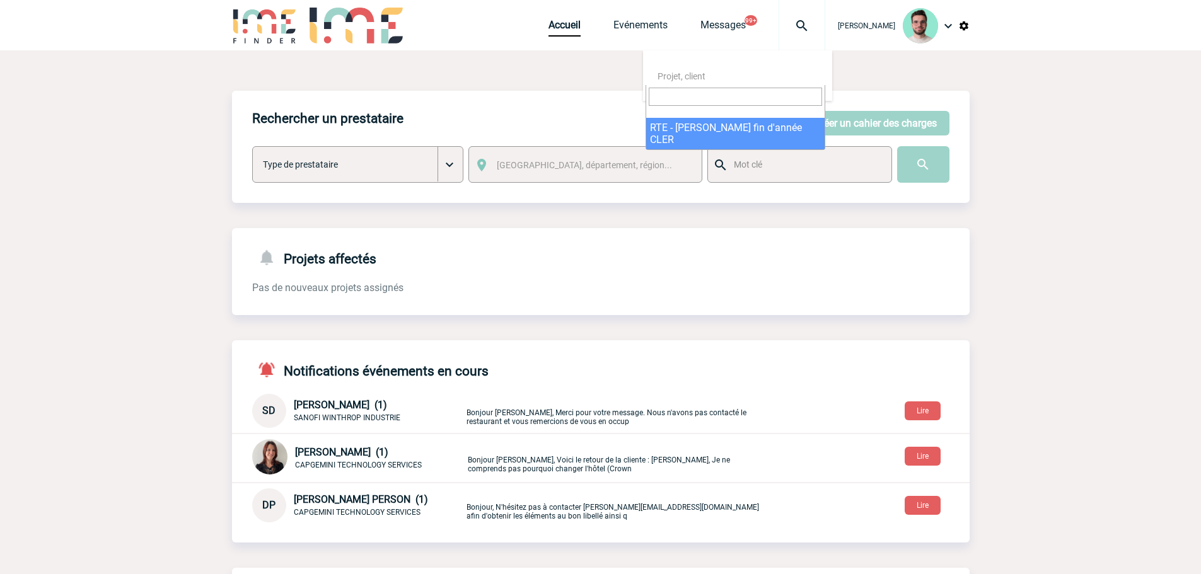
select select "25464"
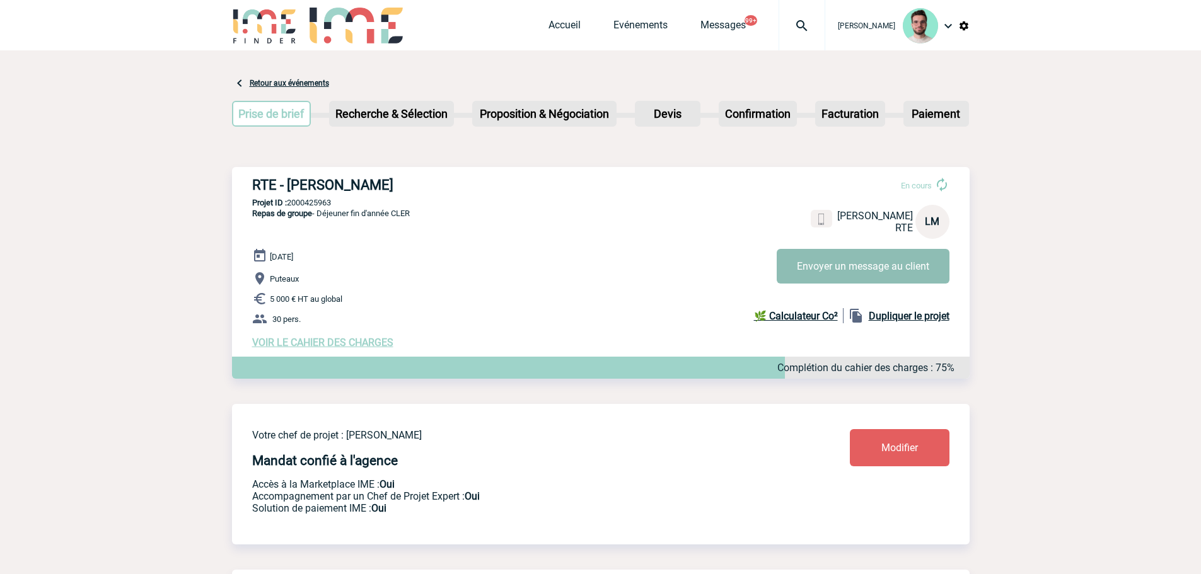
click at [873, 257] on button "Envoyer un message au client" at bounding box center [862, 266] width 173 height 35
click at [636, 25] on link "Evénements" at bounding box center [640, 28] width 54 height 18
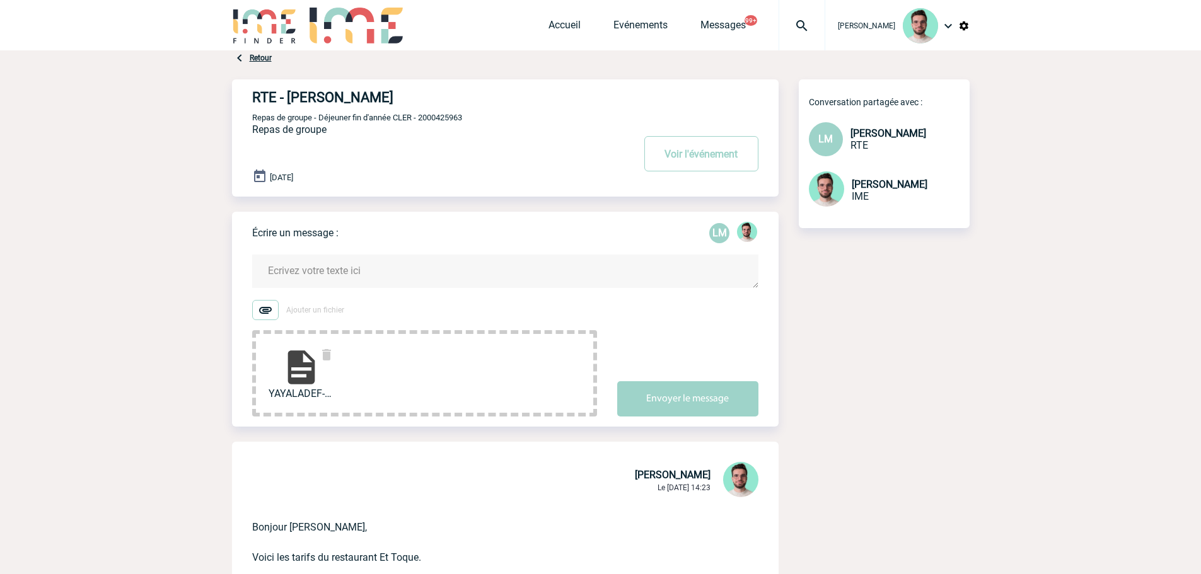
click at [403, 285] on textarea at bounding box center [505, 271] width 506 height 33
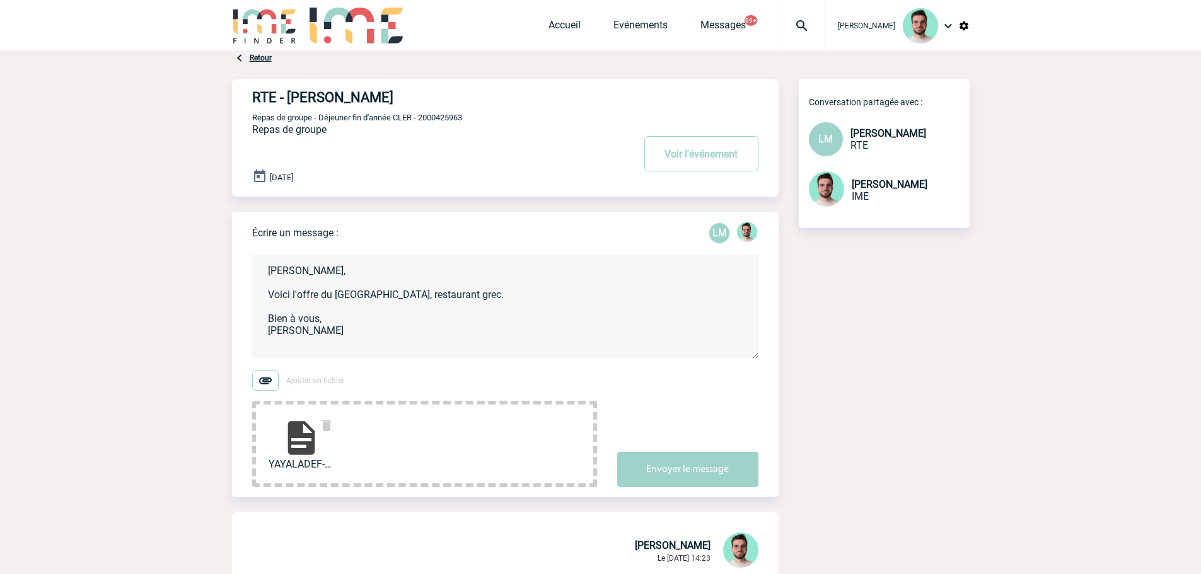
click at [504, 298] on textarea "[PERSON_NAME], Voici l'offre du [GEOGRAPHIC_DATA], restaurant grec. Bien à vous…" at bounding box center [505, 307] width 506 height 104
type textarea "[PERSON_NAME], Voici l'offre du [GEOGRAPHIC_DATA], restaurant grec que nous avi…"
click at [650, 463] on button "Envoyer le message" at bounding box center [687, 469] width 141 height 35
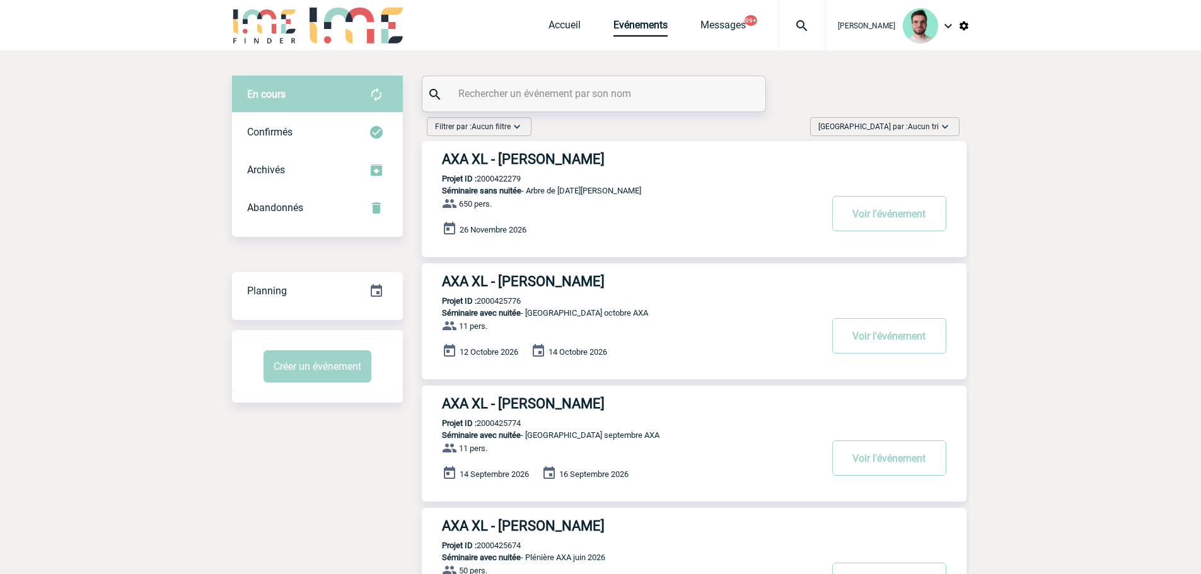
click at [563, 95] on input "text" at bounding box center [595, 93] width 280 height 18
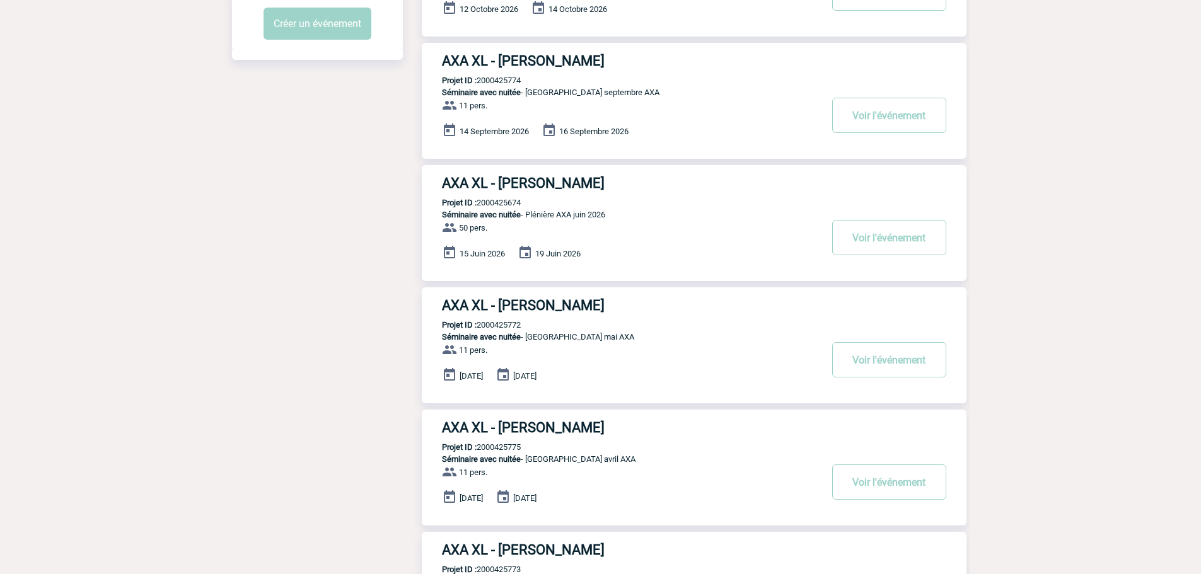
scroll to position [315, 0]
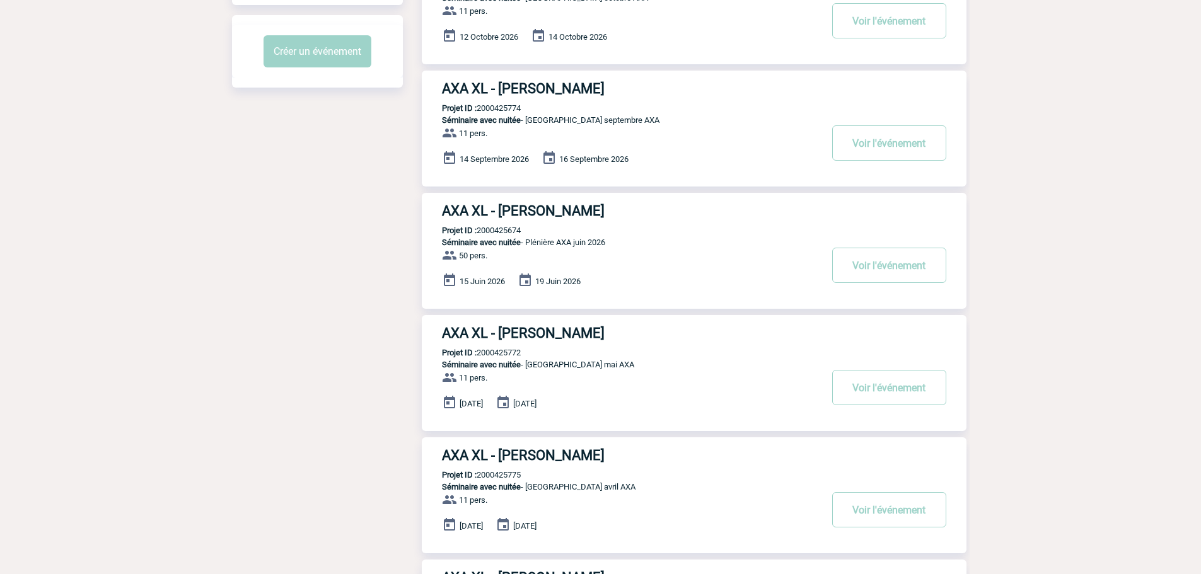
type input "dubreuil"
click at [511, 228] on p "Projet ID : 2000425674" at bounding box center [471, 230] width 99 height 9
click at [508, 229] on p "Projet ID : 2000425674" at bounding box center [471, 230] width 99 height 9
click at [507, 229] on p "Projet ID : 2000425674" at bounding box center [471, 230] width 99 height 9
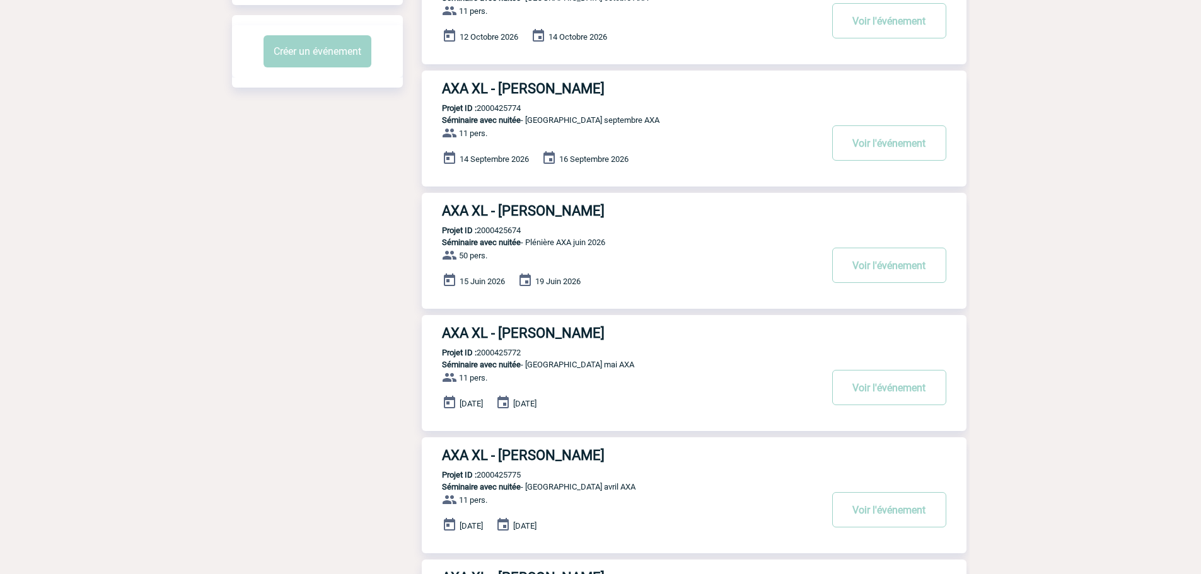
copy p "2000425674"
click at [568, 210] on h3 "AXA XL - Gwenaelle DUBREUIL" at bounding box center [631, 211] width 378 height 16
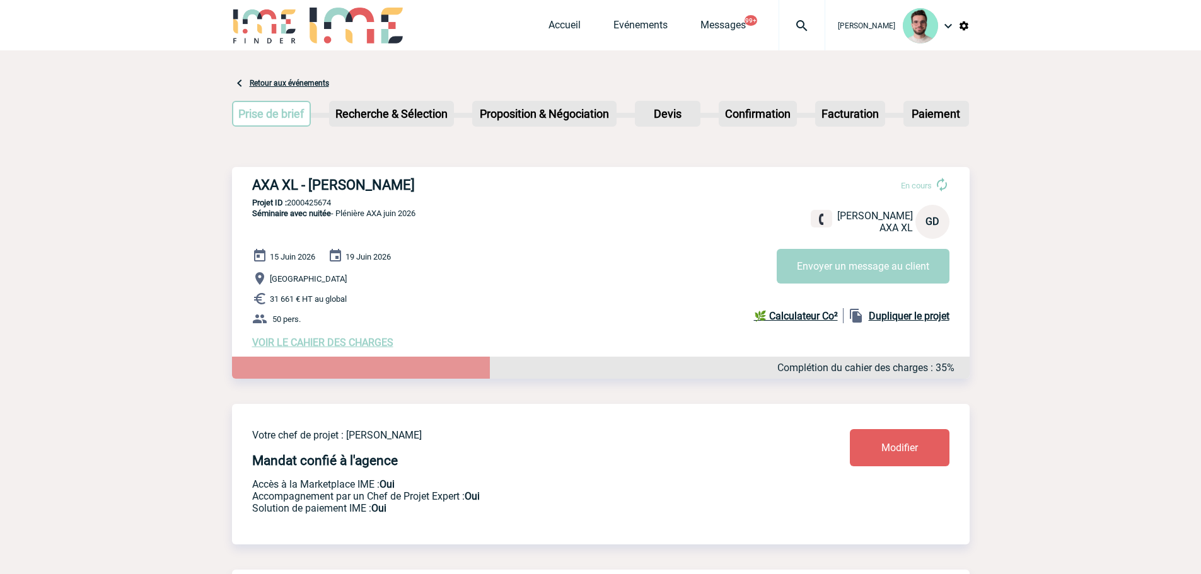
click at [313, 200] on p "Projet ID : 2000425674" at bounding box center [600, 202] width 737 height 9
copy p "2000425674"
click at [299, 209] on div "AXA XL - Gwenaelle DUBREUIL En cours Gwenaelle DUBREUIL AXA XL GD Envoyer un me…" at bounding box center [600, 263] width 737 height 192
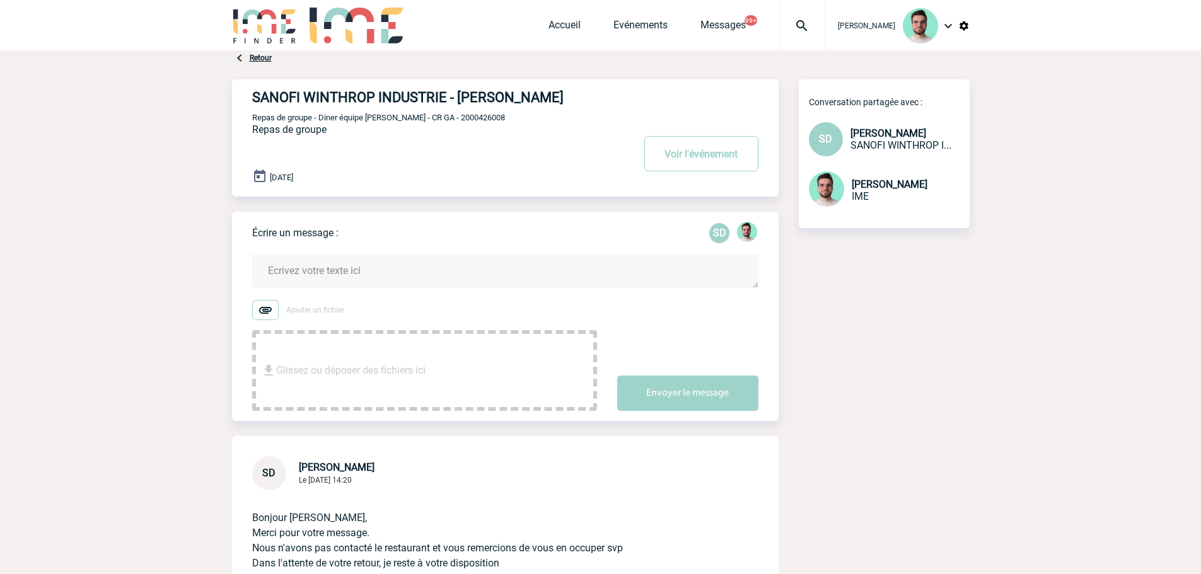
click at [435, 278] on textarea at bounding box center [505, 271] width 506 height 33
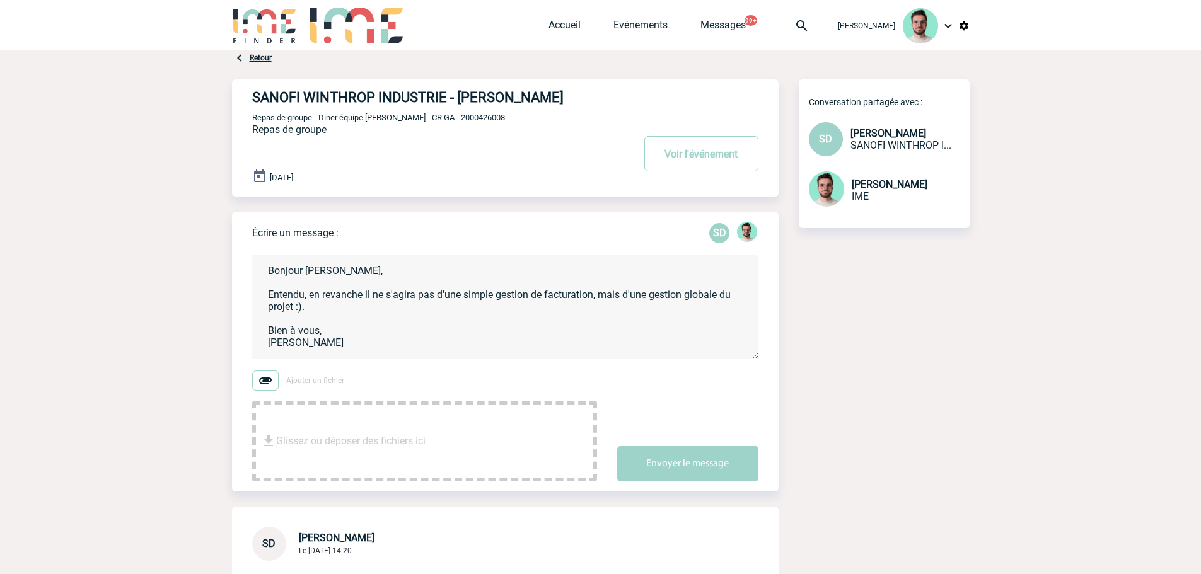
type textarea "Bonjour Sylviane, Entendu, en revanche il ne s'agira pas d'une simple gestion d…"
click at [648, 441] on div "Envoyer le message" at bounding box center [697, 453] width 161 height 57
drag, startPoint x: 659, startPoint y: 470, endPoint x: 579, endPoint y: 353, distance: 141.8
click at [659, 470] on button "Envoyer le message" at bounding box center [687, 463] width 141 height 35
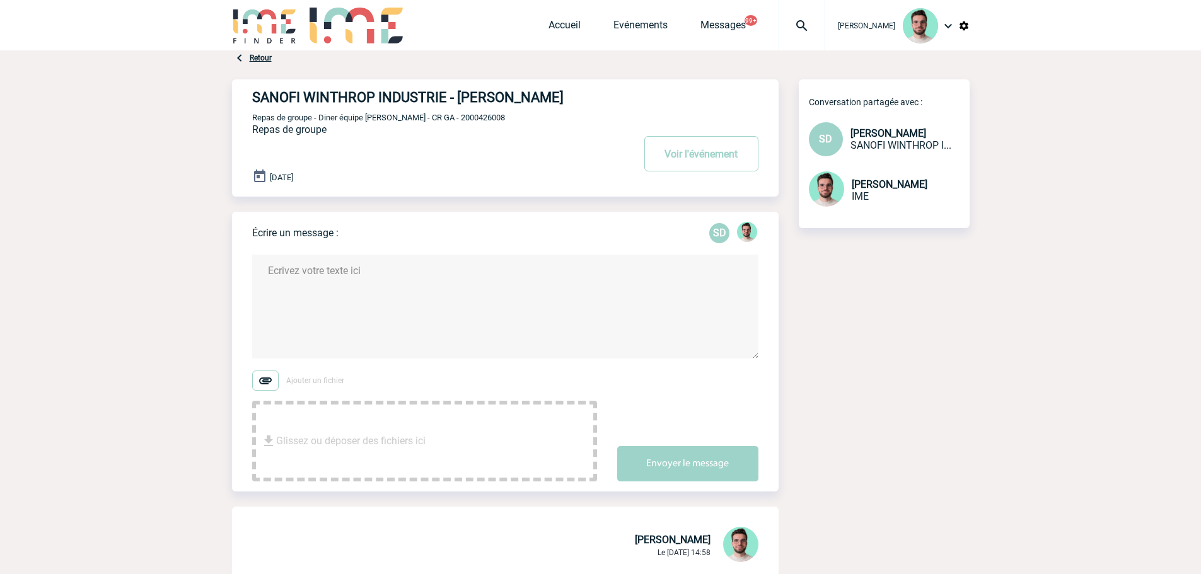
click at [451, 119] on span "Repas de groupe - Diner équipe Elodie - CR GA - 2000426008" at bounding box center [378, 117] width 253 height 9
copy span "2000426008"
click at [655, 154] on button "Voir l'événement" at bounding box center [701, 153] width 114 height 35
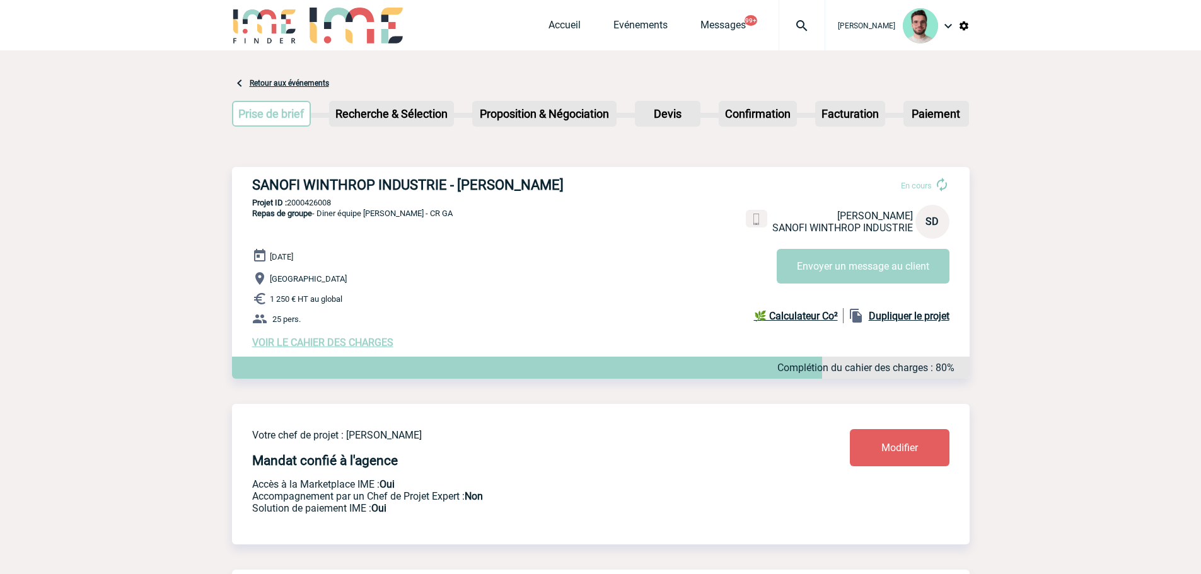
click at [329, 202] on p "Projet ID : 2000426008" at bounding box center [600, 202] width 737 height 9
copy p "2000426008"
click at [366, 349] on span "VOIR LE CAHIER DES CHARGES" at bounding box center [322, 343] width 141 height 12
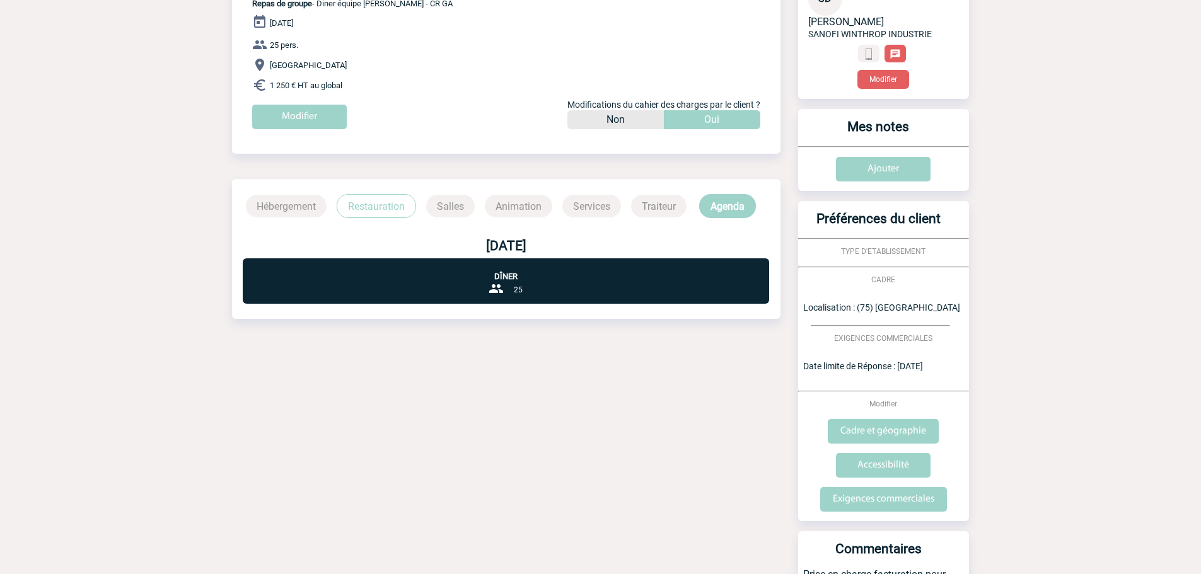
scroll to position [388, 0]
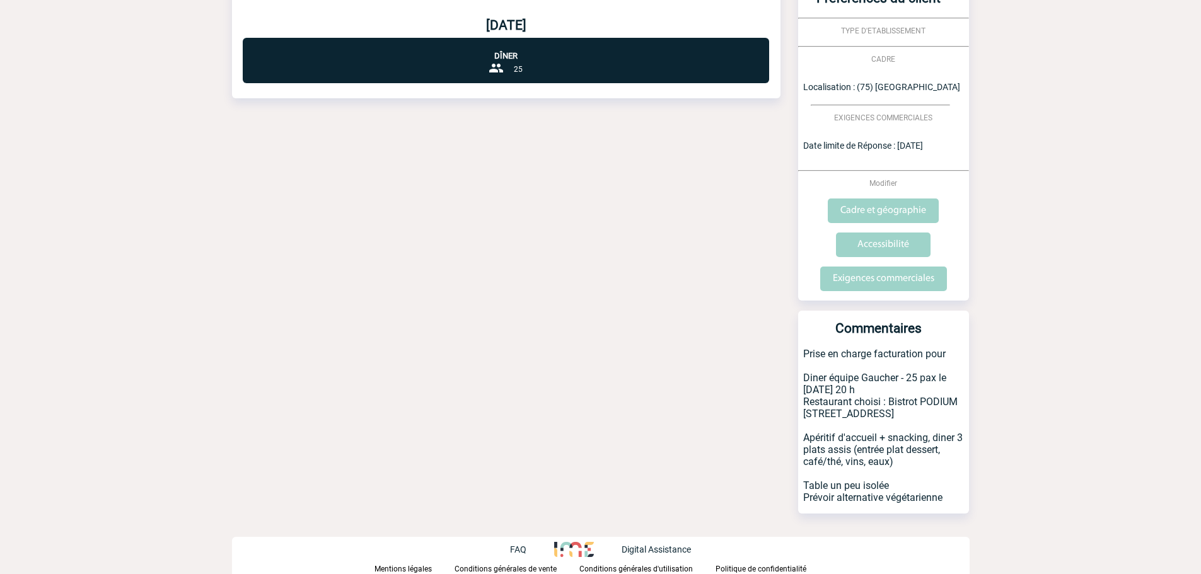
drag, startPoint x: 802, startPoint y: 436, endPoint x: 951, endPoint y: 500, distance: 162.6
click at [951, 500] on p "Prise en charge facturation pour Diner équipe Gaucher - 25 pax le 2/12/25 à 20 …" at bounding box center [883, 431] width 171 height 166
copy p "Apéritif d'accueil + snacking, diner 3 plats assis (entrée plat dessert, café/t…"
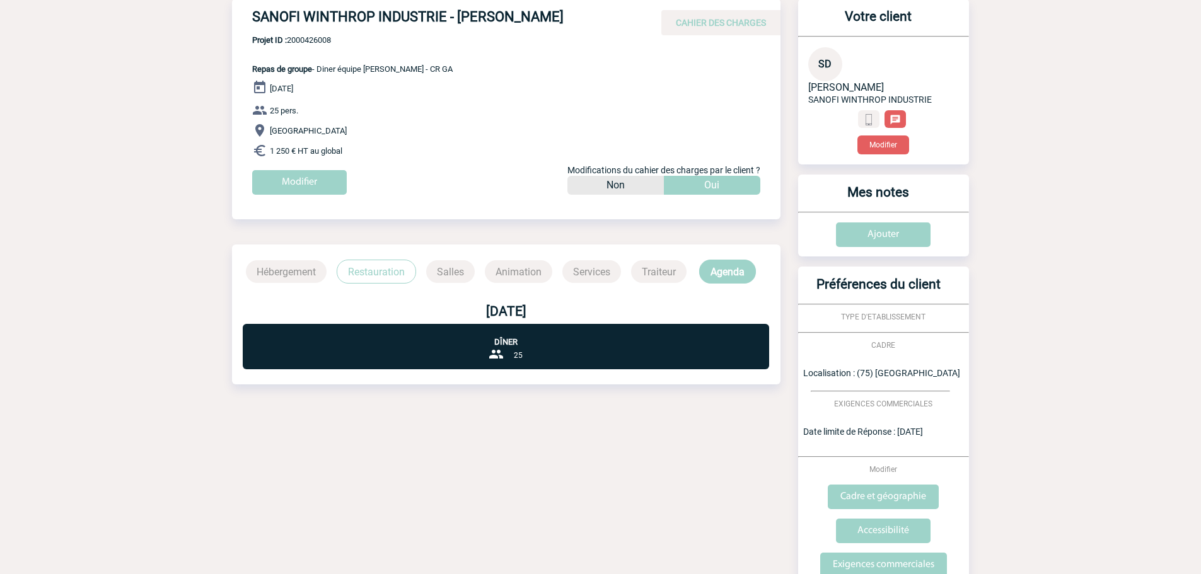
scroll to position [0, 0]
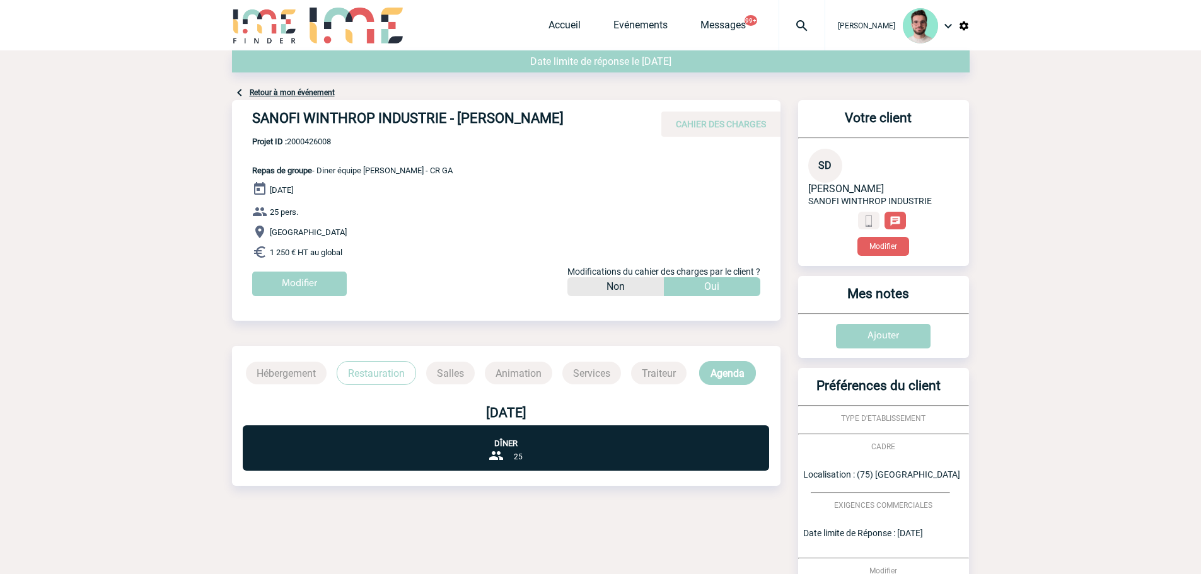
click at [325, 90] on link "Retour à mon événement" at bounding box center [292, 92] width 85 height 9
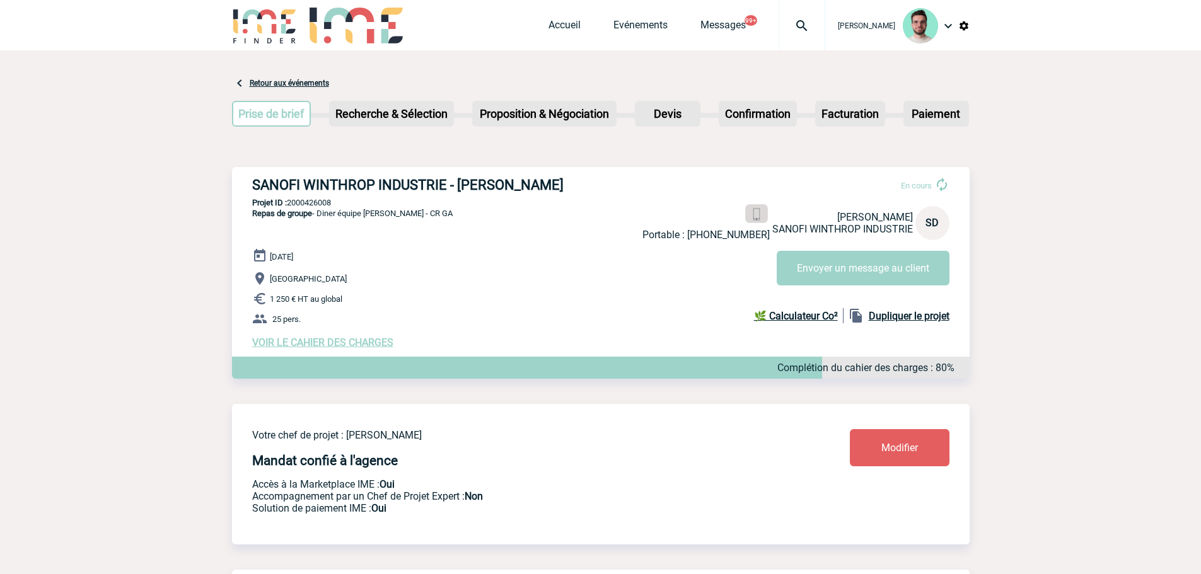
click at [757, 218] on img at bounding box center [756, 215] width 12 height 12
click at [323, 340] on span "VOIR LE CAHIER DES CHARGES" at bounding box center [322, 343] width 141 height 12
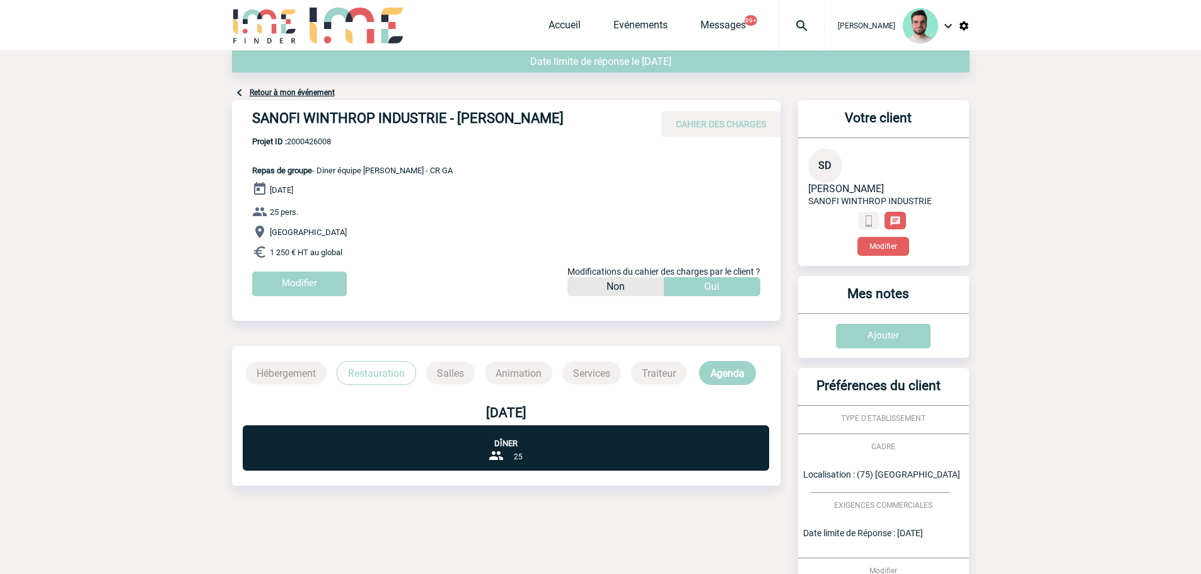
click at [321, 144] on span "Projet ID : 2000426008" at bounding box center [352, 141] width 200 height 9
copy span "2000426008"
click at [286, 91] on link "Retour à mon événement" at bounding box center [292, 92] width 85 height 9
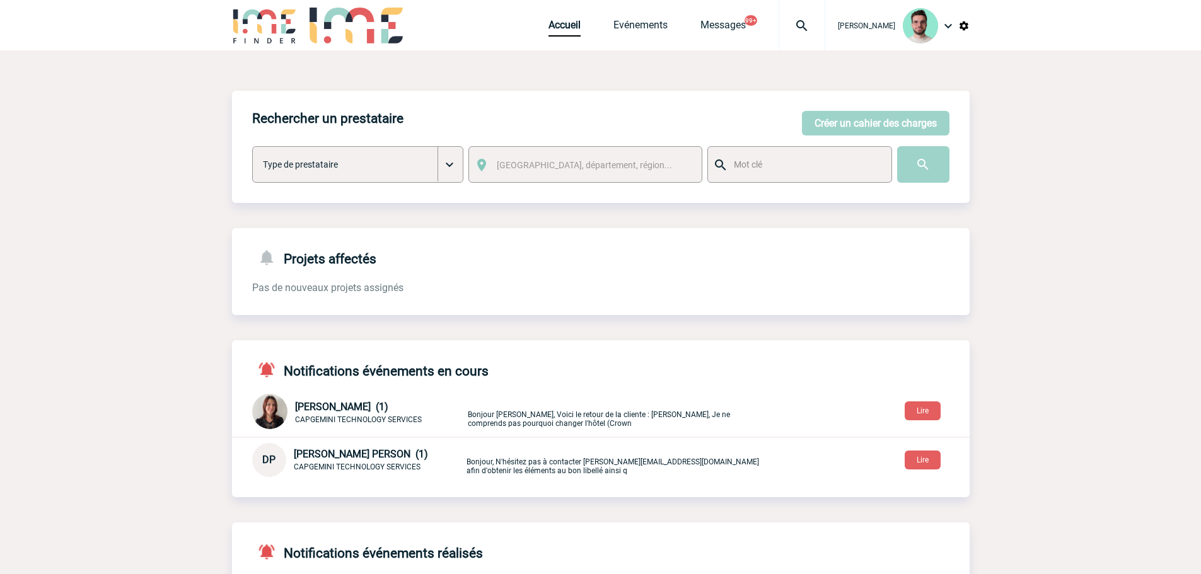
click at [814, 28] on img at bounding box center [801, 25] width 45 height 15
type input "2000425894"
select select "25395"
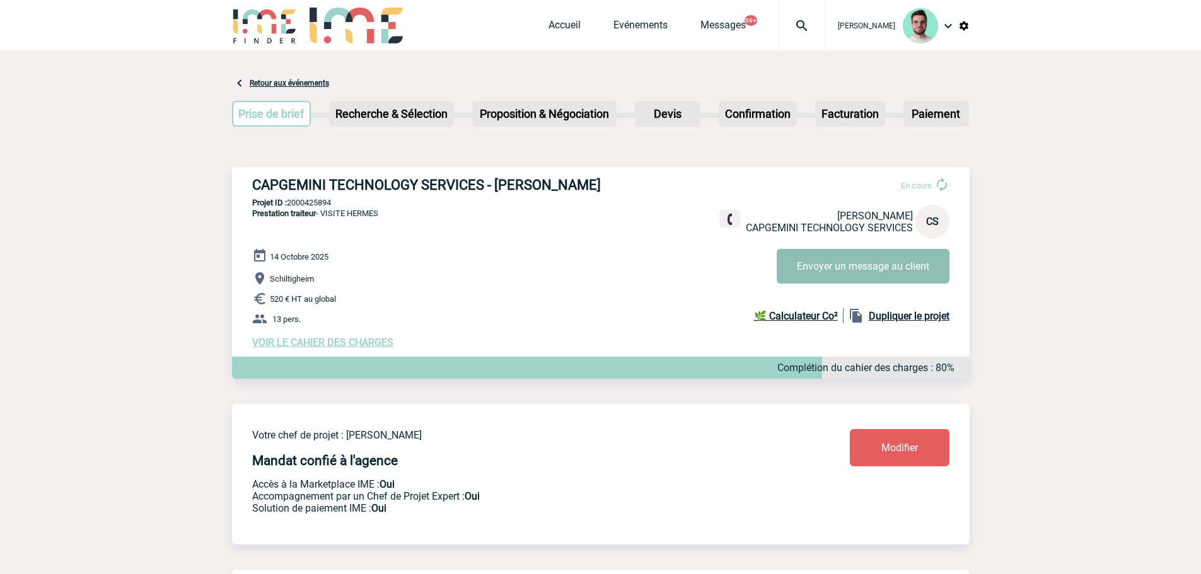
click at [839, 265] on button "Envoyer un message au client" at bounding box center [862, 266] width 173 height 35
click at [320, 209] on div "CAPGEMINI TECHNOLOGY SERVICES - Cécile SCHUCK En cours Cécile SCHUCK CAPGEMINI …" at bounding box center [600, 263] width 737 height 192
click at [320, 205] on p "Projet ID : 2000425894" at bounding box center [600, 202] width 737 height 9
copy p "2000425894"
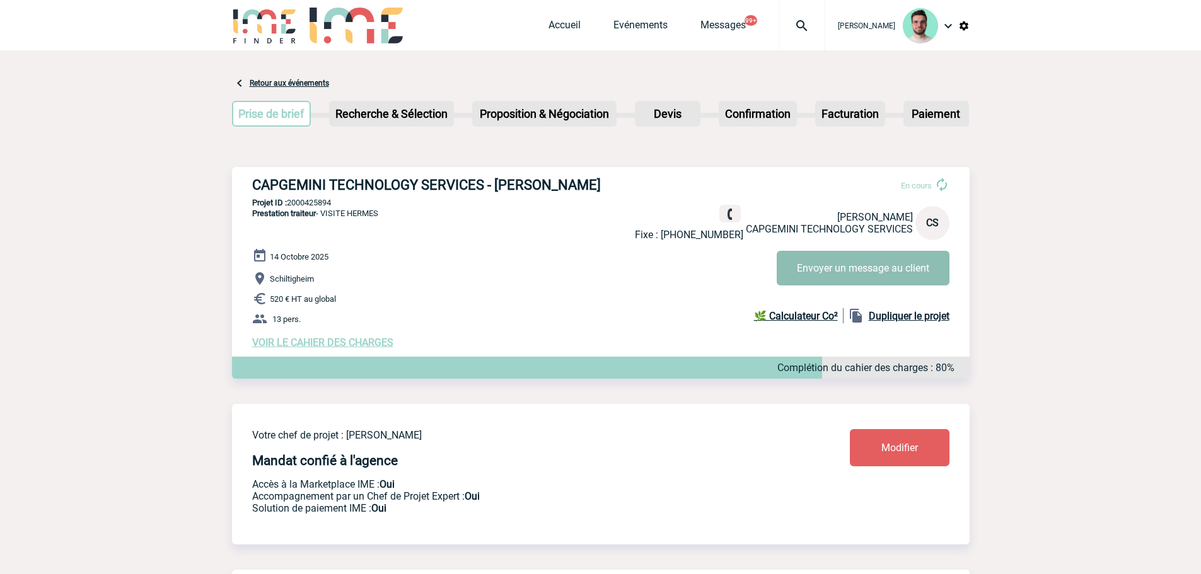
click at [798, 255] on button "Envoyer un message au client" at bounding box center [862, 268] width 173 height 35
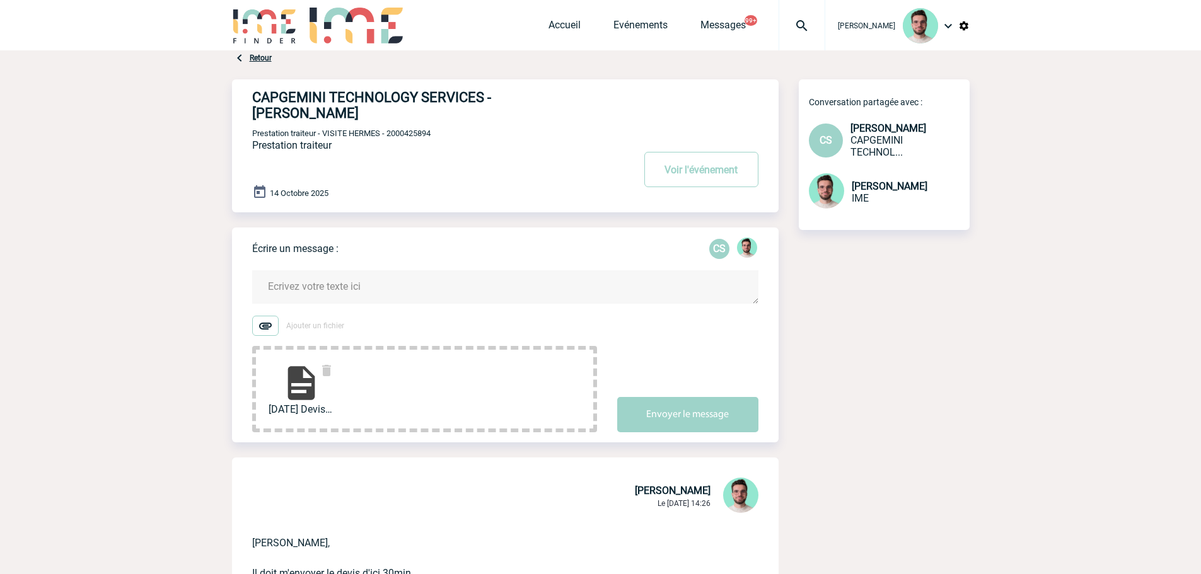
click at [378, 279] on textarea at bounding box center [505, 286] width 506 height 33
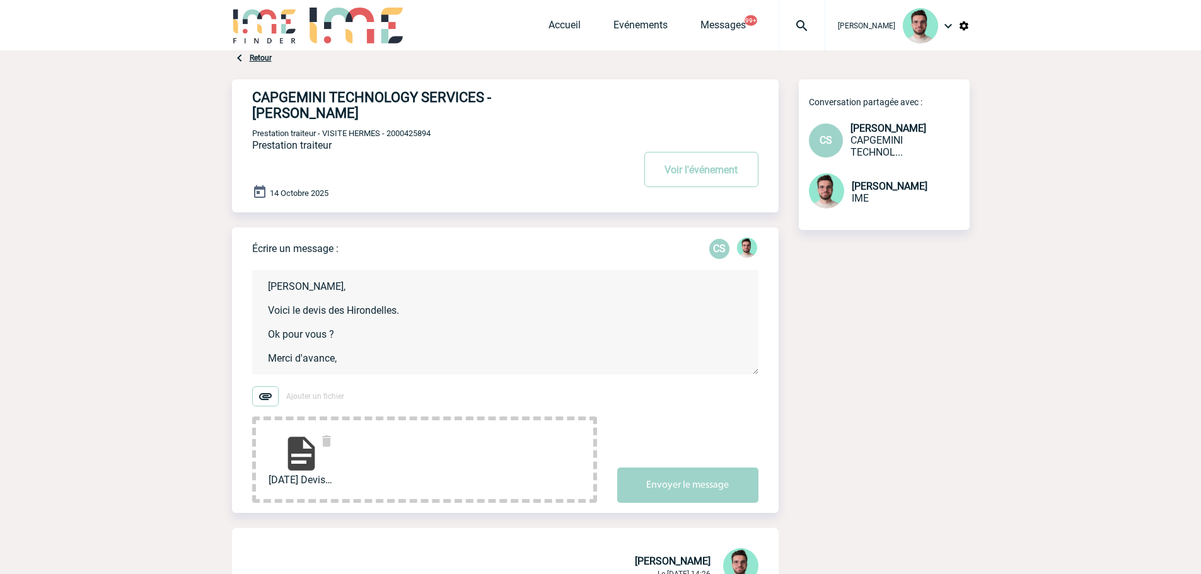
scroll to position [3, 0]
type textarea "[PERSON_NAME], Voici le devis des Hirondelles. Ok pour vous ? Merci d'avance, […"
click at [696, 468] on button "Envoyer le message" at bounding box center [687, 485] width 141 height 35
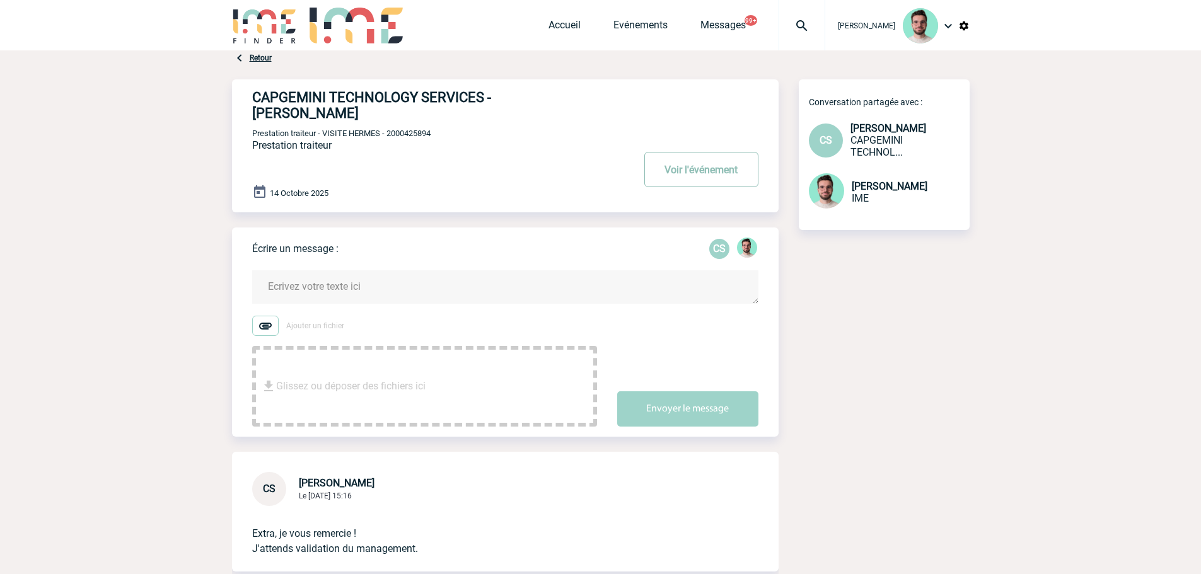
click at [725, 152] on button "Voir l'événement" at bounding box center [701, 169] width 114 height 35
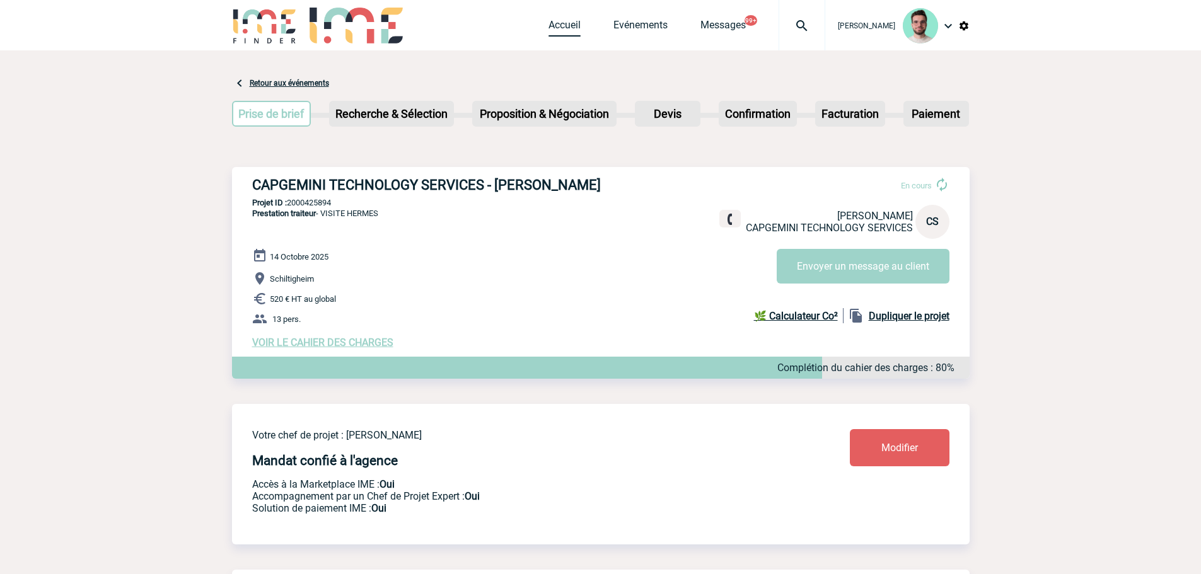
click at [557, 22] on link "Accueil" at bounding box center [564, 28] width 32 height 18
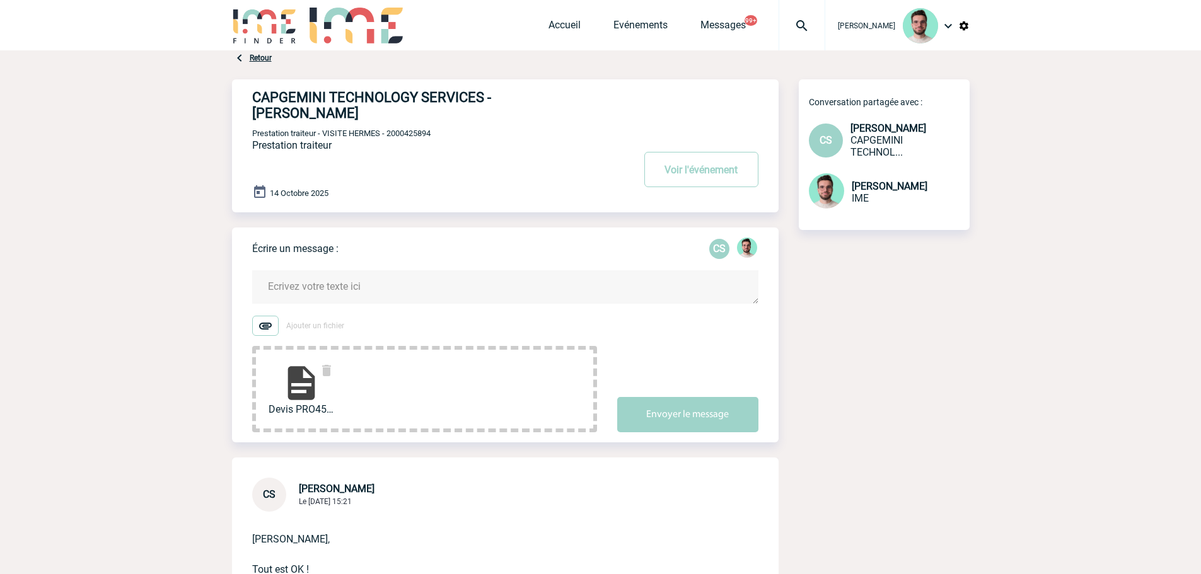
click at [351, 270] on textarea at bounding box center [505, 286] width 506 height 33
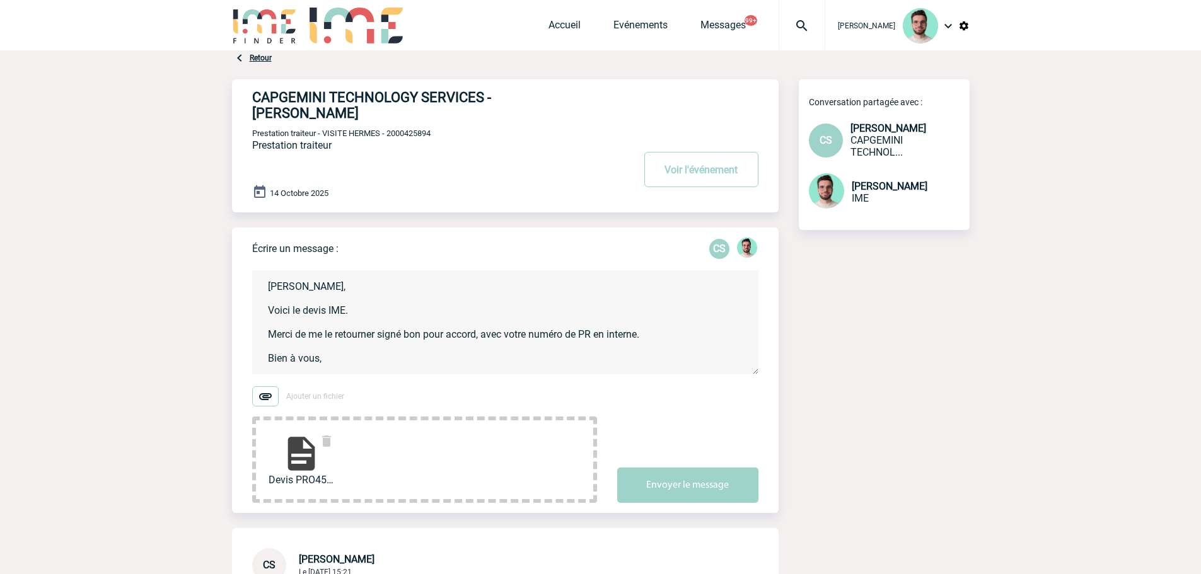
scroll to position [3, 0]
type textarea "Cécile, Voici le devis IME. Merci de me le retourner signé bon pour accord, ave…"
click at [687, 493] on div "Écrire un message : CS Cécile, Voici le devis IME. Merci de me le retourner sig…" at bounding box center [515, 370] width 526 height 285
click at [685, 468] on button "Envoyer le message" at bounding box center [687, 485] width 141 height 35
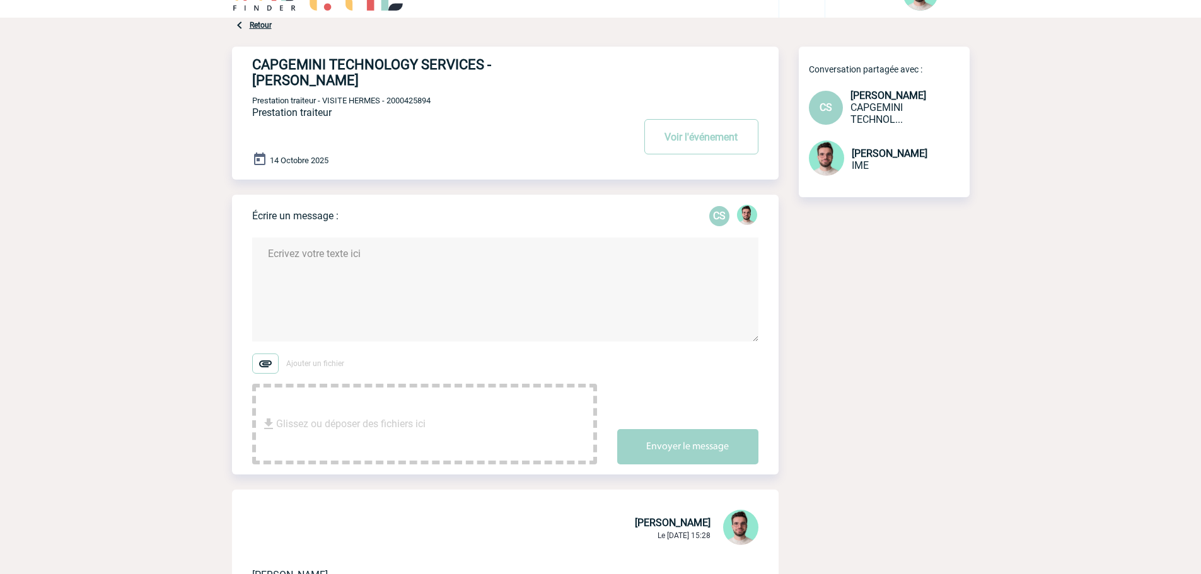
scroll to position [378, 0]
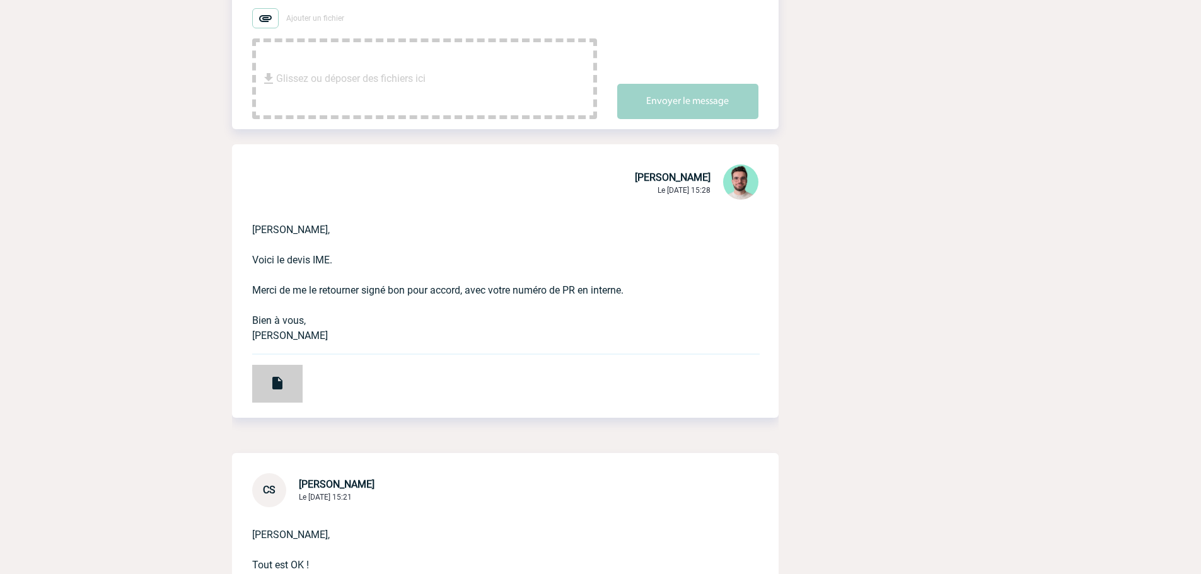
click at [265, 369] on div at bounding box center [277, 384] width 50 height 38
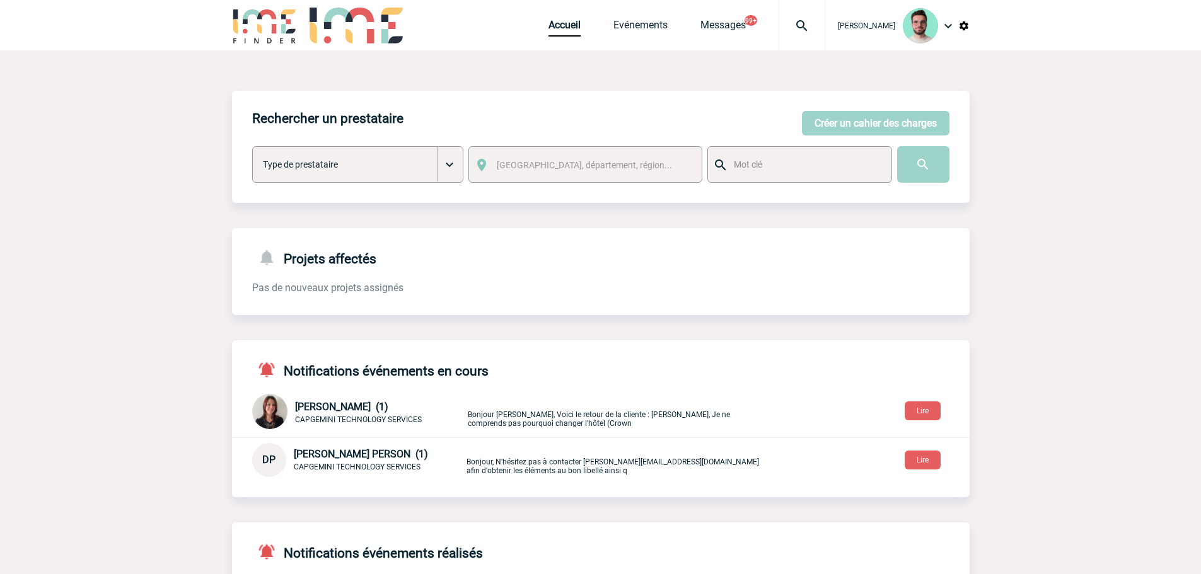
click at [783, 24] on img at bounding box center [801, 25] width 45 height 15
type input "2000425924"
select select "25425"
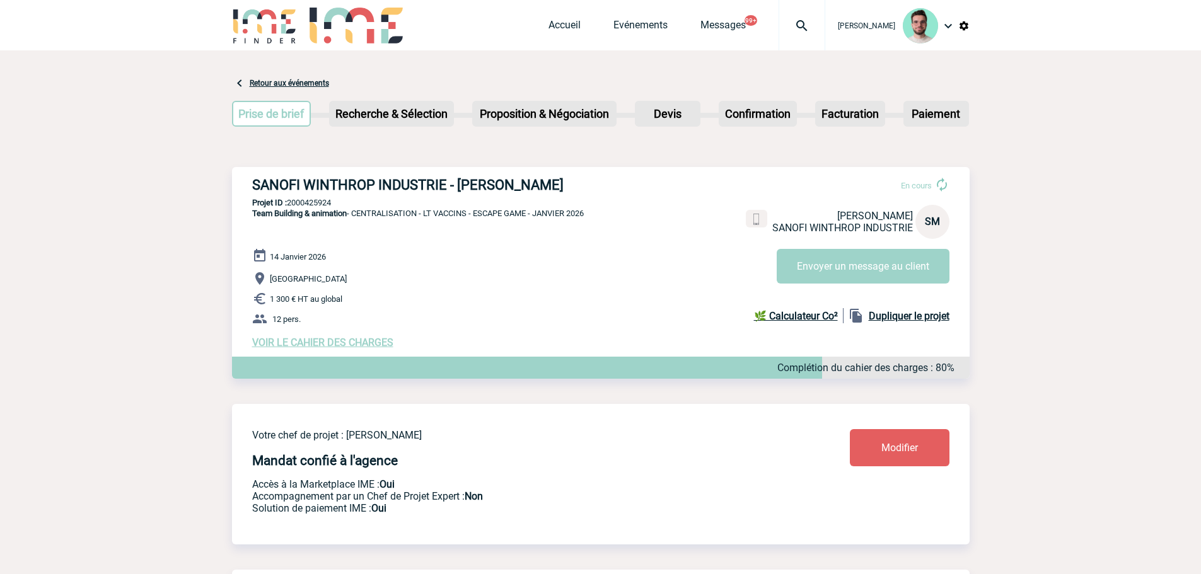
click at [770, 23] on span "Messages" at bounding box center [739, 25] width 78 height 12
click at [790, 33] on img at bounding box center [801, 25] width 45 height 15
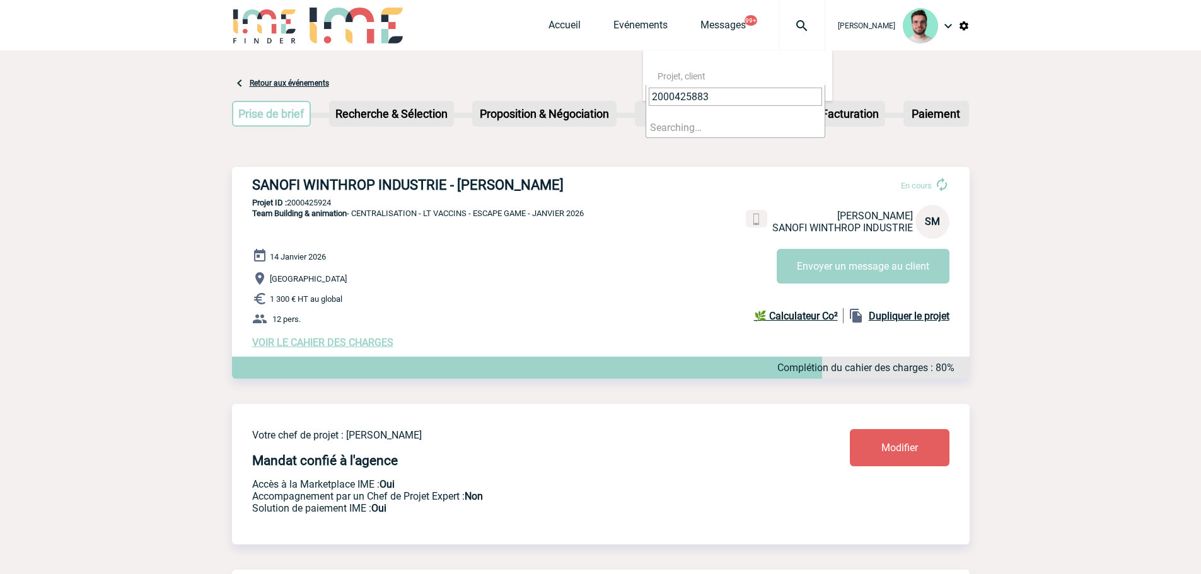
type input "2000425883"
select select "25384"
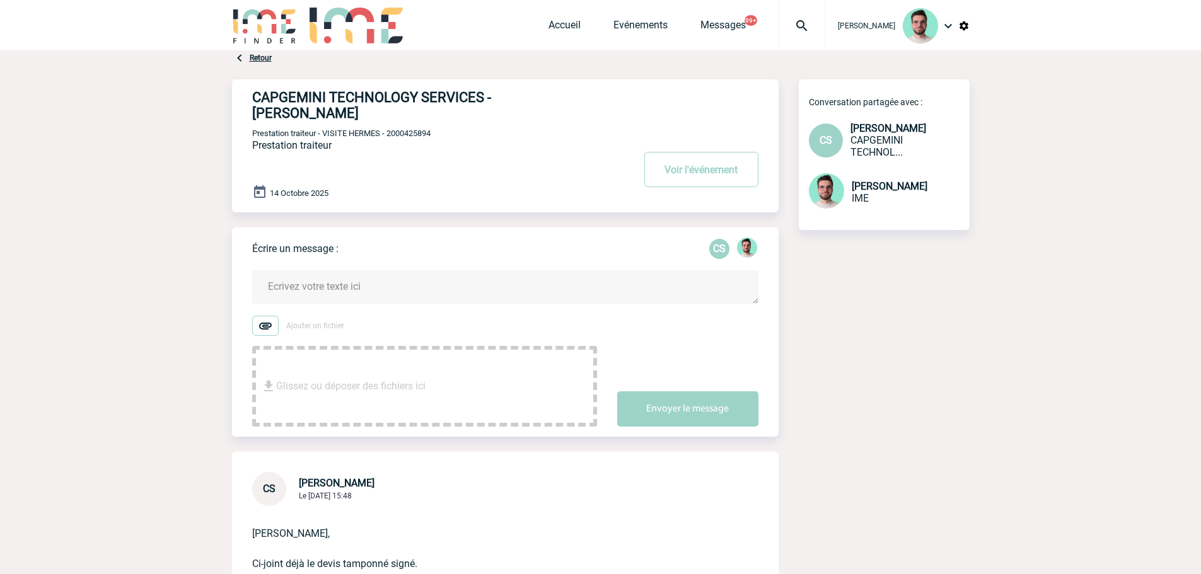
click at [404, 111] on div "CAPGEMINI TECHNOLOGY SERVICES - [PERSON_NAME] Voir l'événement Prestation trait…" at bounding box center [515, 140] width 526 height 123
click at [404, 129] on span "Prestation traiteur - VISITE HERMES - 2000425894" at bounding box center [341, 133] width 178 height 9
copy span "2000425894"
click at [376, 283] on textarea at bounding box center [505, 286] width 506 height 33
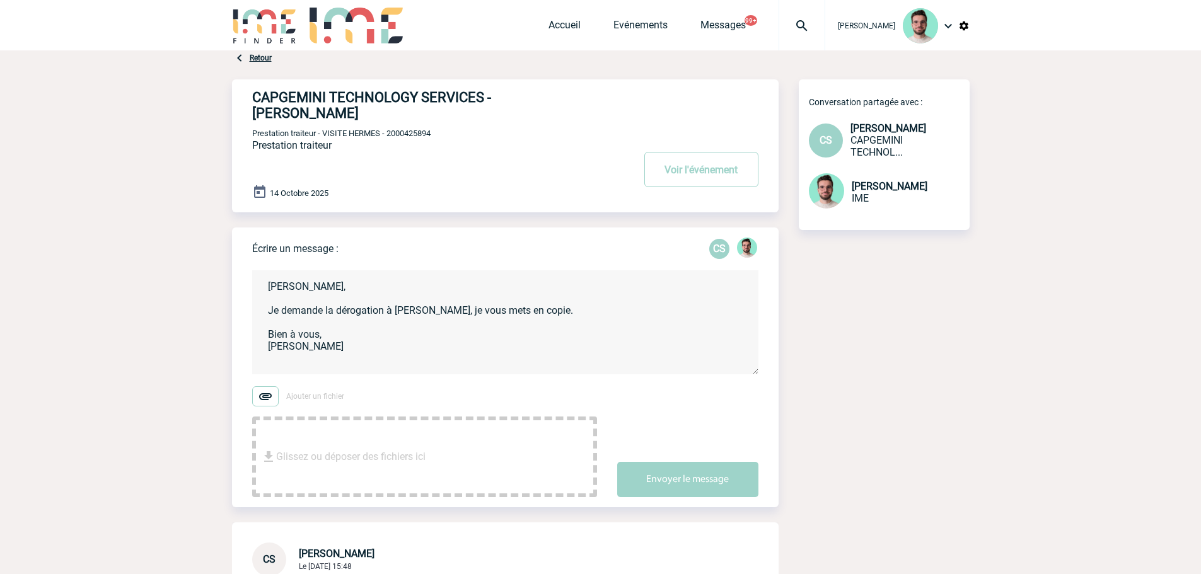
click at [633, 290] on textarea "[PERSON_NAME], Je demande la dérogation à [PERSON_NAME], je vous mets en copie.…" at bounding box center [505, 322] width 506 height 104
click at [633, 295] on textarea "[PERSON_NAME], Je demande la dérogation à [PERSON_NAME], je vous mets en copie.…" at bounding box center [505, 322] width 506 height 104
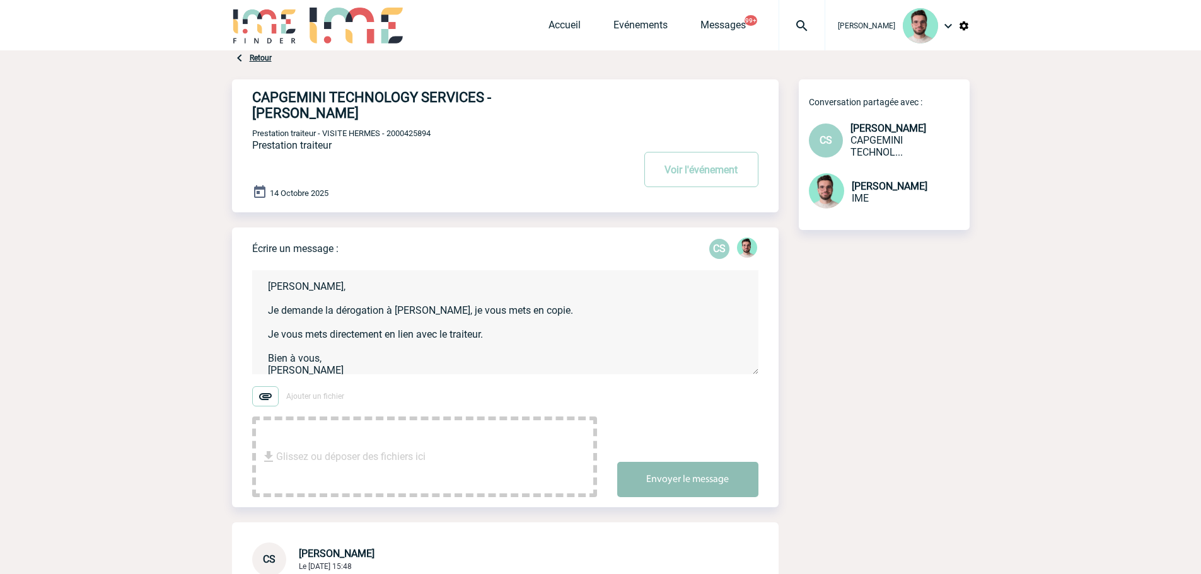
type textarea "[PERSON_NAME], Je demande la dérogation à [PERSON_NAME], je vous mets en copie.…"
click at [685, 474] on button "Envoyer le message" at bounding box center [687, 479] width 141 height 35
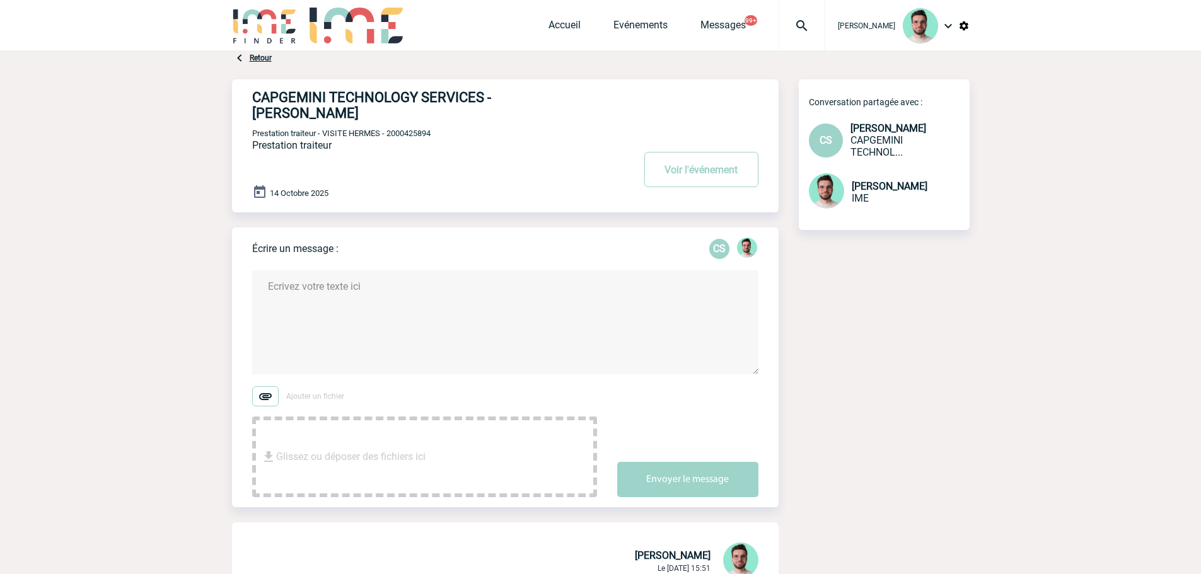
click at [399, 129] on span "Prestation traiteur - VISITE HERMES - 2000425894" at bounding box center [341, 133] width 178 height 9
copy span "2000425894"
